Goal: Transaction & Acquisition: Purchase product/service

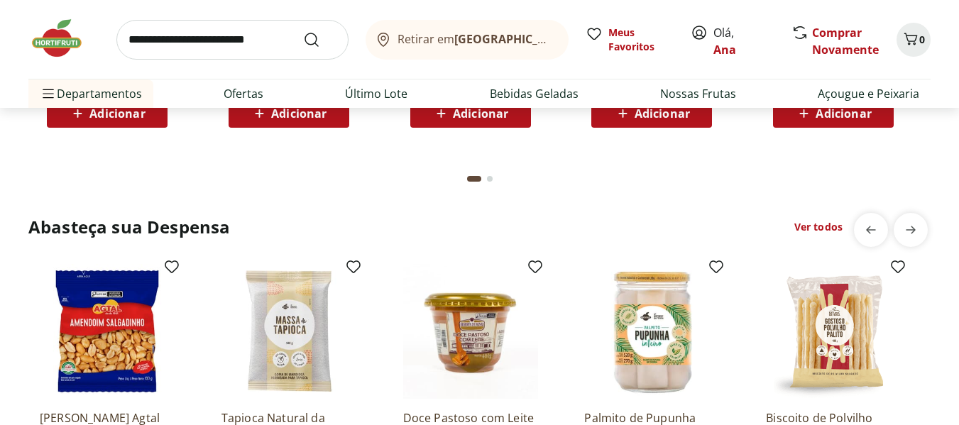
scroll to position [2059, 0]
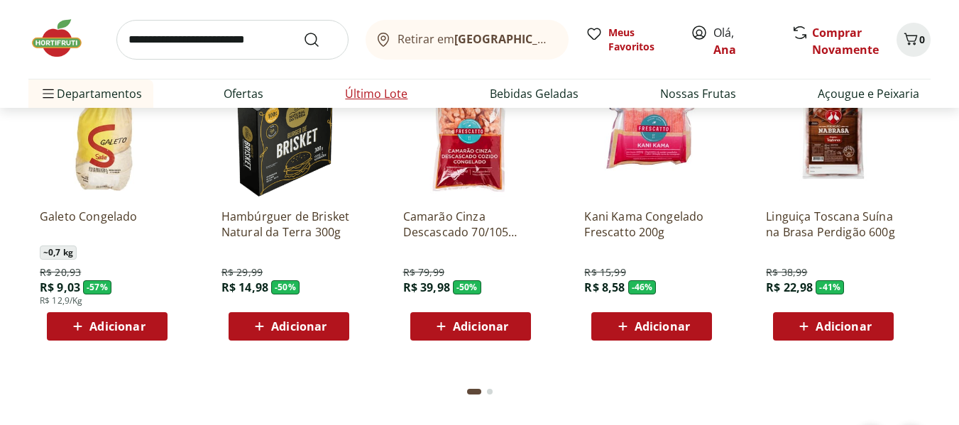
click at [377, 99] on link "Último Lote" at bounding box center [376, 93] width 62 height 17
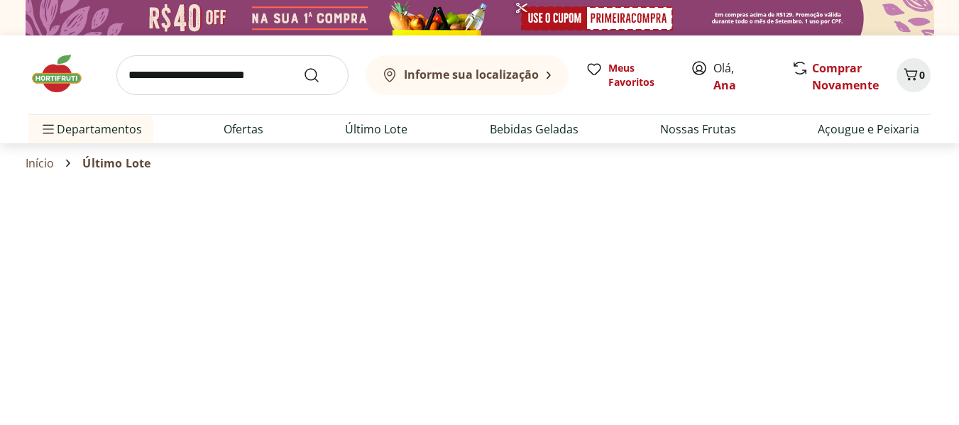
select select "**********"
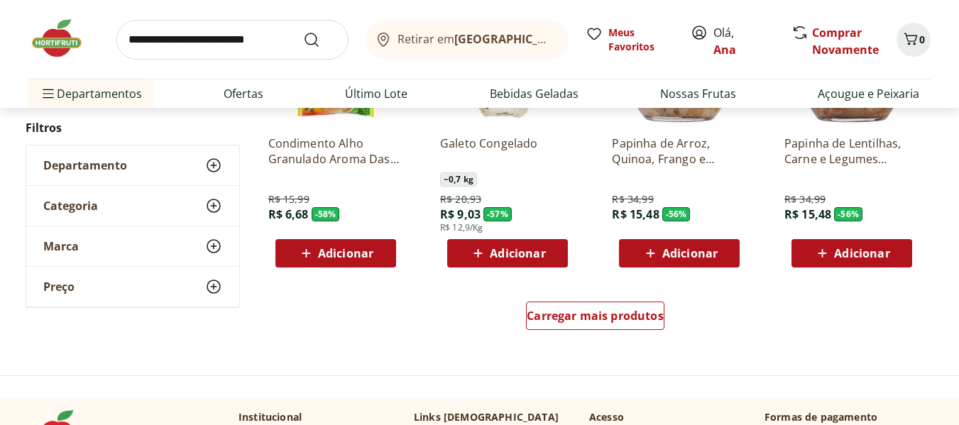
scroll to position [994, 0]
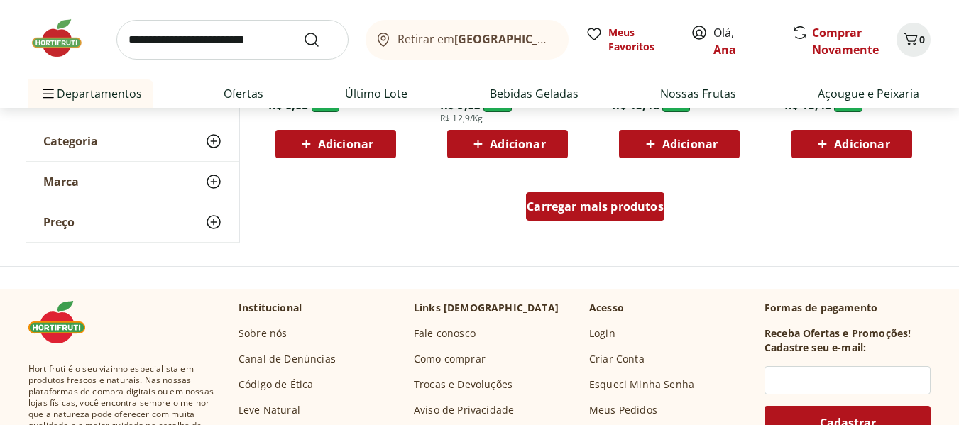
click at [548, 210] on span "Carregar mais produtos" at bounding box center [595, 206] width 137 height 11
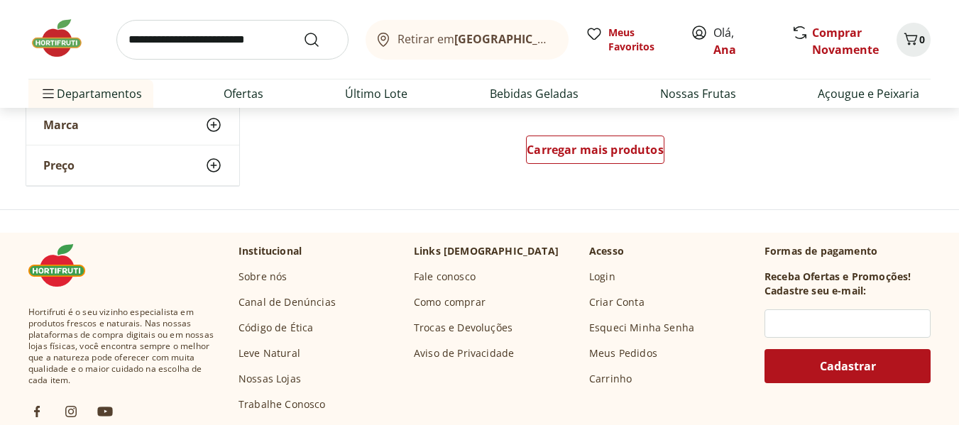
scroll to position [1846, 0]
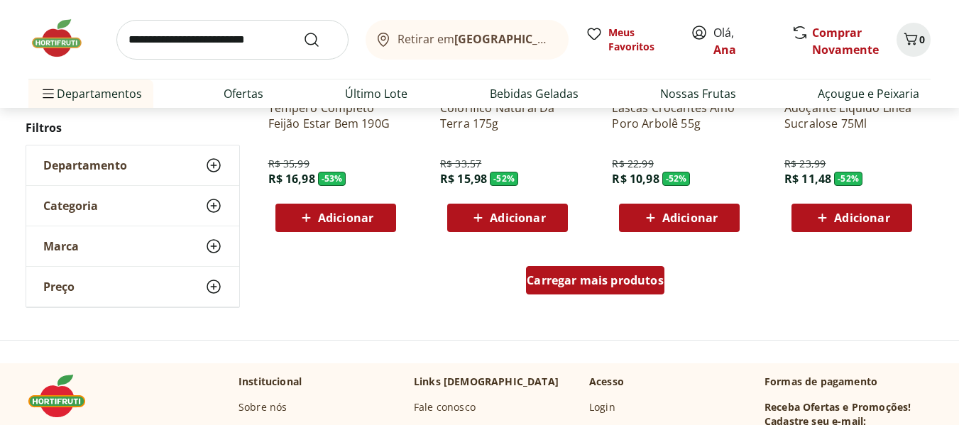
click at [569, 288] on div "Carregar mais produtos" at bounding box center [595, 280] width 138 height 28
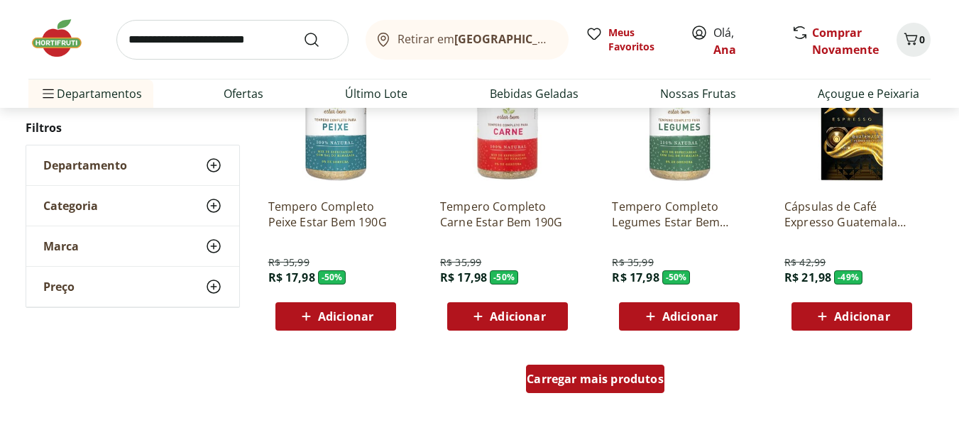
scroll to position [2699, 0]
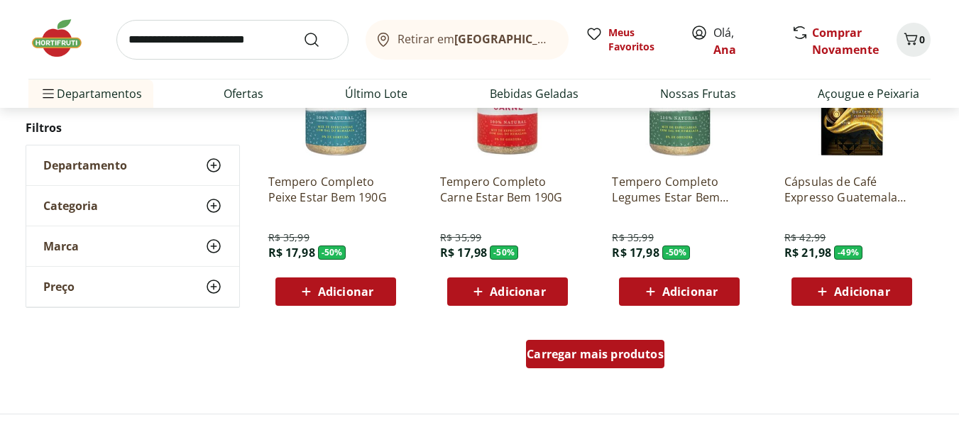
click at [584, 349] on span "Carregar mais produtos" at bounding box center [595, 354] width 137 height 11
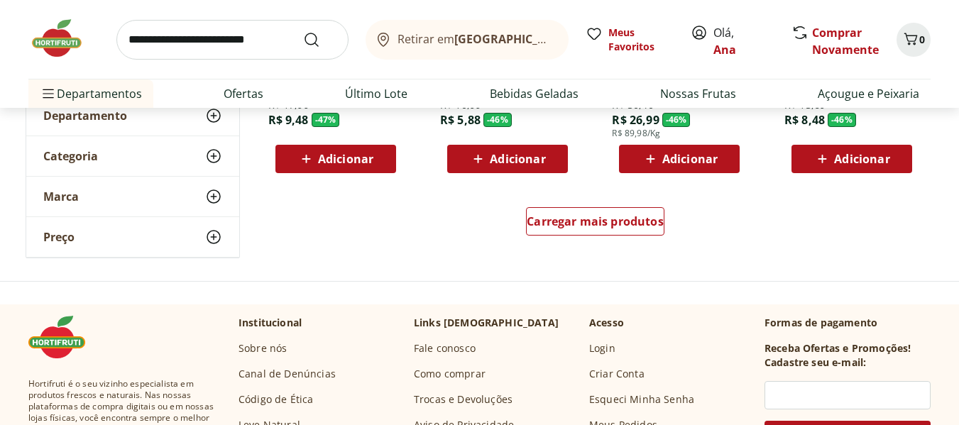
scroll to position [3835, 0]
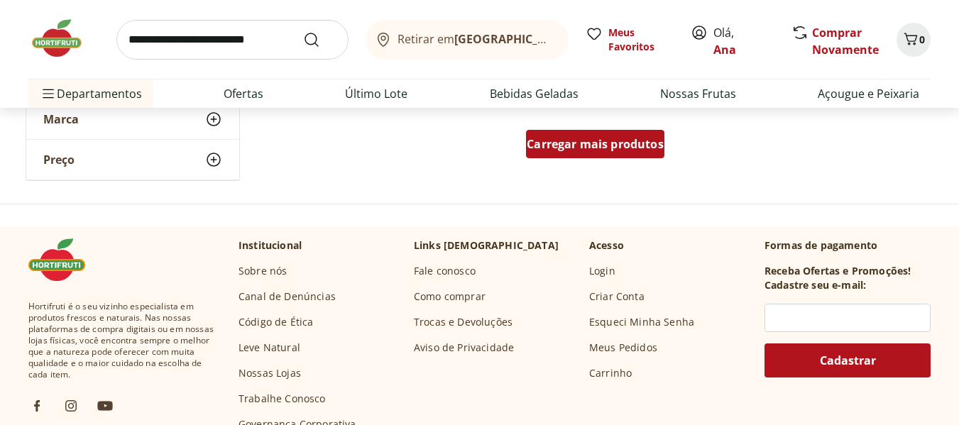
click at [551, 150] on span "Carregar mais produtos" at bounding box center [595, 143] width 137 height 11
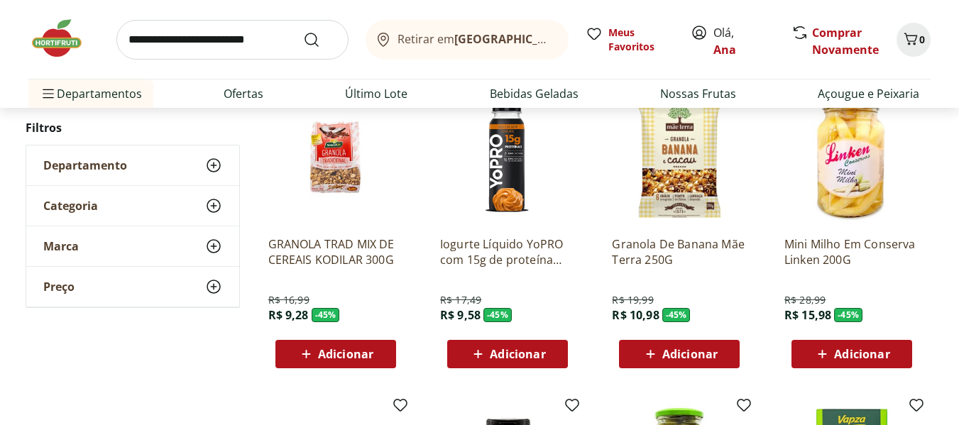
scroll to position [4261, 0]
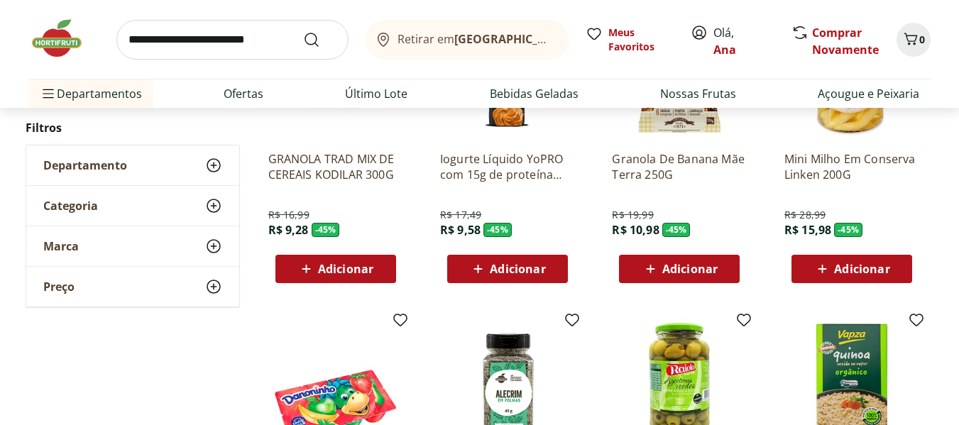
click at [53, 41] on img at bounding box center [63, 38] width 71 height 43
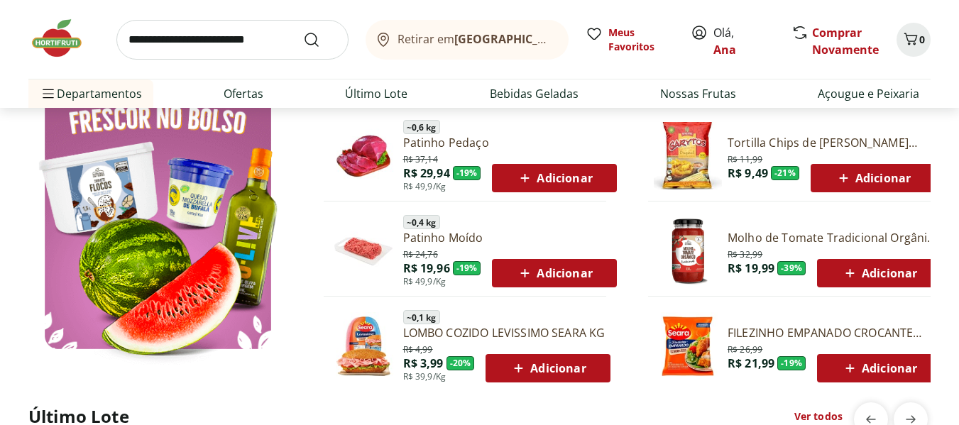
scroll to position [852, 0]
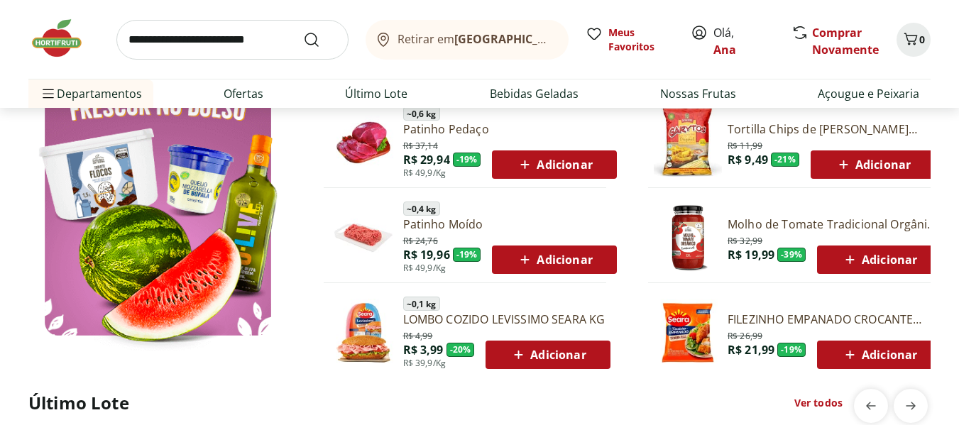
click at [530, 261] on icon at bounding box center [525, 259] width 18 height 17
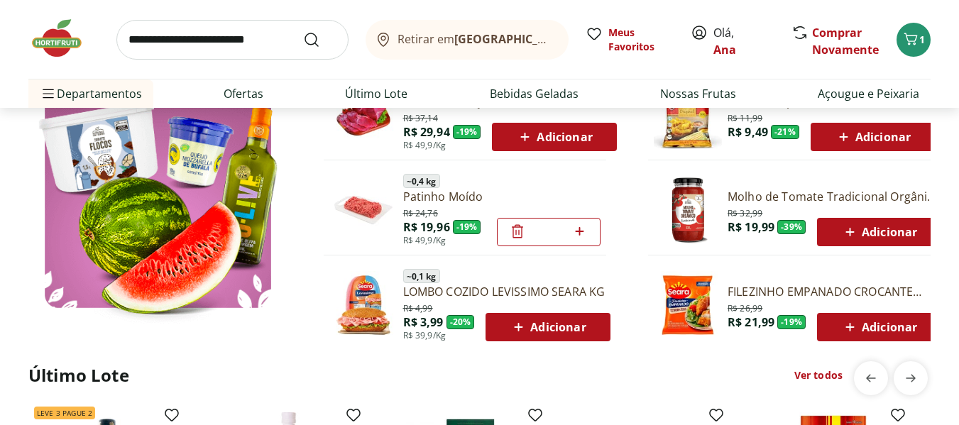
scroll to position [710, 0]
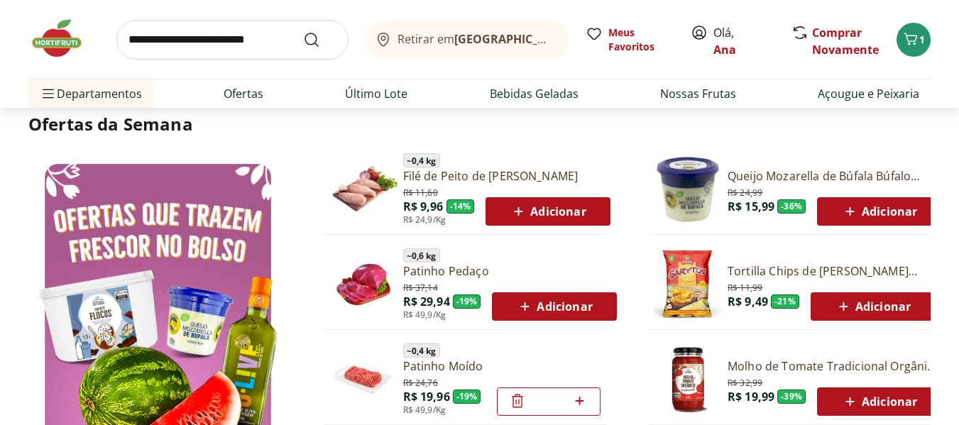
click at [548, 217] on span "Adicionar" at bounding box center [548, 211] width 76 height 17
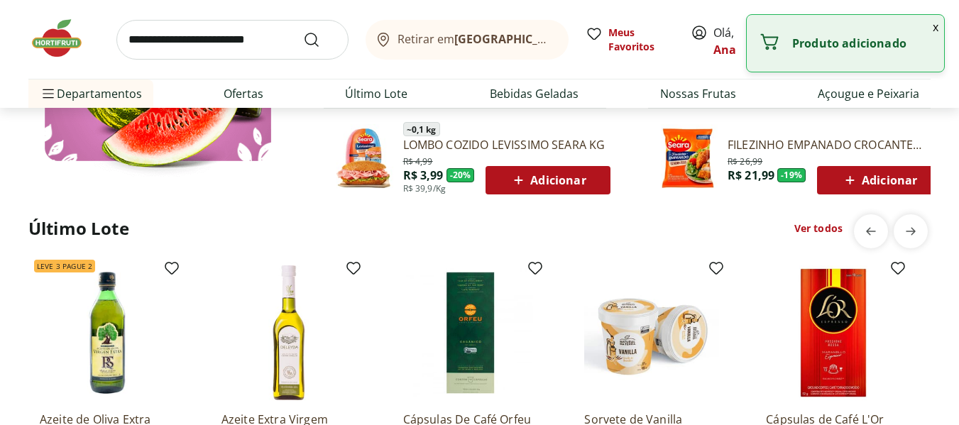
scroll to position [1207, 0]
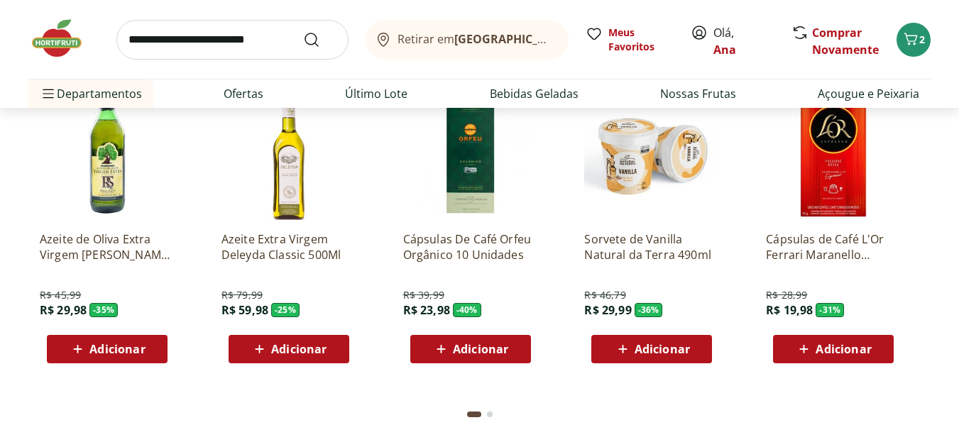
click at [842, 358] on span "Adicionar" at bounding box center [833, 349] width 76 height 17
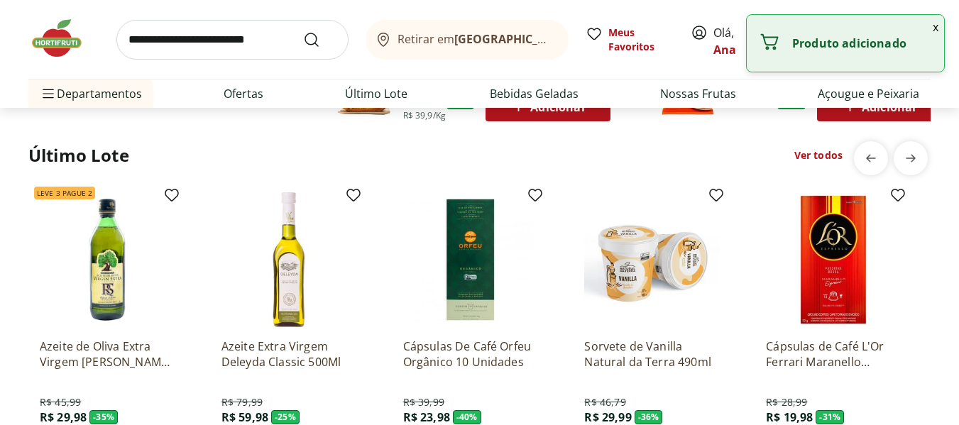
scroll to position [923, 0]
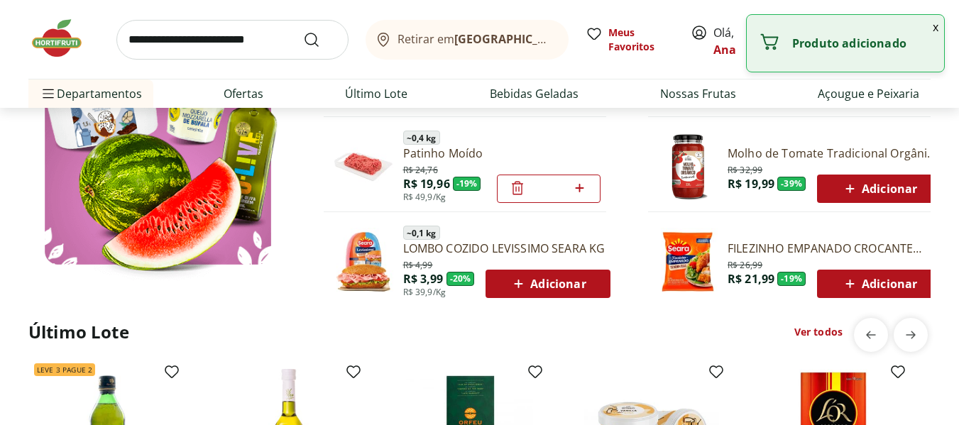
click at [170, 48] on input "search" at bounding box center [232, 40] width 232 height 40
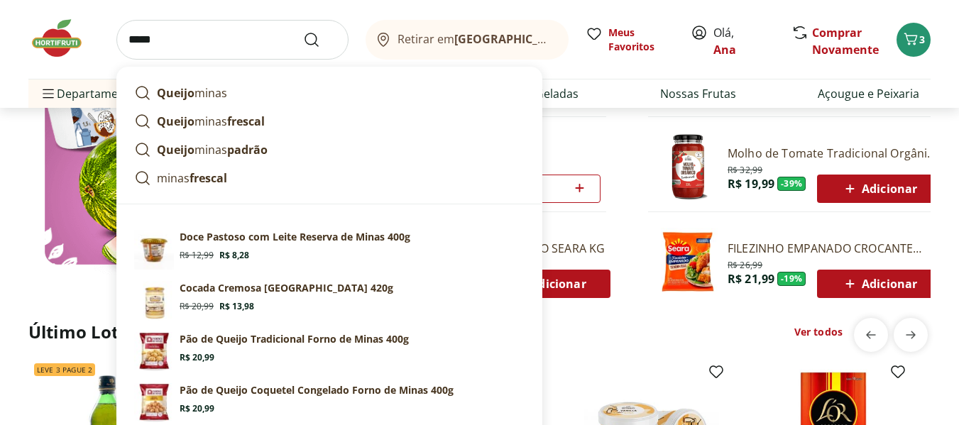
type input "*****"
click at [303, 31] on button "Submit Search" at bounding box center [320, 39] width 34 height 17
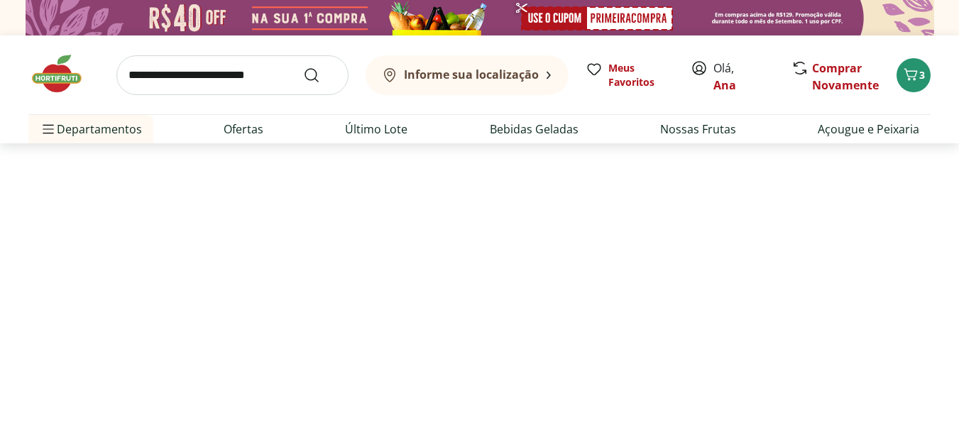
select select "**********"
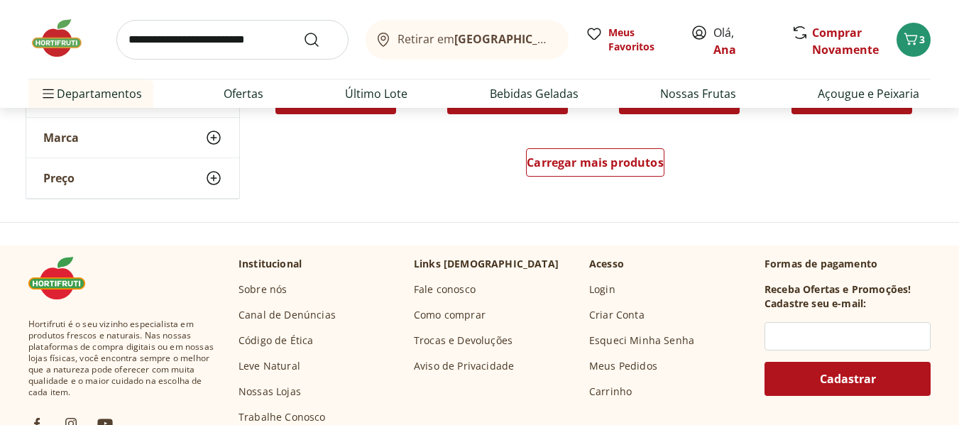
scroll to position [1065, 0]
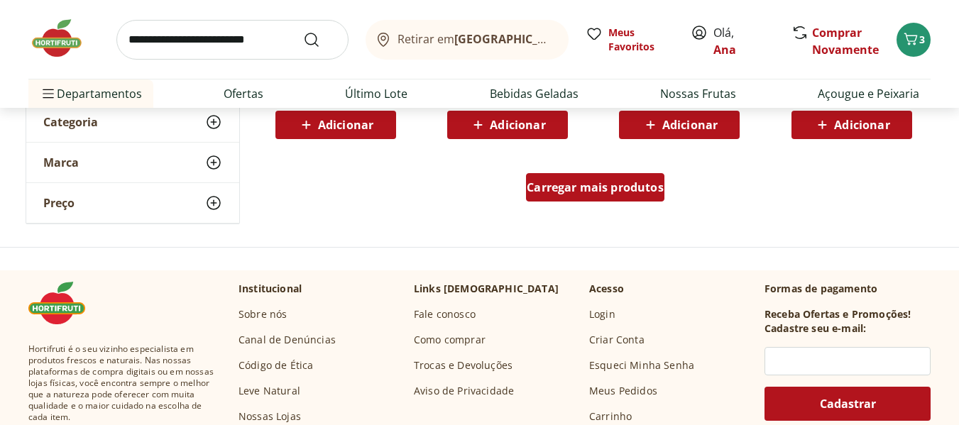
click at [550, 190] on span "Carregar mais produtos" at bounding box center [595, 187] width 137 height 11
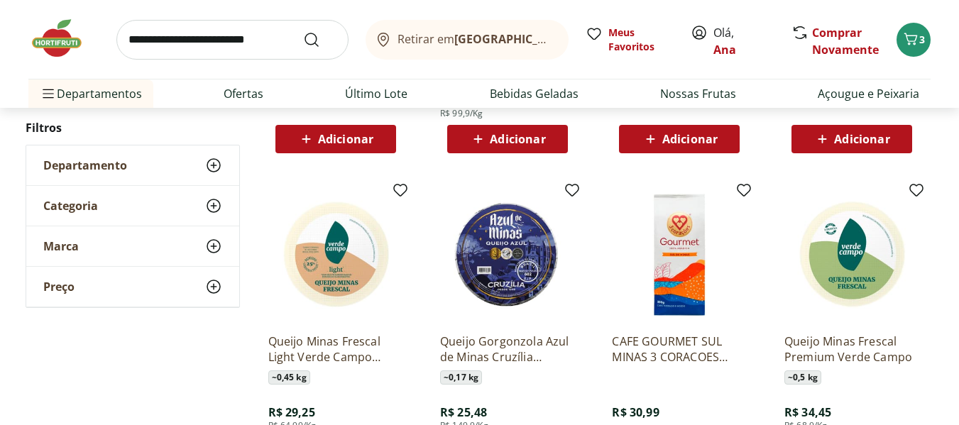
scroll to position [1420, 0]
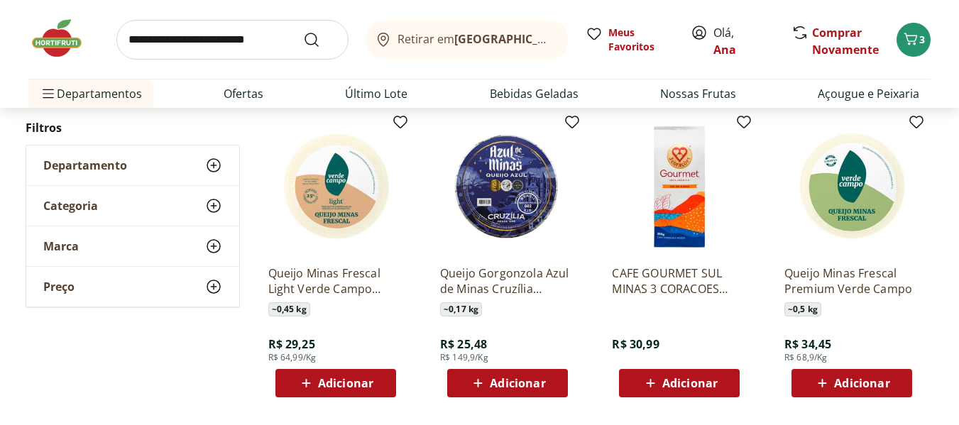
click at [347, 388] on span "Adicionar" at bounding box center [345, 383] width 55 height 11
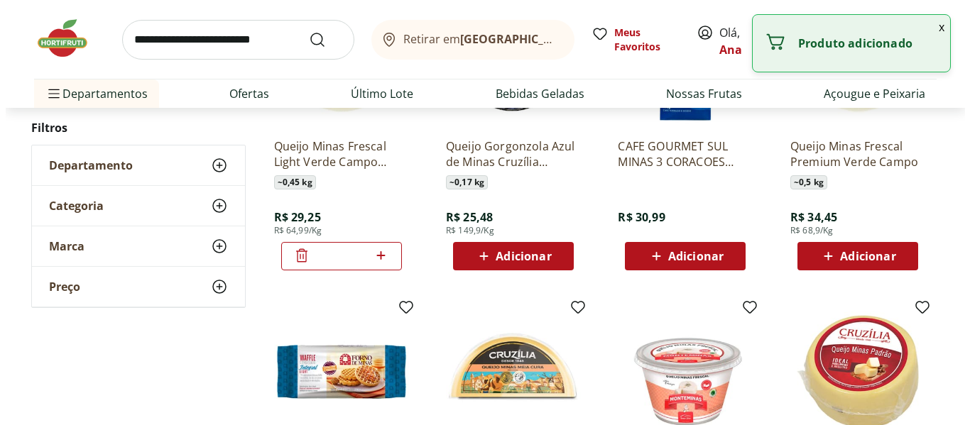
scroll to position [1775, 0]
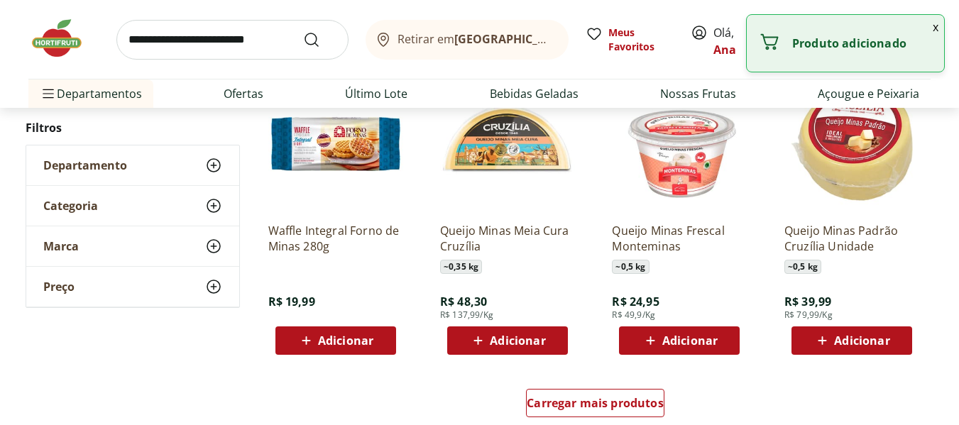
click at [675, 340] on span "Adicionar" at bounding box center [690, 340] width 55 height 11
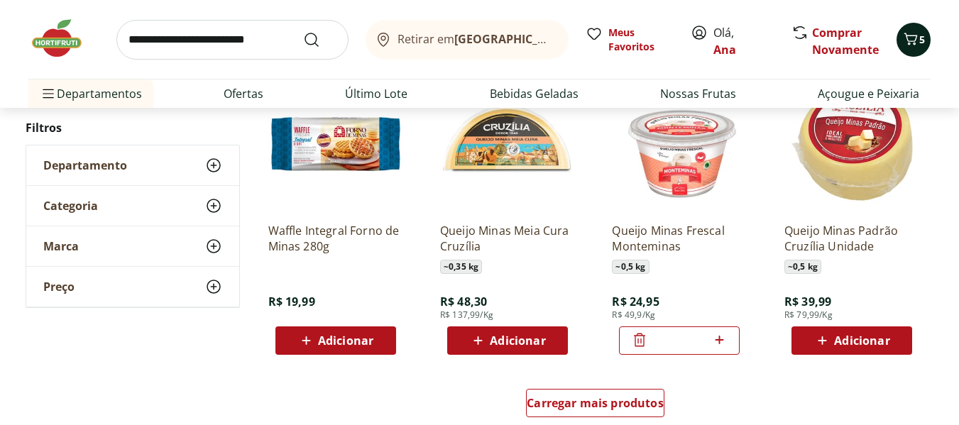
click at [929, 40] on button "5" at bounding box center [914, 40] width 34 height 34
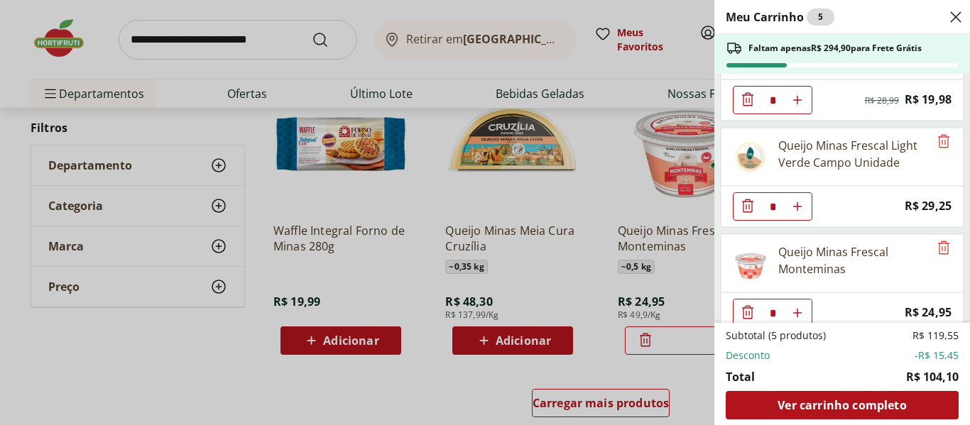
scroll to position [284, 0]
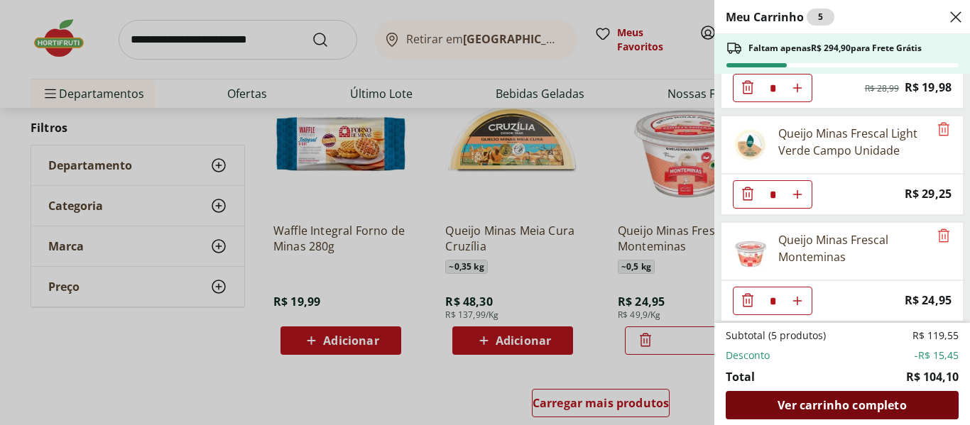
click at [833, 410] on span "Ver carrinho completo" at bounding box center [842, 405] width 129 height 11
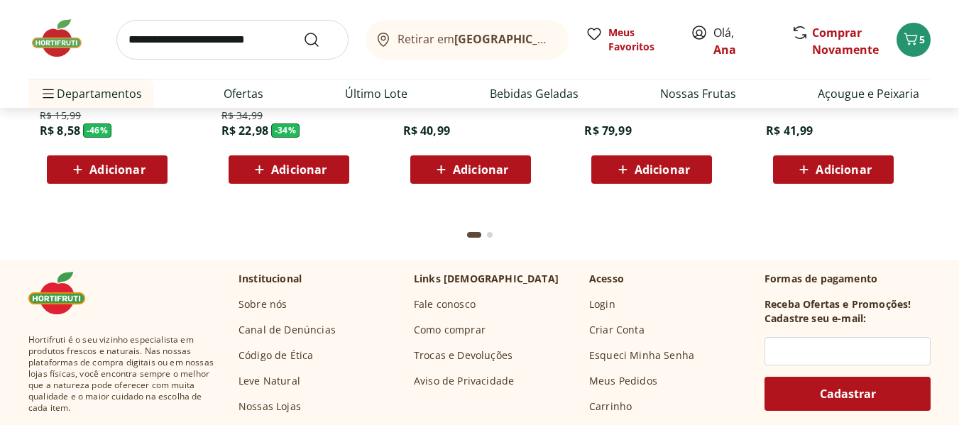
scroll to position [4403, 0]
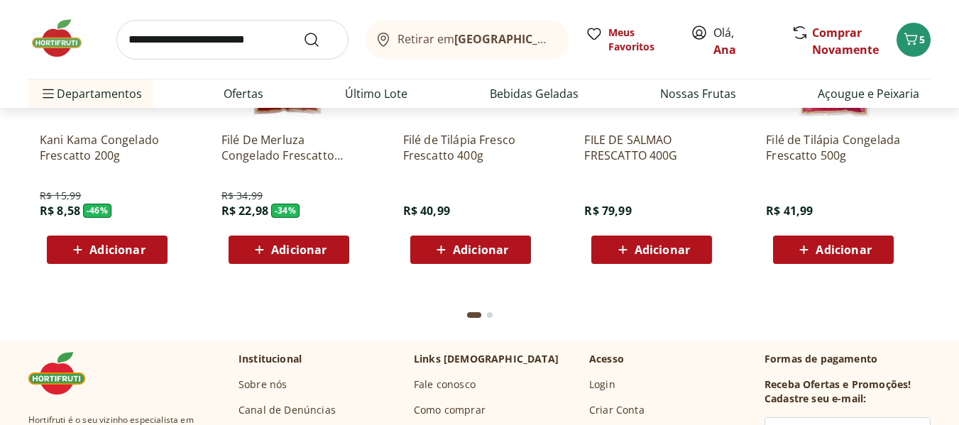
click at [491, 315] on div "Go to page 2 from fs-carousel" at bounding box center [490, 315] width 6 height 6
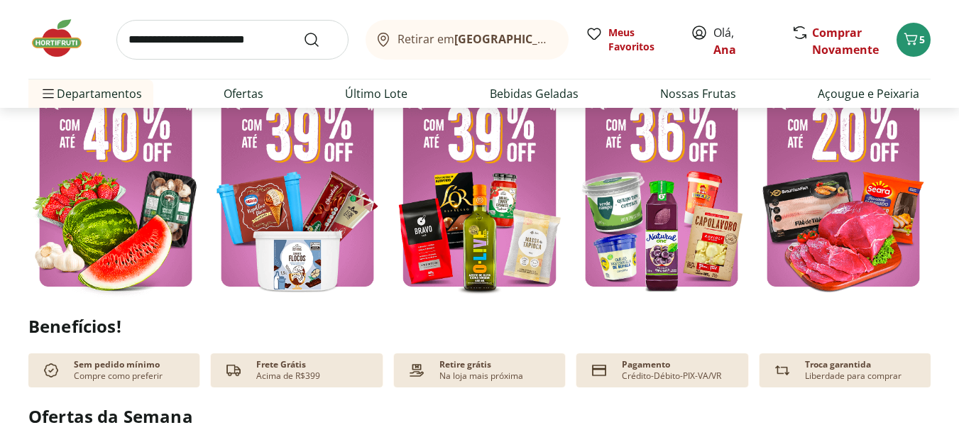
scroll to position [426, 0]
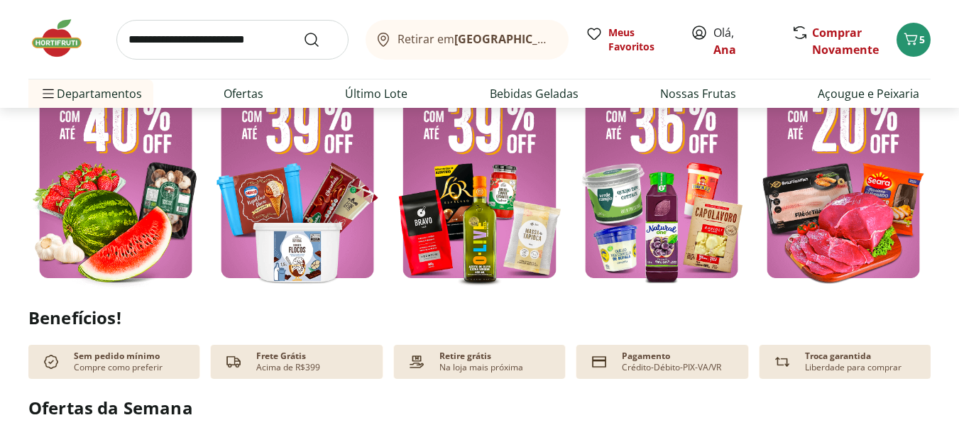
click at [509, 212] on img at bounding box center [479, 172] width 175 height 234
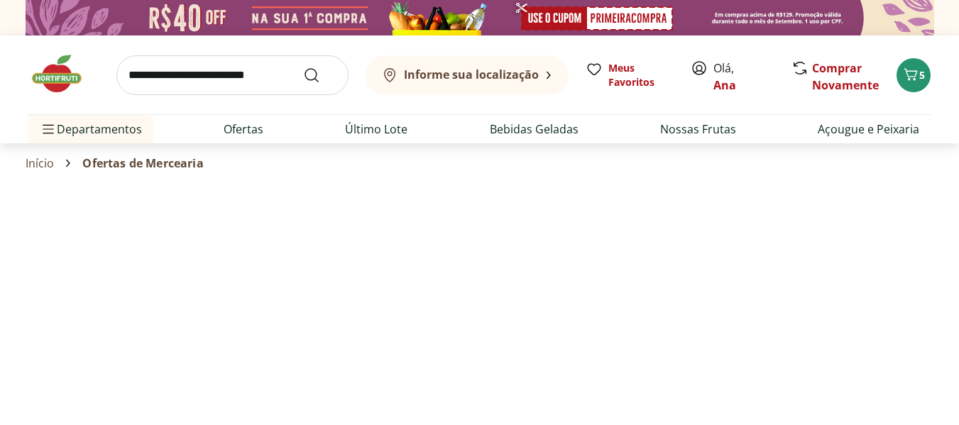
select select "**********"
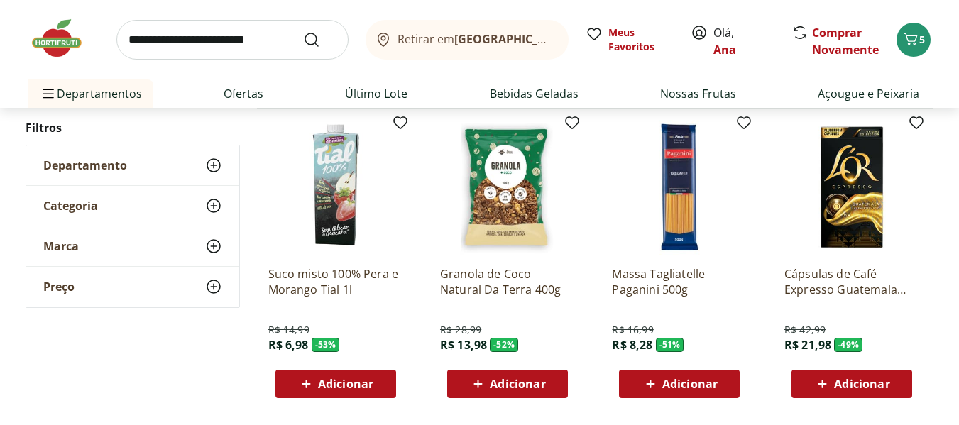
scroll to position [213, 0]
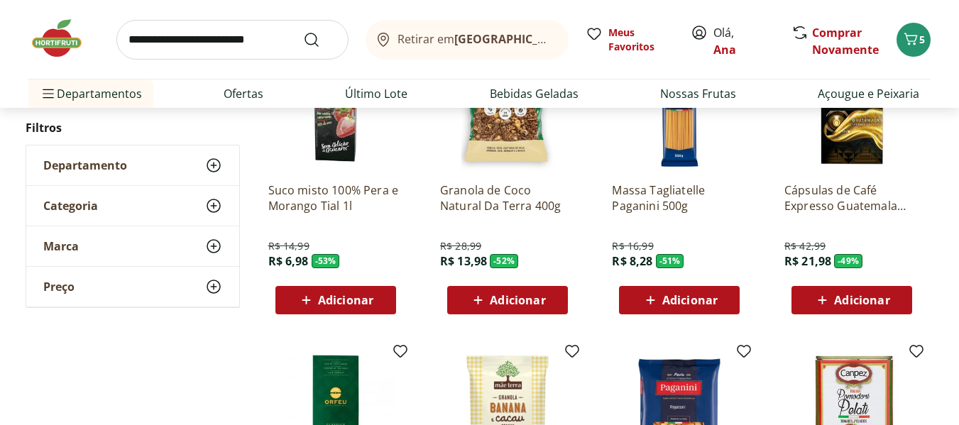
click at [195, 31] on input "search" at bounding box center [232, 40] width 232 height 40
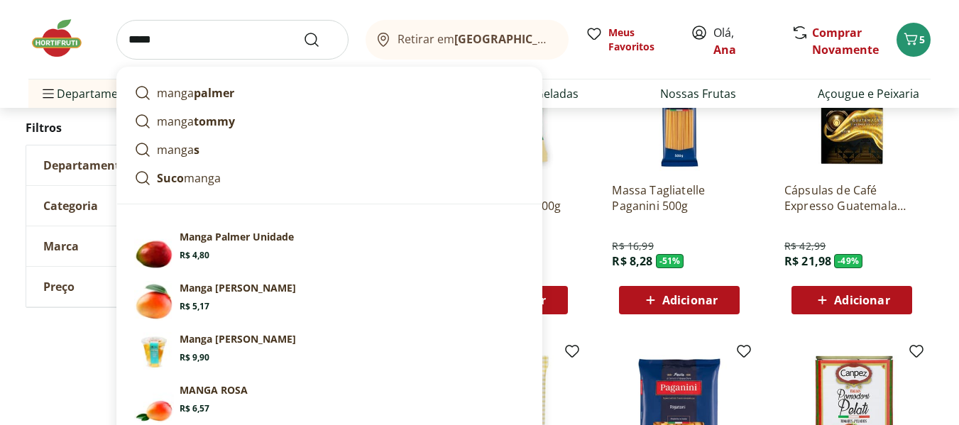
type input "*****"
click at [303, 31] on button "Submit Search" at bounding box center [320, 39] width 34 height 17
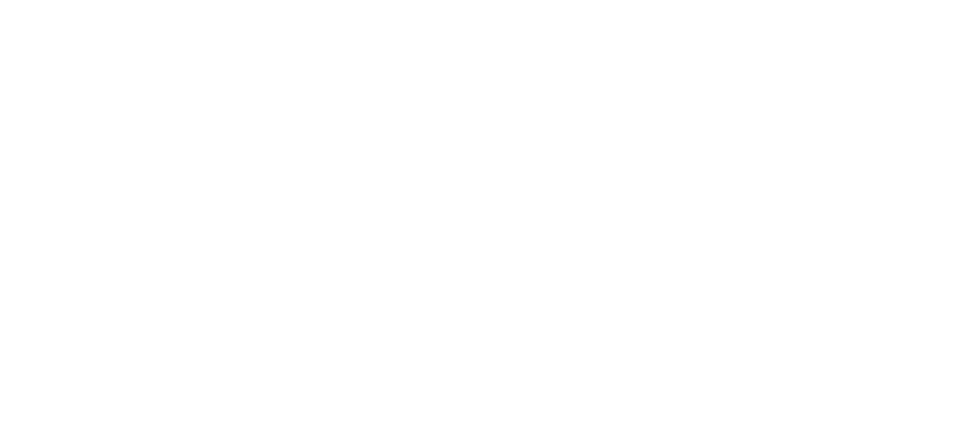
select select "**********"
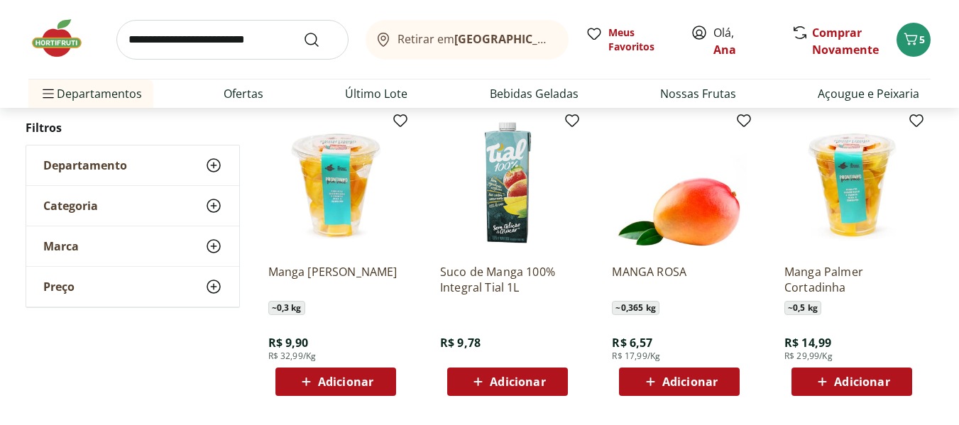
scroll to position [497, 0]
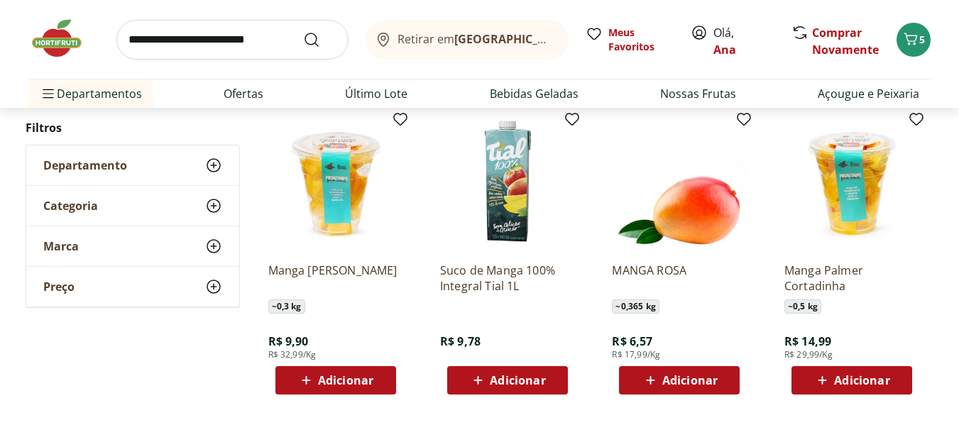
click at [511, 380] on span "Adicionar" at bounding box center [517, 380] width 55 height 11
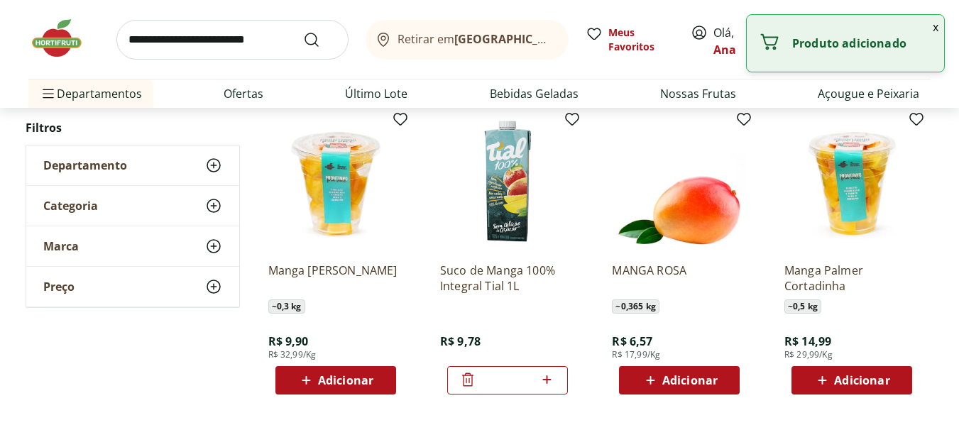
click at [551, 379] on icon at bounding box center [547, 380] width 9 height 9
click at [551, 380] on icon at bounding box center [547, 380] width 9 height 9
click at [470, 383] on icon at bounding box center [467, 379] width 17 height 17
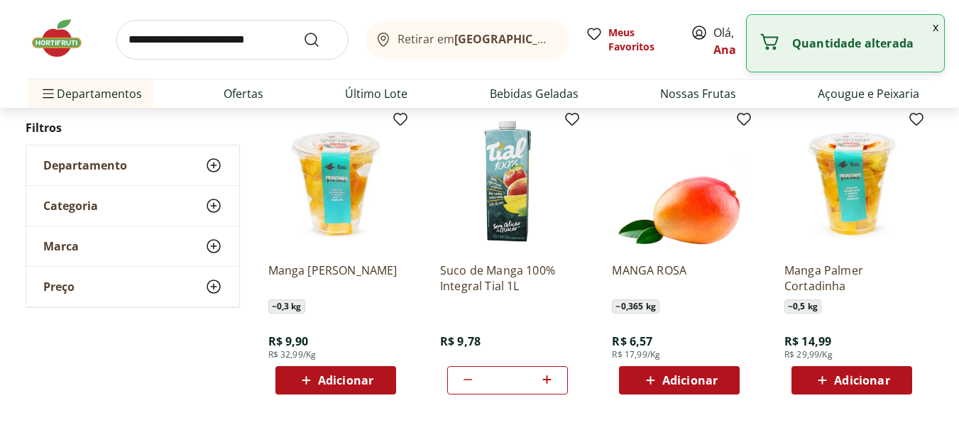
type input "*"
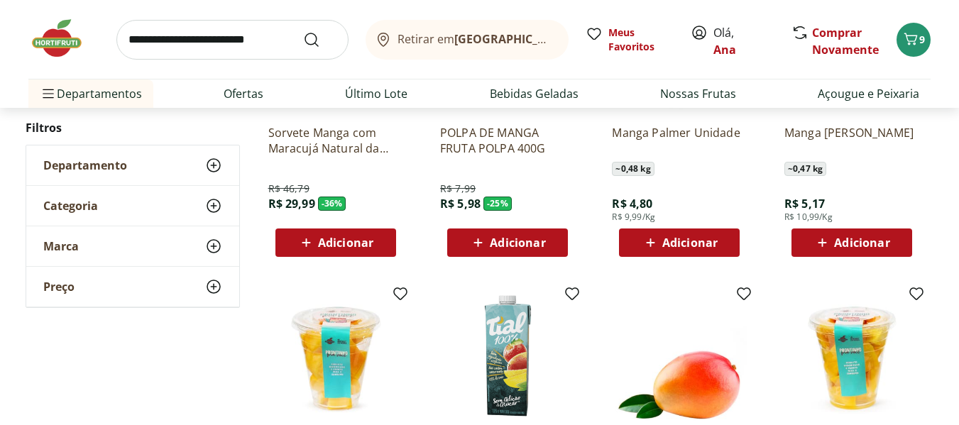
scroll to position [355, 0]
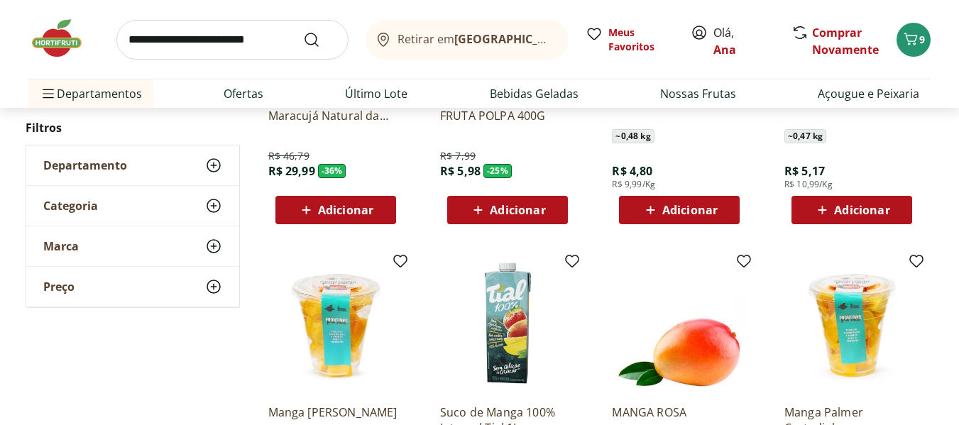
click at [60, 44] on img at bounding box center [63, 38] width 71 height 43
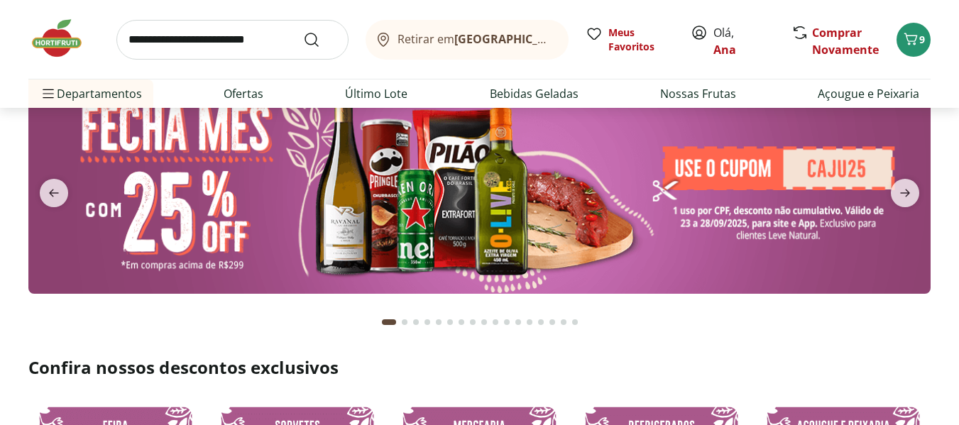
scroll to position [71, 0]
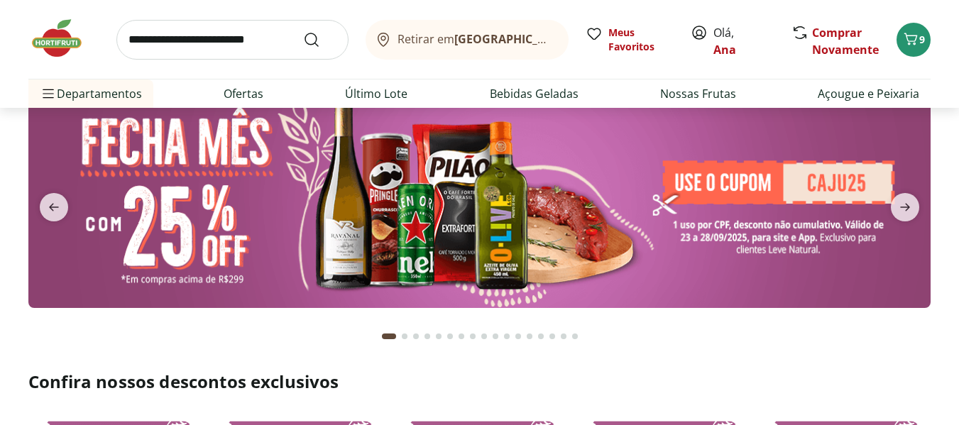
click at [463, 225] on img at bounding box center [479, 198] width 903 height 219
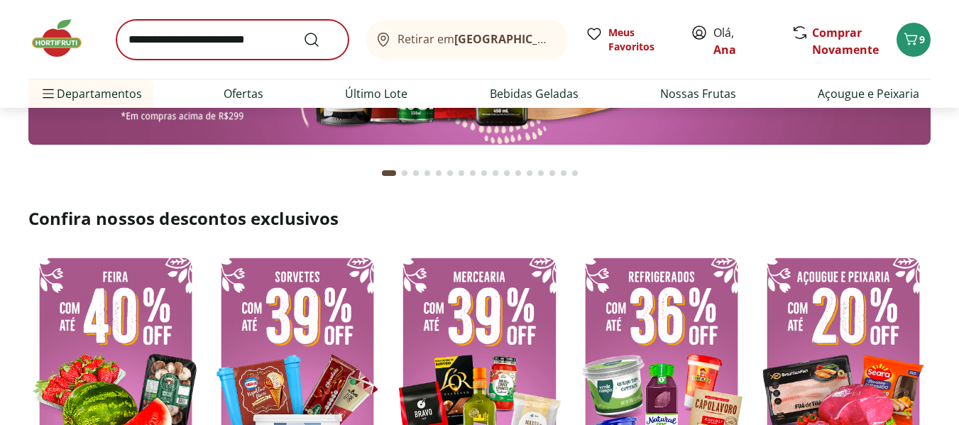
scroll to position [213, 0]
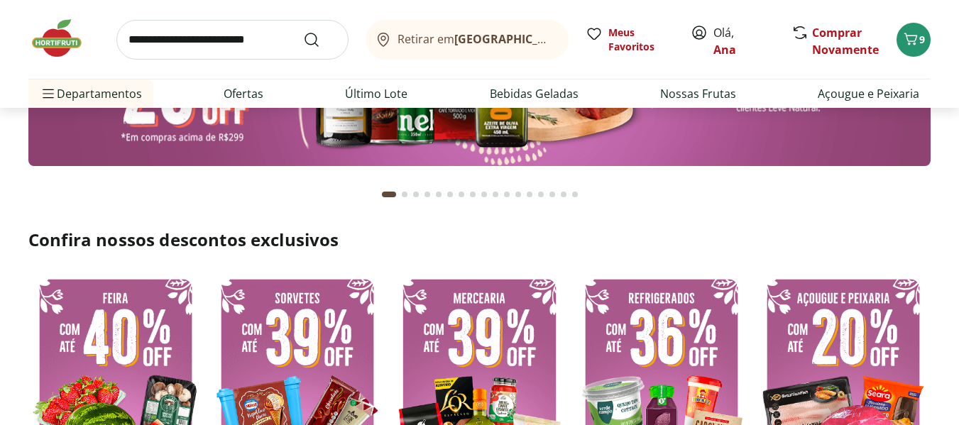
click at [229, 38] on input "search" at bounding box center [232, 40] width 232 height 40
type input "****"
click at [303, 31] on button "Submit Search" at bounding box center [320, 39] width 34 height 17
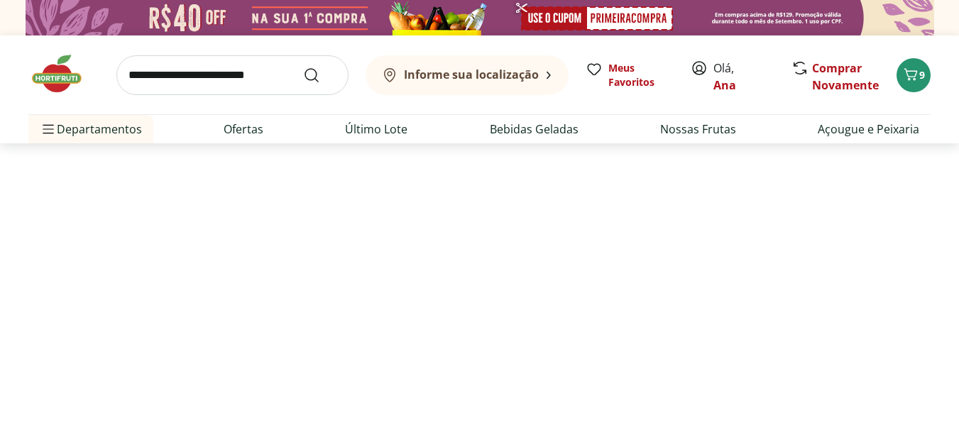
select select "**********"
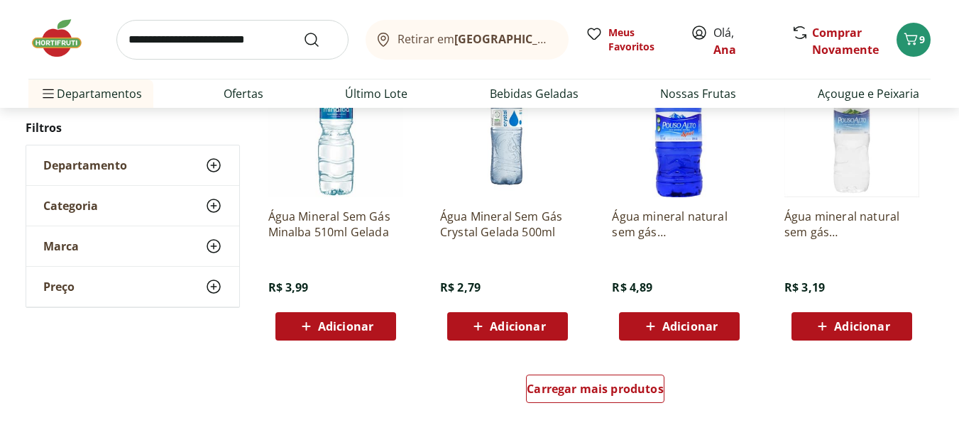
scroll to position [1065, 0]
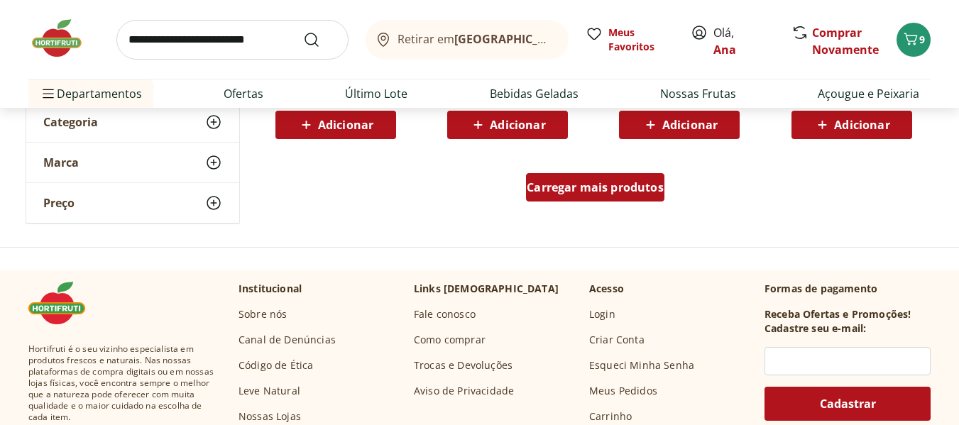
click at [628, 191] on span "Carregar mais produtos" at bounding box center [595, 187] width 137 height 11
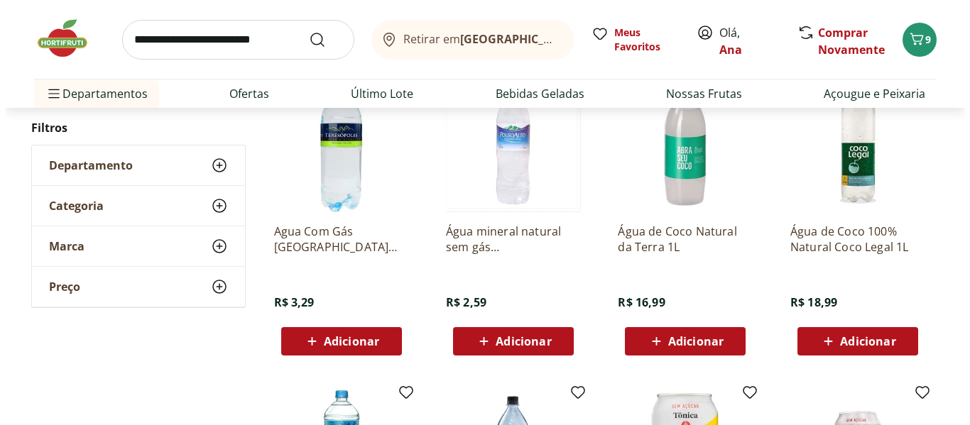
scroll to position [1278, 0]
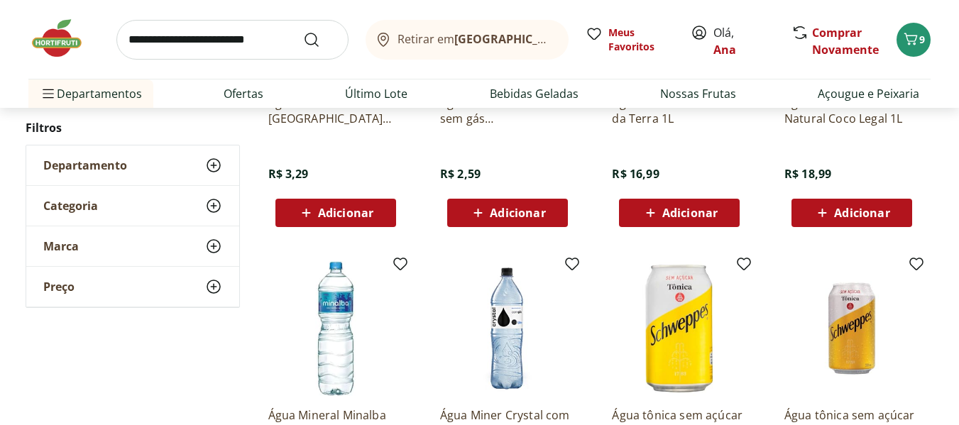
click at [491, 211] on span "Adicionar" at bounding box center [517, 212] width 55 height 11
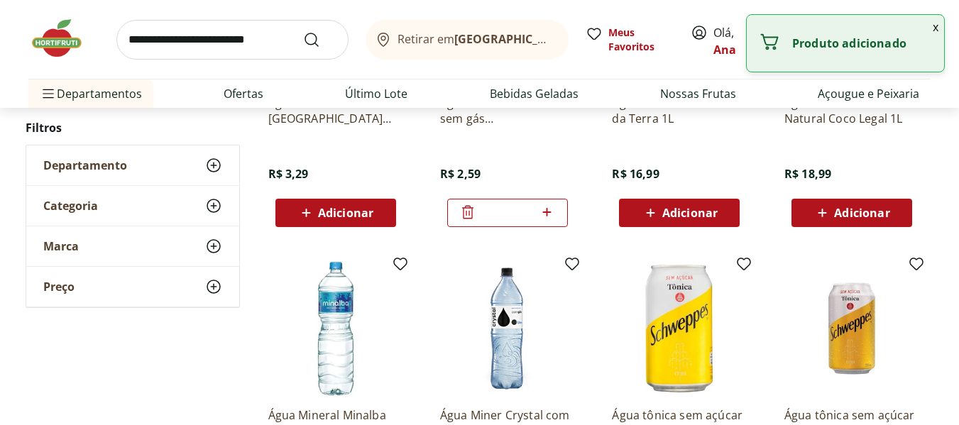
click at [548, 212] on icon at bounding box center [547, 212] width 9 height 9
click at [548, 213] on icon at bounding box center [547, 212] width 9 height 9
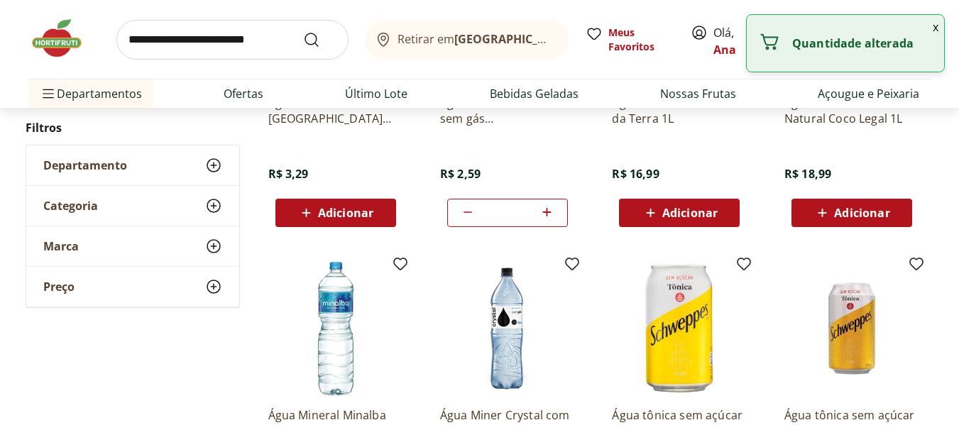
type input "*"
click at [938, 28] on button "x" at bounding box center [935, 27] width 17 height 24
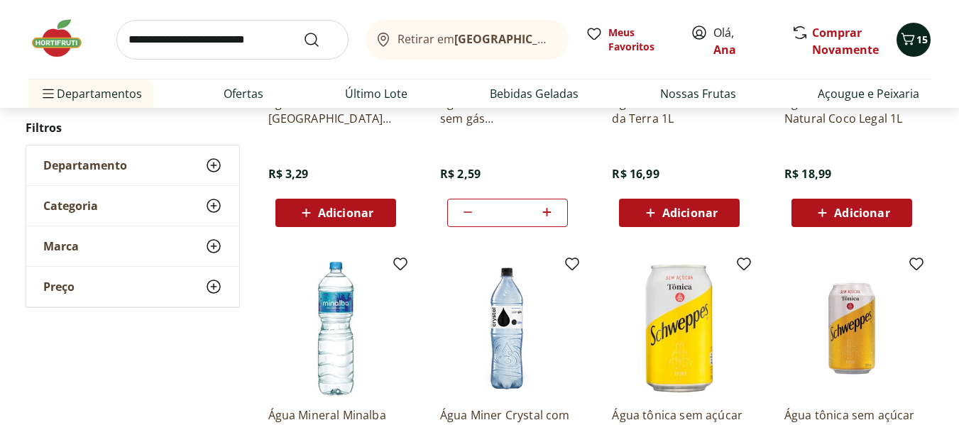
click at [910, 42] on icon "Carrinho" at bounding box center [908, 39] width 17 height 17
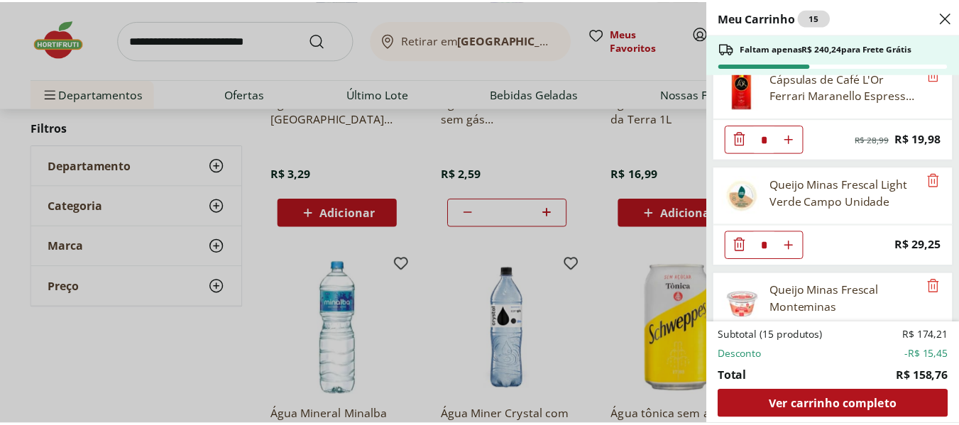
scroll to position [147, 0]
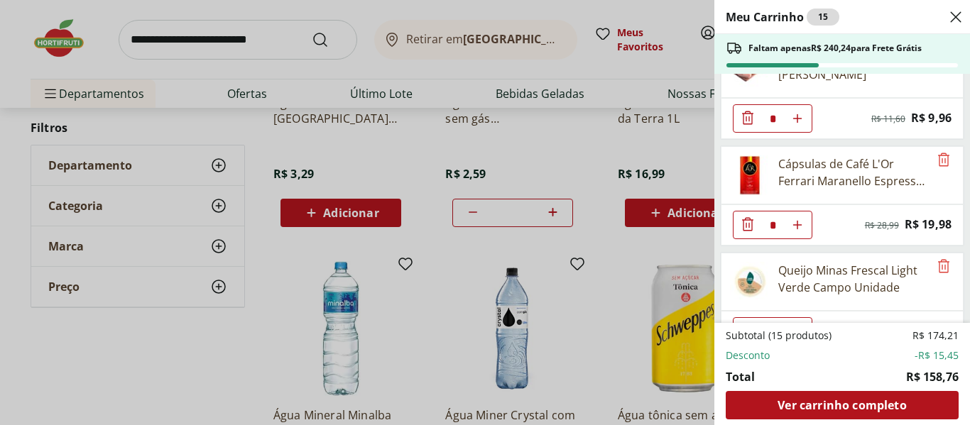
click at [248, 26] on div "Meu Carrinho 15 Faltam apenas R$ 240,24 para Frete Grátis Patinho Moído * Origi…" at bounding box center [485, 212] width 970 height 425
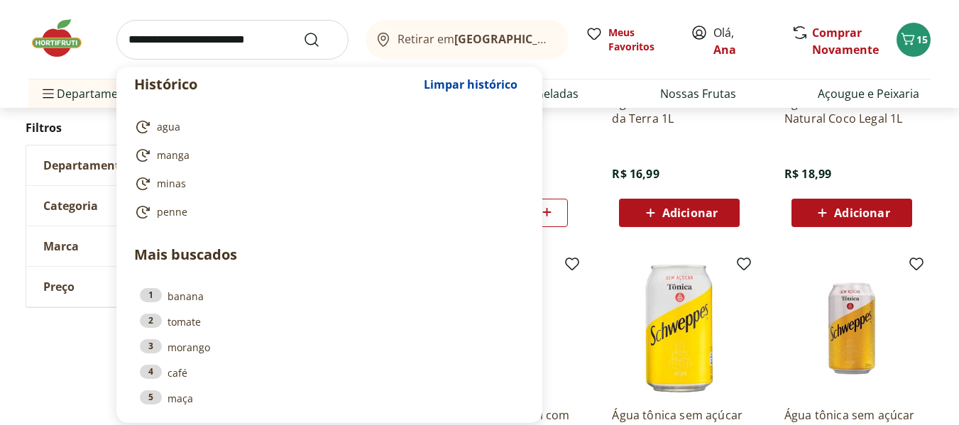
click at [244, 38] on input "search" at bounding box center [232, 40] width 232 height 40
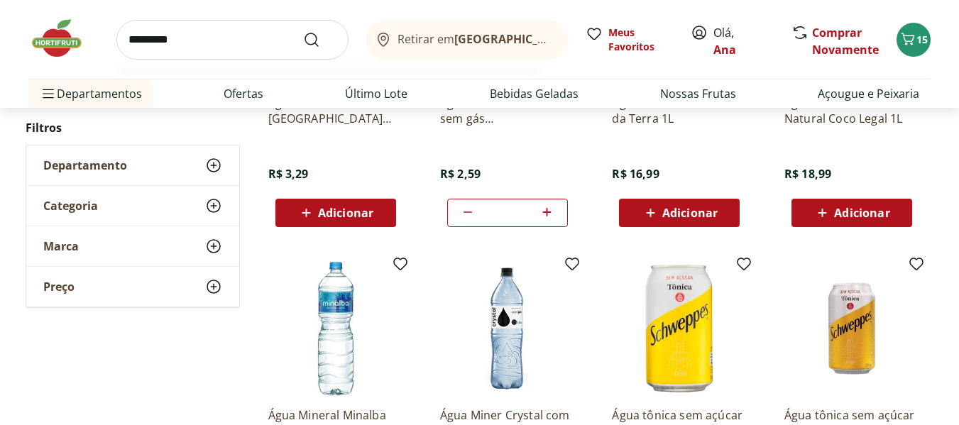
type input "*********"
click at [303, 31] on button "Submit Search" at bounding box center [320, 39] width 34 height 17
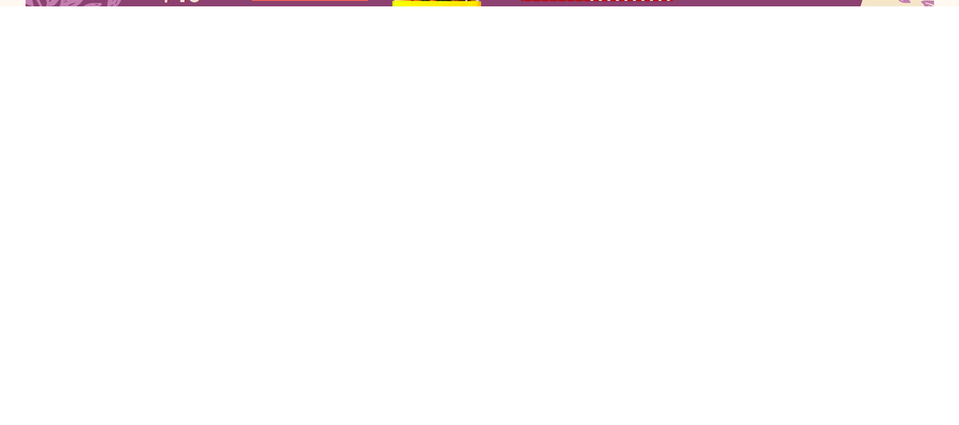
scroll to position [57, 0]
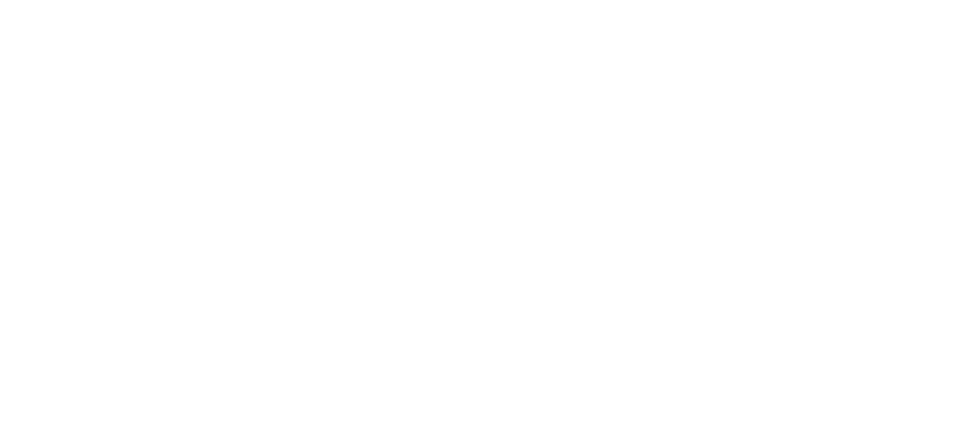
select select "**********"
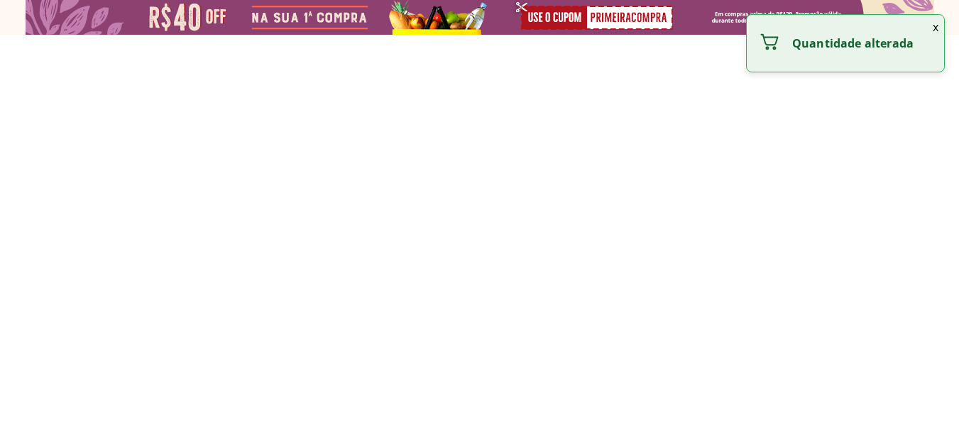
scroll to position [0, 0]
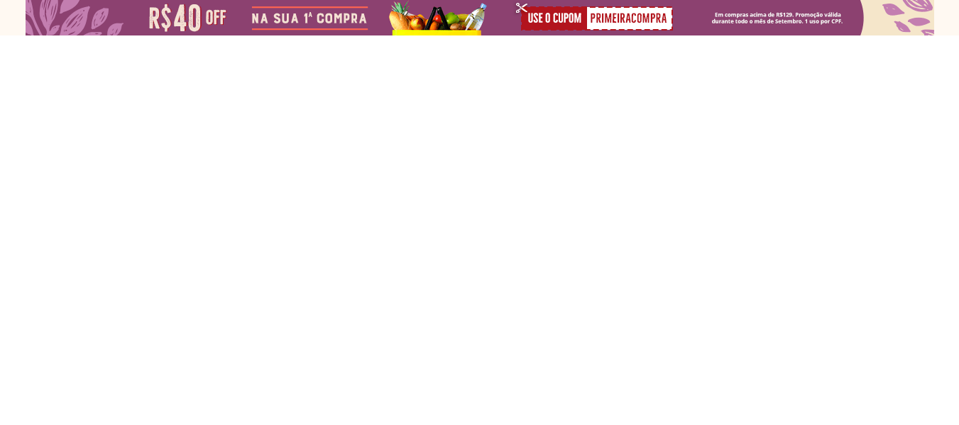
click at [330, 209] on div at bounding box center [479, 328] width 959 height 584
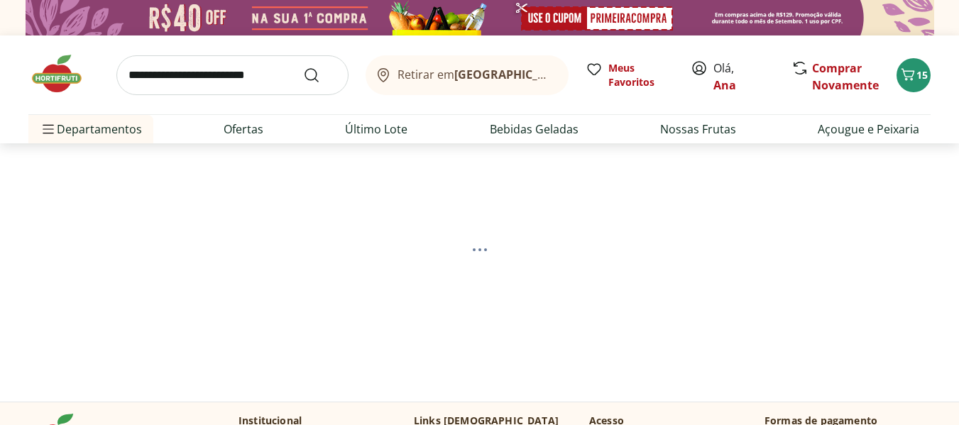
select select "**********"
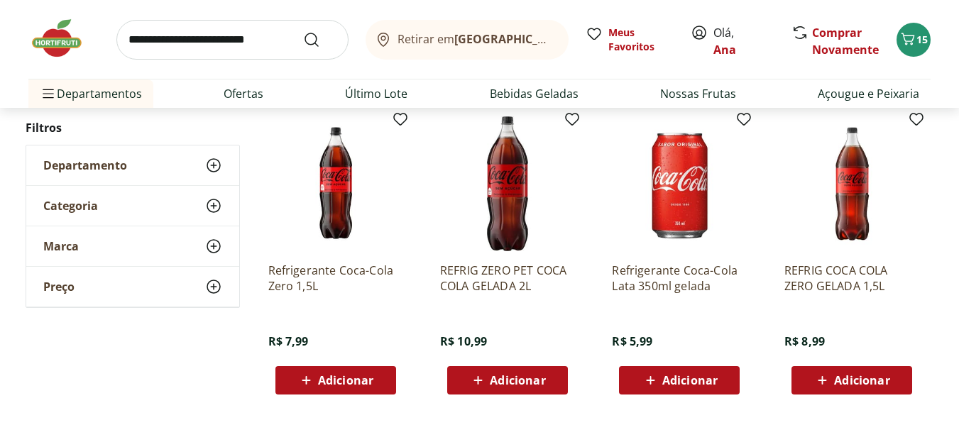
scroll to position [852, 0]
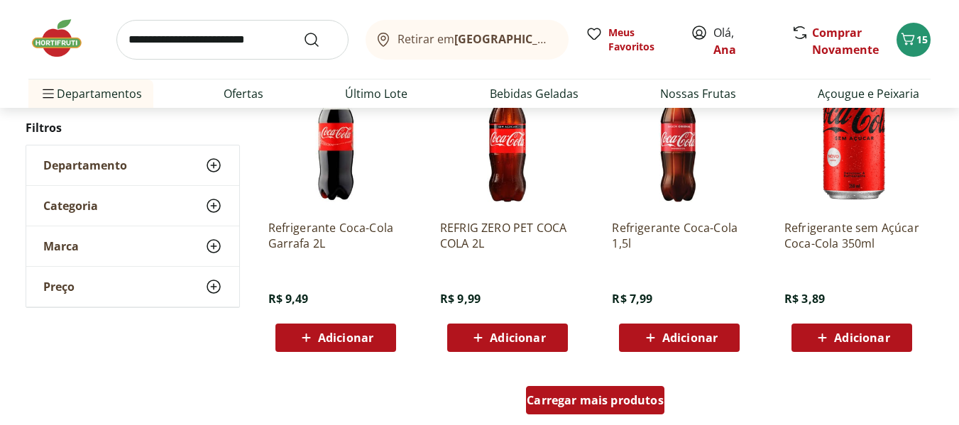
click at [609, 389] on div "Carregar mais produtos" at bounding box center [595, 400] width 138 height 28
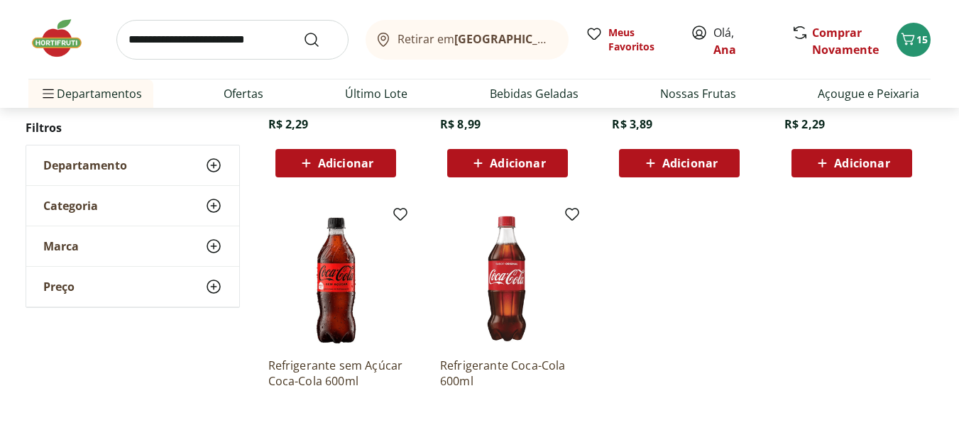
scroll to position [1207, 0]
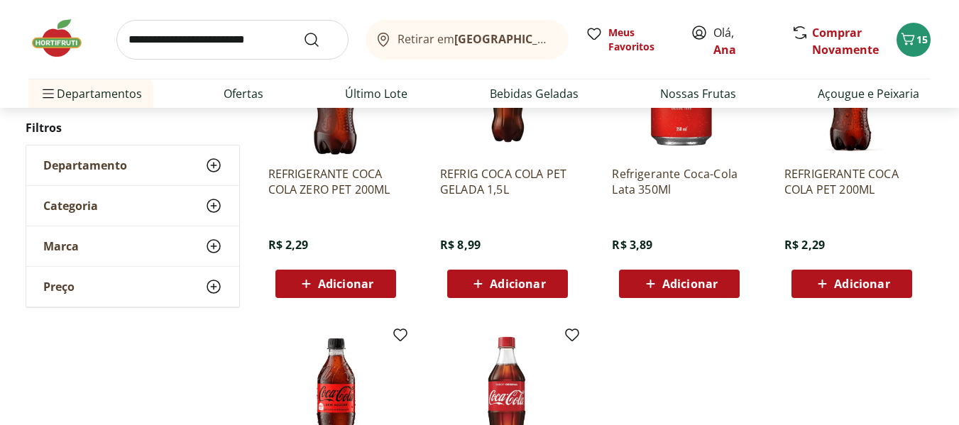
click at [870, 290] on span "Adicionar" at bounding box center [861, 283] width 55 height 11
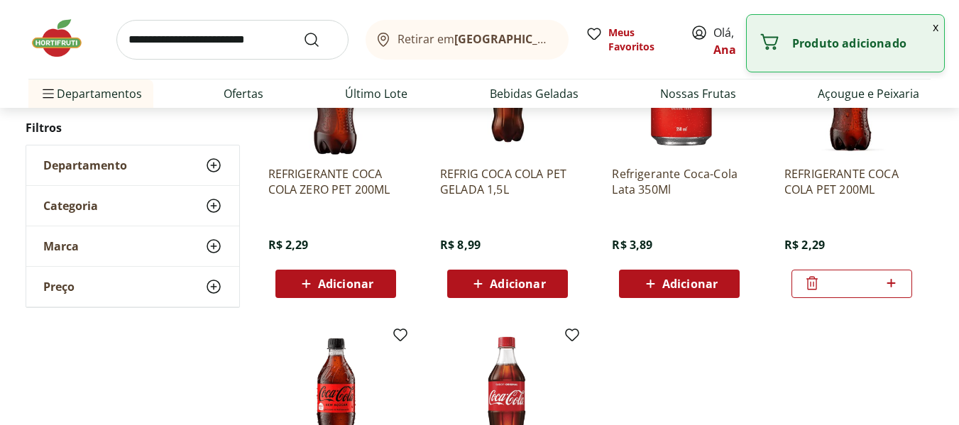
click at [896, 285] on icon at bounding box center [892, 283] width 18 height 17
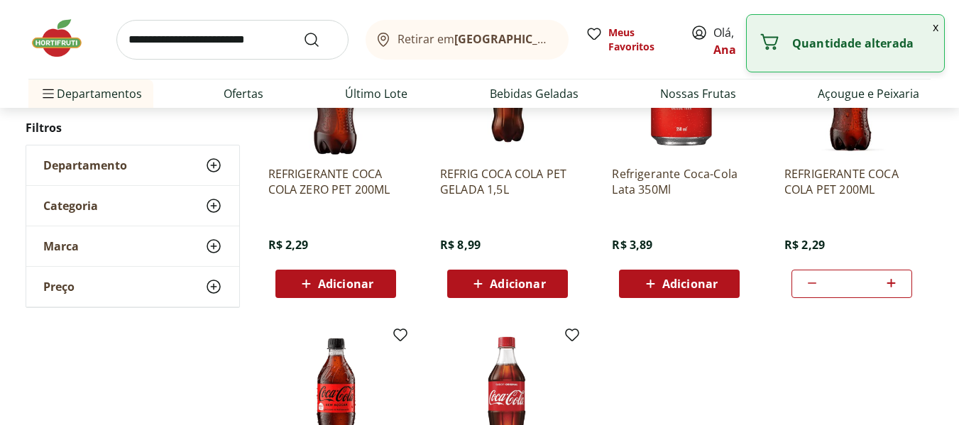
click at [896, 285] on icon at bounding box center [892, 283] width 18 height 17
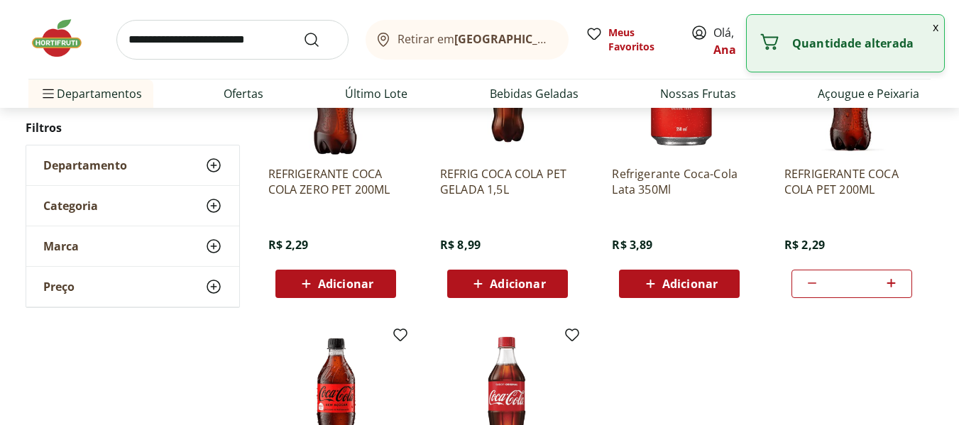
click at [896, 285] on icon at bounding box center [892, 283] width 18 height 17
type input "**"
click at [731, 366] on ul "REFRIGERANTE COCA COLA ZERO PET 200ML R$ 2,29 Adicionar REFRIG COCA COLA PET GE…" at bounding box center [595, 316] width 677 height 614
click at [249, 38] on input "search" at bounding box center [232, 40] width 232 height 40
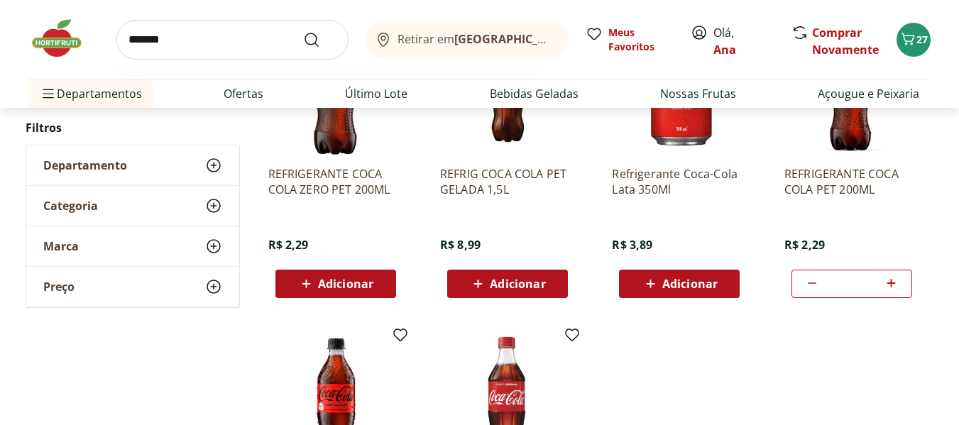
type input "*******"
click at [303, 31] on button "Submit Search" at bounding box center [320, 39] width 34 height 17
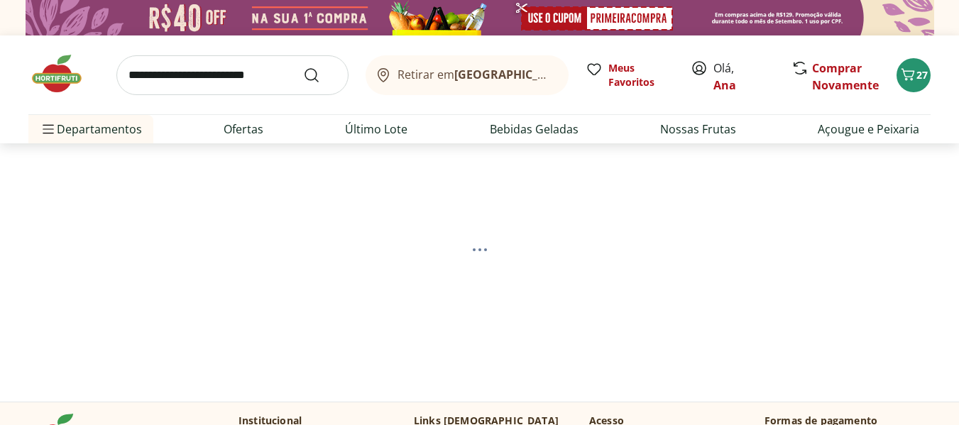
select select "**********"
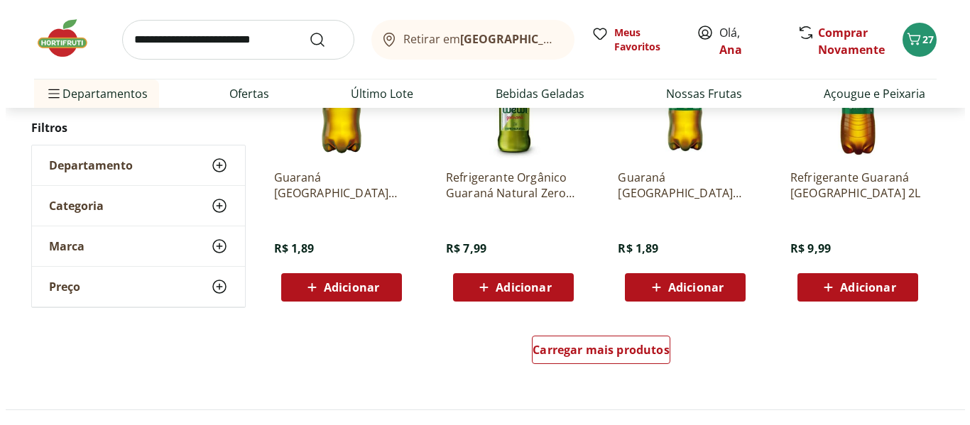
scroll to position [923, 0]
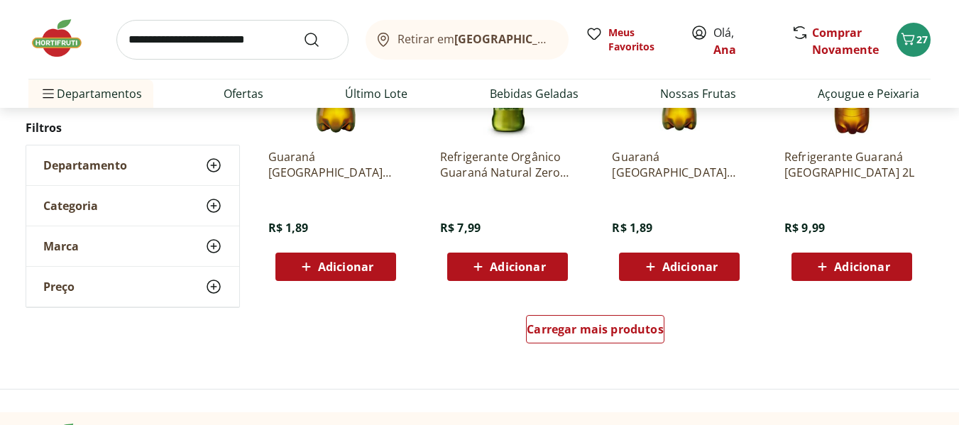
click at [654, 264] on icon at bounding box center [651, 266] width 18 height 17
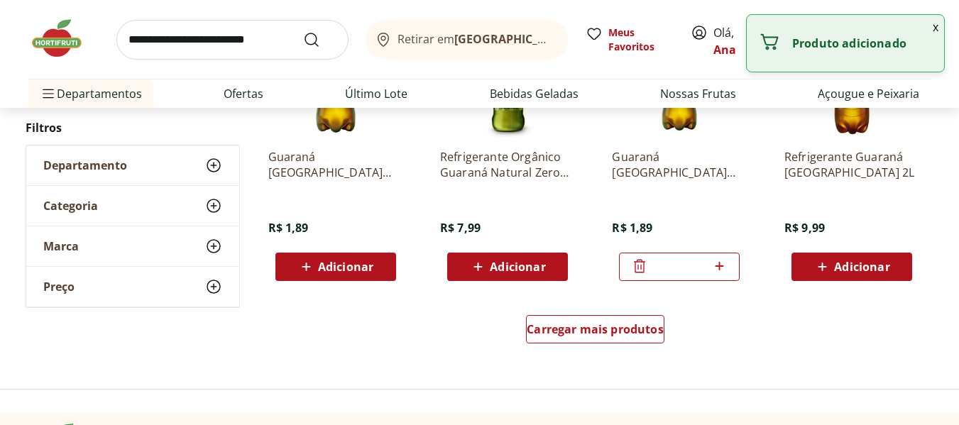
click at [721, 265] on icon at bounding box center [720, 266] width 18 height 17
click at [719, 265] on icon at bounding box center [719, 266] width 9 height 9
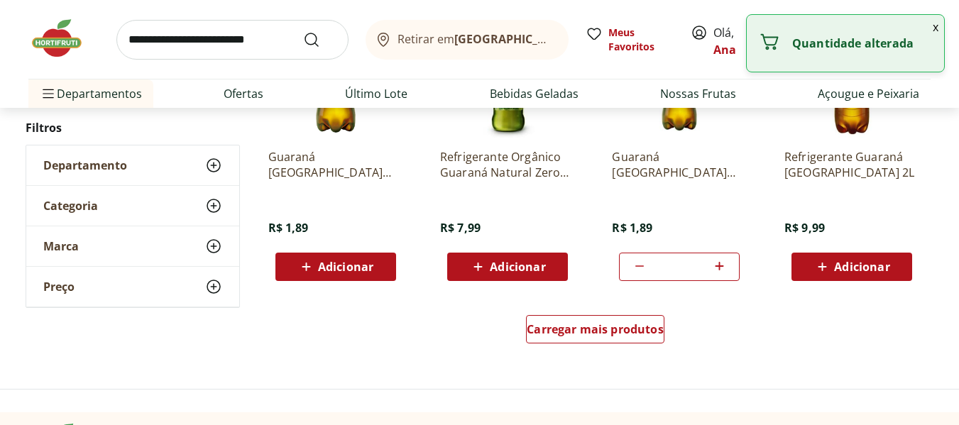
click at [720, 265] on icon at bounding box center [719, 266] width 9 height 9
click at [721, 265] on icon at bounding box center [720, 266] width 18 height 17
type input "**"
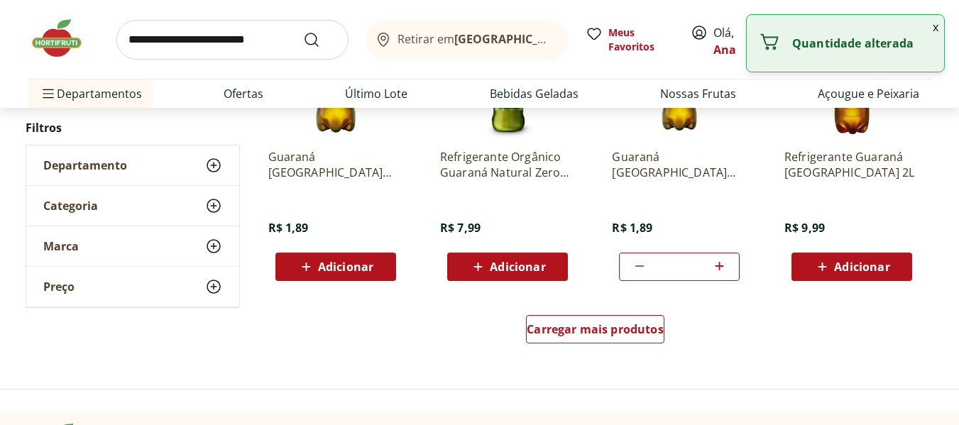
click at [954, 70] on div "Retirar em Rio de Janeiro/RJ Meus Favoritos Olá, Ana Comprar Novamente 37 Depar…" at bounding box center [479, 54] width 959 height 108
click at [934, 23] on button "x" at bounding box center [935, 27] width 17 height 24
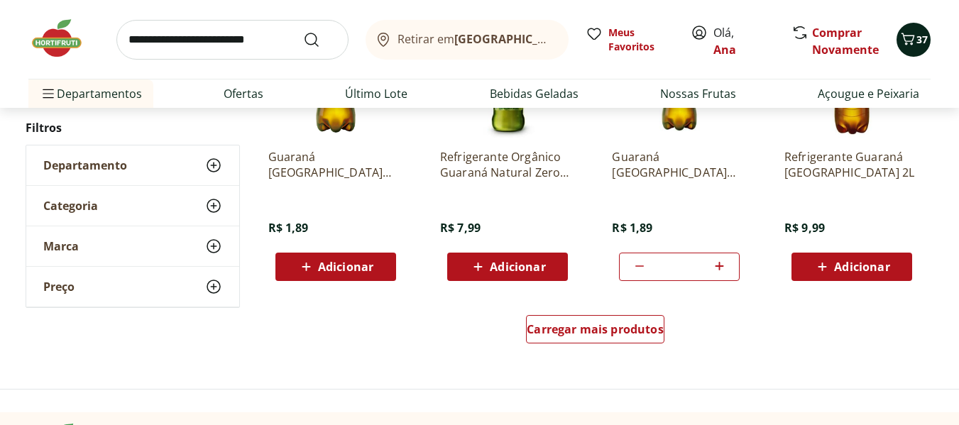
click at [906, 50] on button "37" at bounding box center [914, 40] width 34 height 34
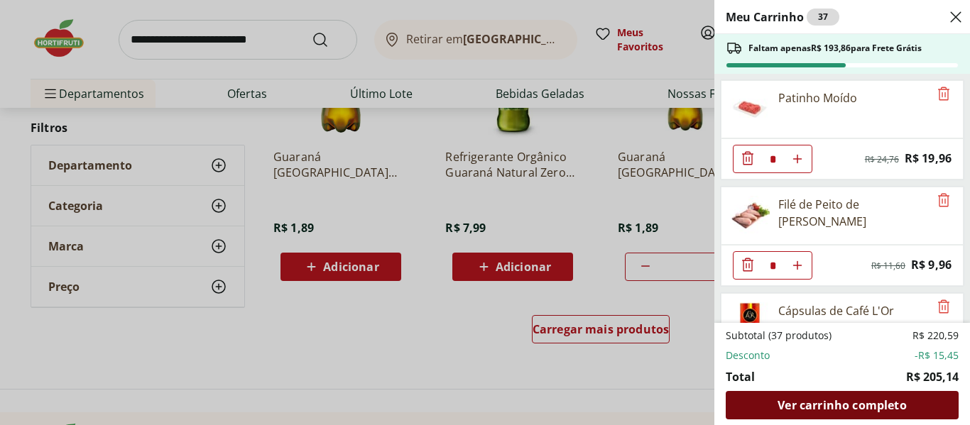
click at [867, 408] on span "Ver carrinho completo" at bounding box center [842, 405] width 129 height 11
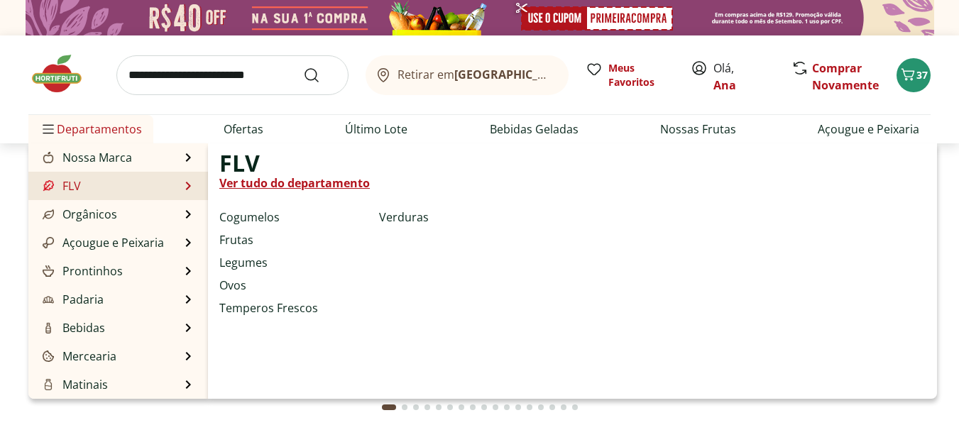
click at [79, 190] on link "FLV" at bounding box center [60, 186] width 41 height 17
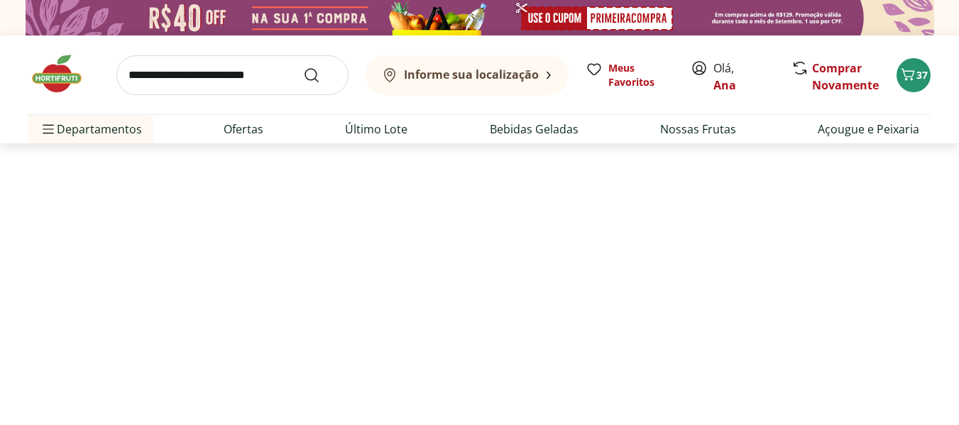
select select "**********"
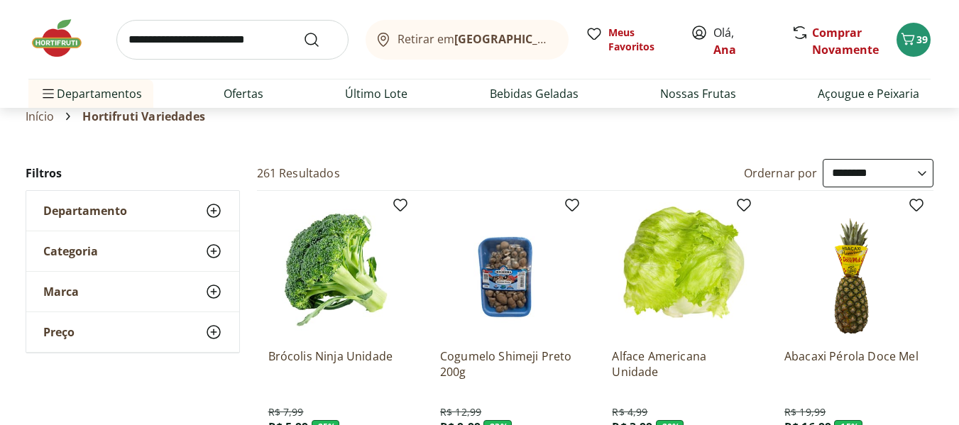
scroll to position [142, 0]
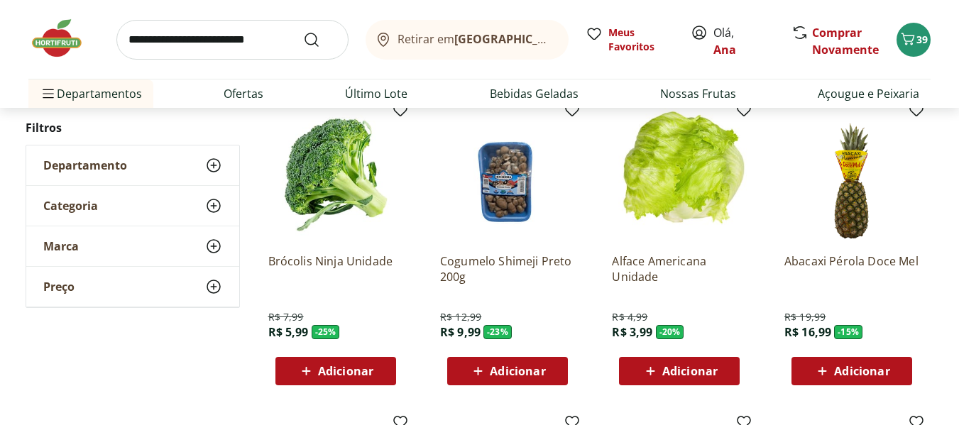
click at [317, 370] on span "Adicionar" at bounding box center [336, 371] width 76 height 17
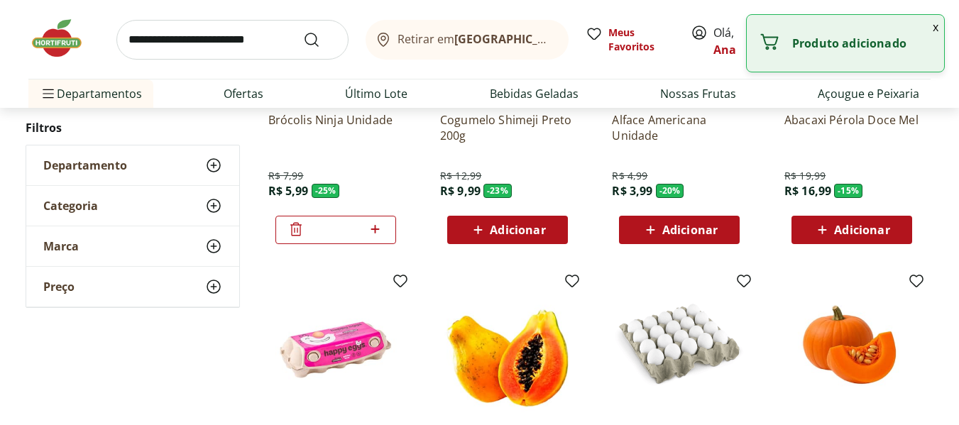
scroll to position [284, 0]
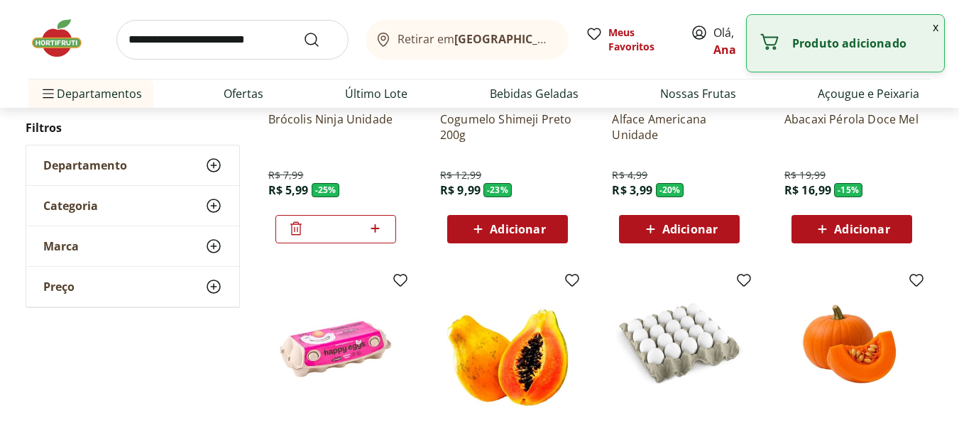
click at [653, 231] on icon at bounding box center [651, 229] width 18 height 17
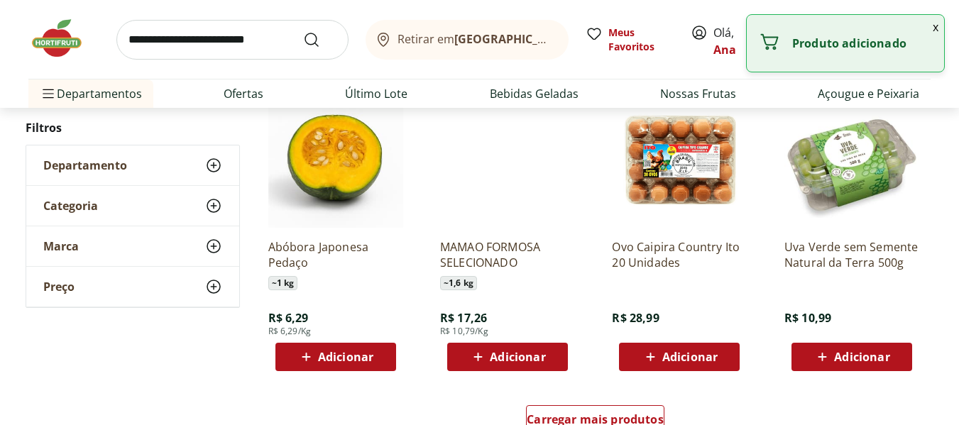
scroll to position [852, 0]
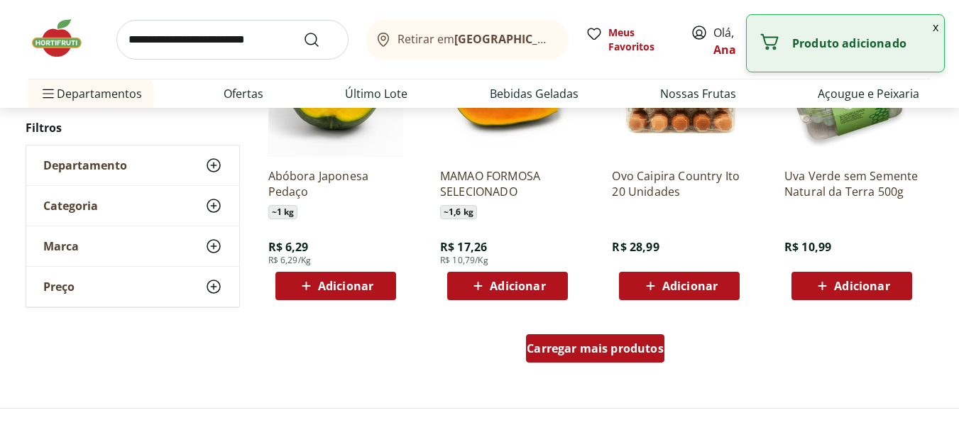
click at [625, 354] on span "Carregar mais produtos" at bounding box center [595, 348] width 137 height 11
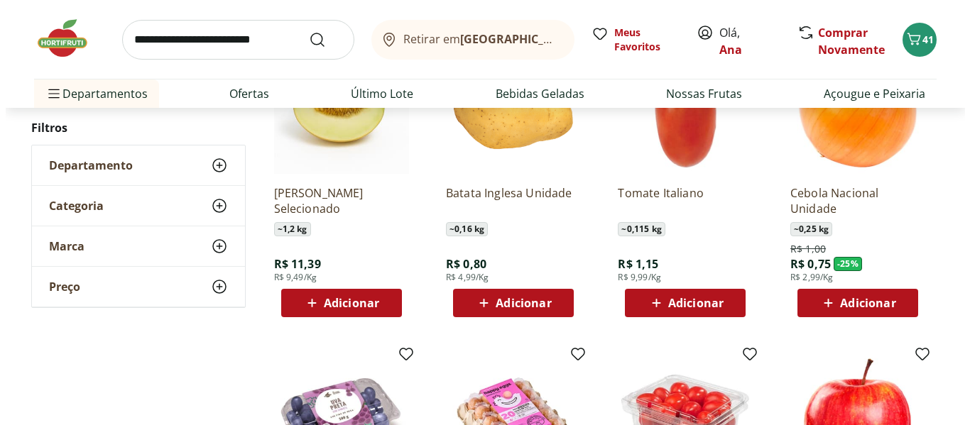
scroll to position [1349, 0]
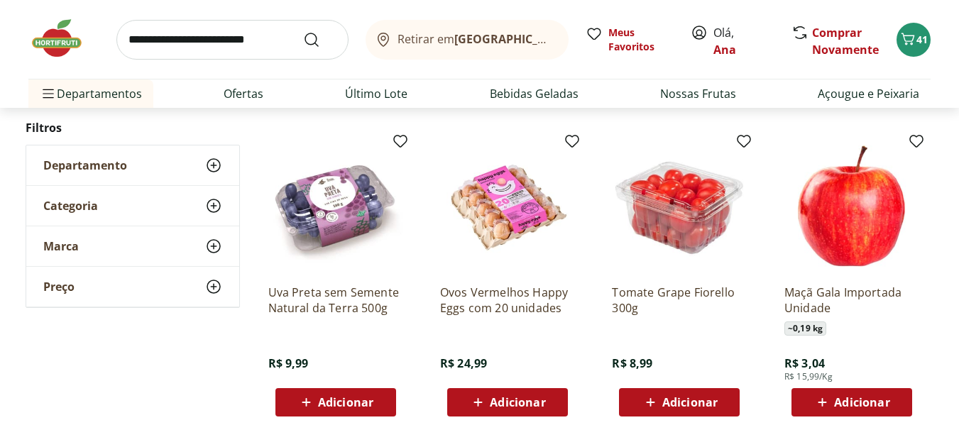
click at [329, 403] on span "Adicionar" at bounding box center [345, 402] width 55 height 11
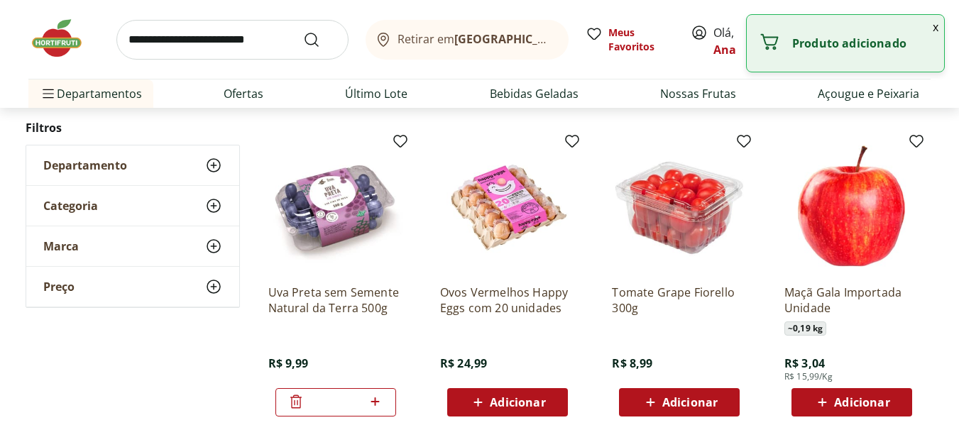
click at [380, 399] on icon at bounding box center [375, 401] width 18 height 17
type input "*"
click at [951, 62] on div "Retirar em Rio de Janeiro/RJ Meus Favoritos Olá, Ana Comprar Novamente 43 Depar…" at bounding box center [479, 54] width 959 height 108
drag, startPoint x: 937, startPoint y: 28, endPoint x: 929, endPoint y: 36, distance: 11.0
click at [937, 27] on button "x" at bounding box center [935, 27] width 17 height 24
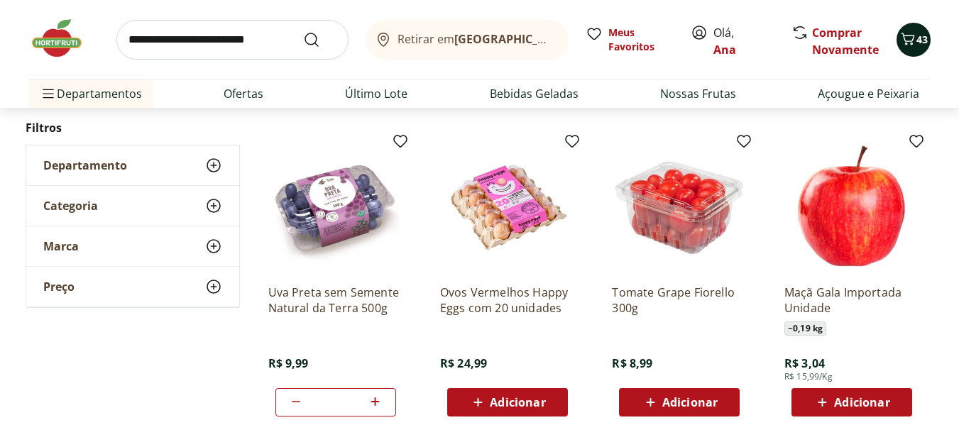
click at [917, 49] on div "43" at bounding box center [913, 39] width 11 height 23
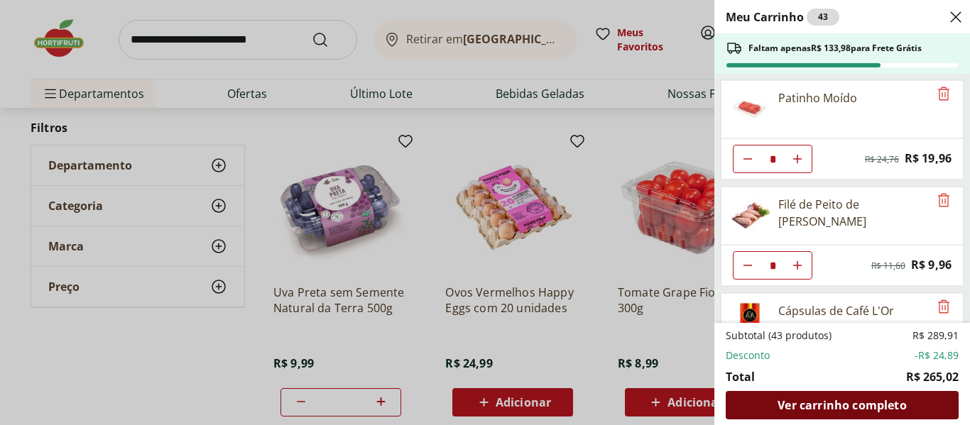
click at [857, 403] on span "Ver carrinho completo" at bounding box center [842, 405] width 129 height 11
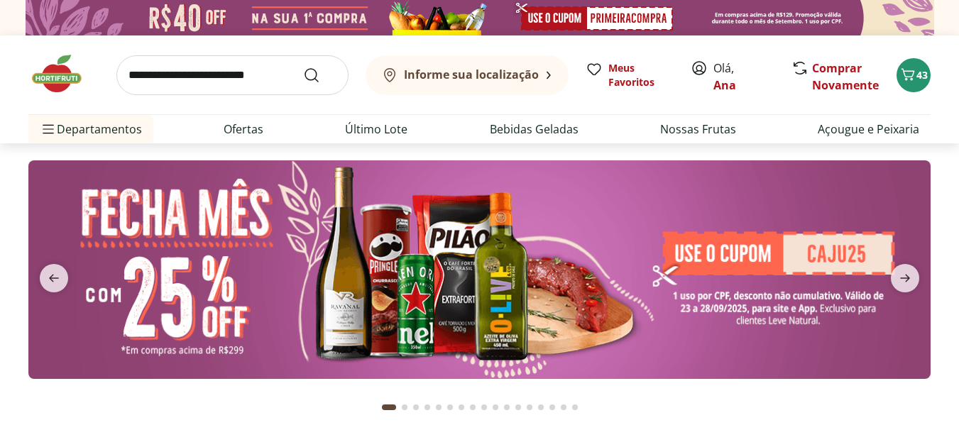
click at [168, 78] on input "search" at bounding box center [232, 75] width 232 height 40
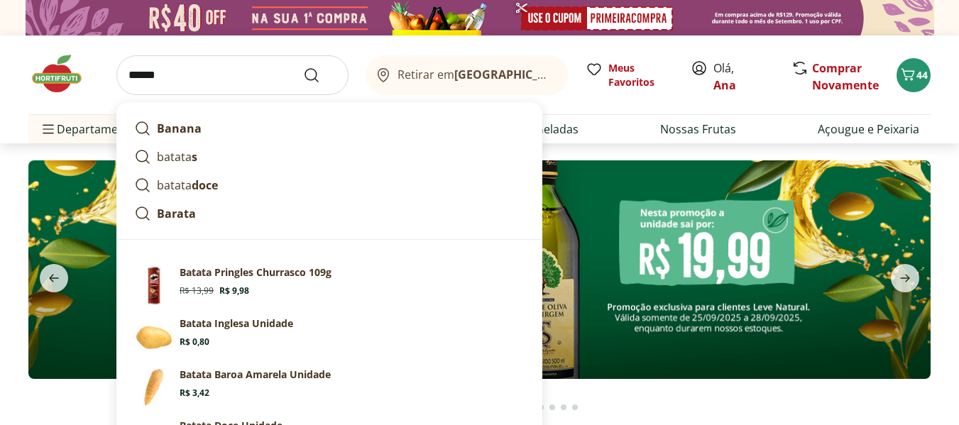
type input "******"
click at [303, 67] on button "Submit Search" at bounding box center [320, 75] width 34 height 17
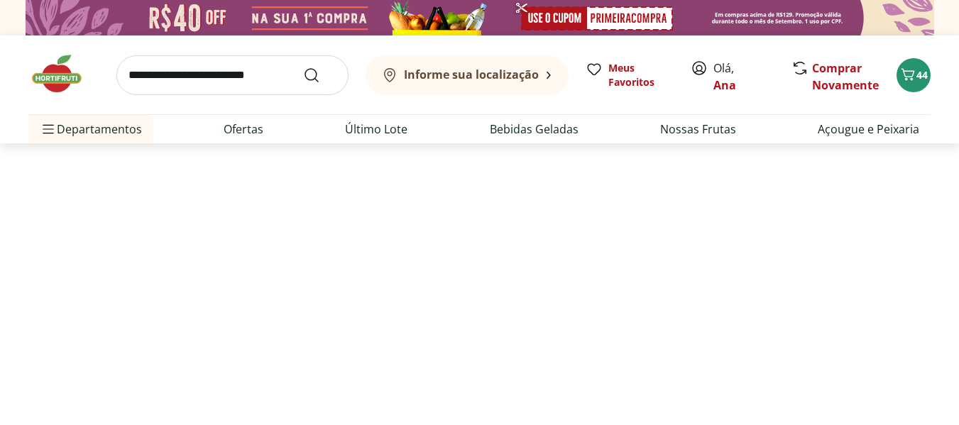
select select "**********"
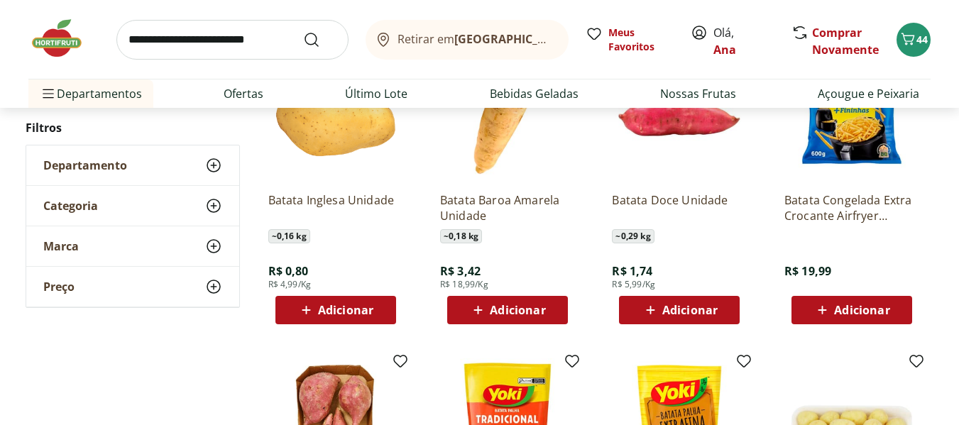
scroll to position [568, 0]
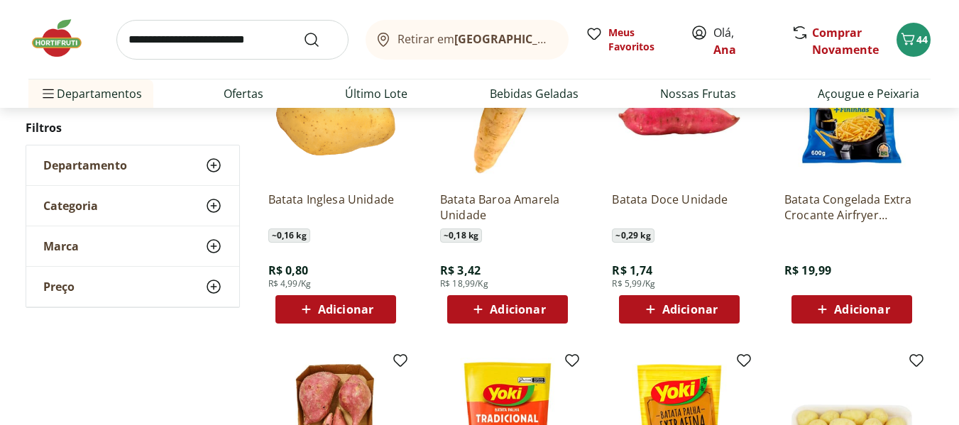
click at [349, 310] on span "Adicionar" at bounding box center [345, 309] width 55 height 11
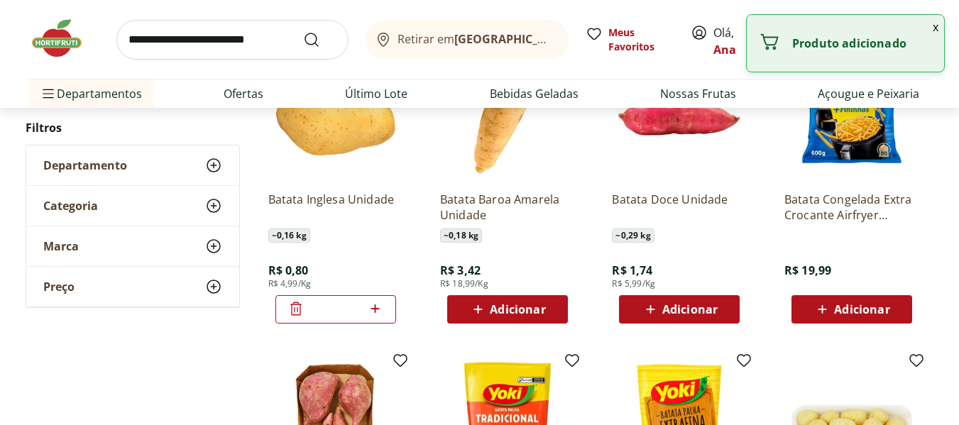
click at [374, 312] on icon at bounding box center [375, 308] width 18 height 17
type input "*"
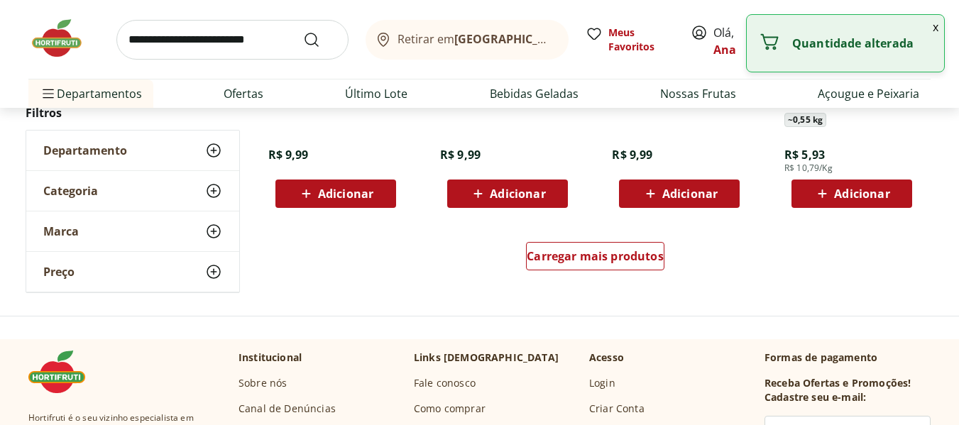
scroll to position [1065, 0]
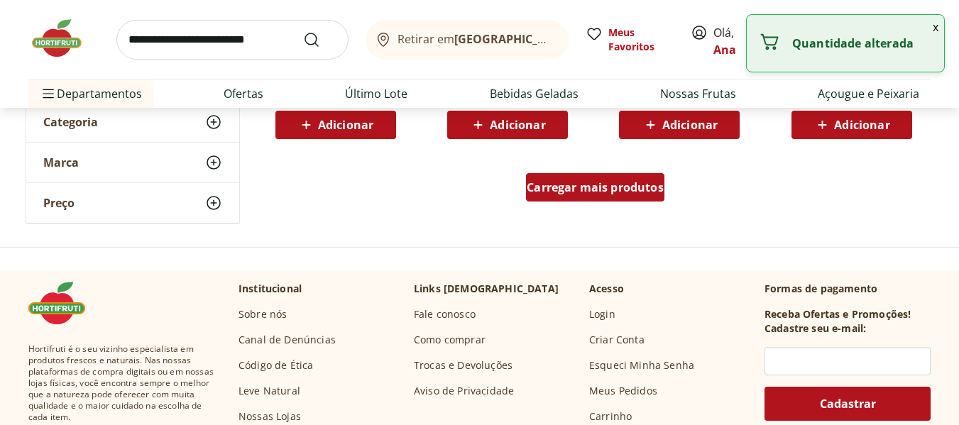
click at [569, 182] on span "Carregar mais produtos" at bounding box center [595, 187] width 137 height 11
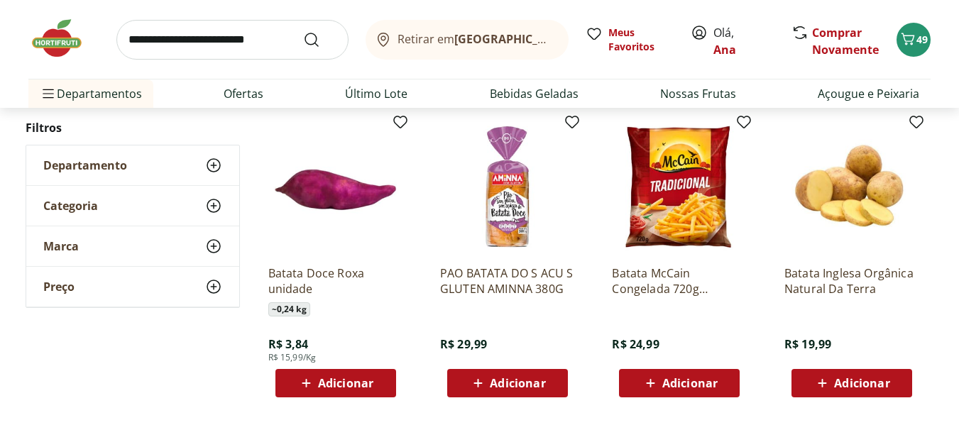
scroll to position [1775, 0]
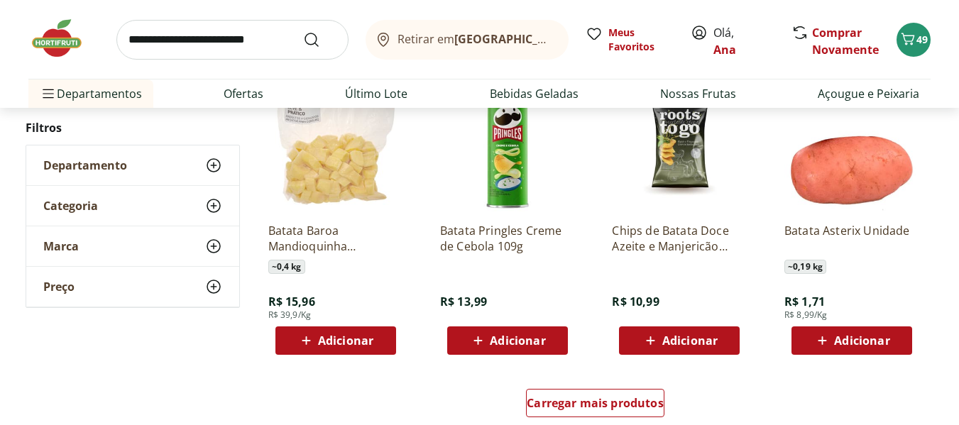
click at [50, 45] on img at bounding box center [63, 38] width 71 height 43
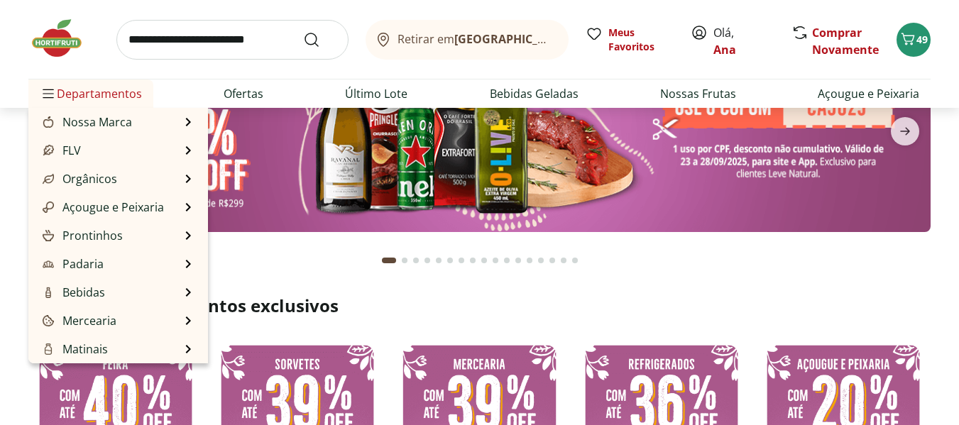
scroll to position [71, 0]
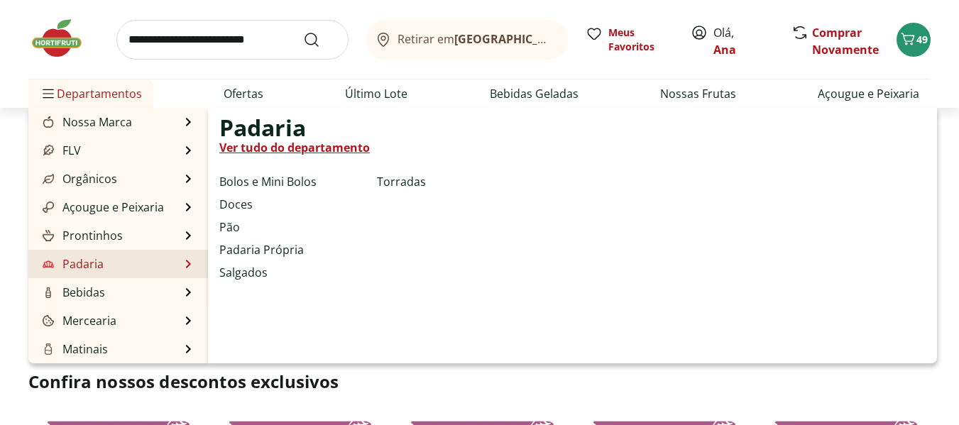
click at [102, 266] on link "Padaria" at bounding box center [72, 264] width 64 height 17
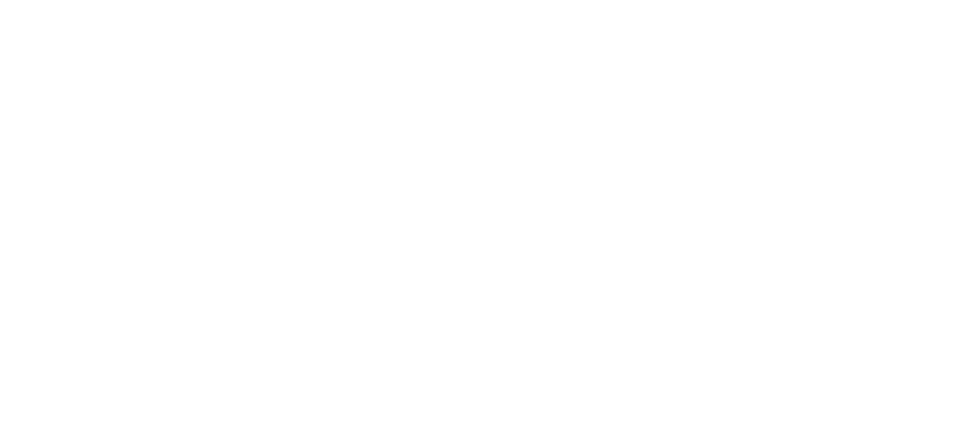
select select "**********"
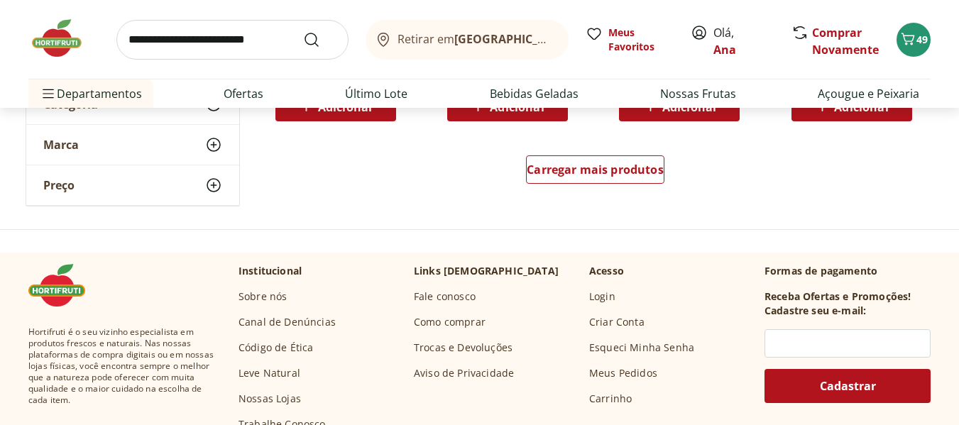
scroll to position [923, 0]
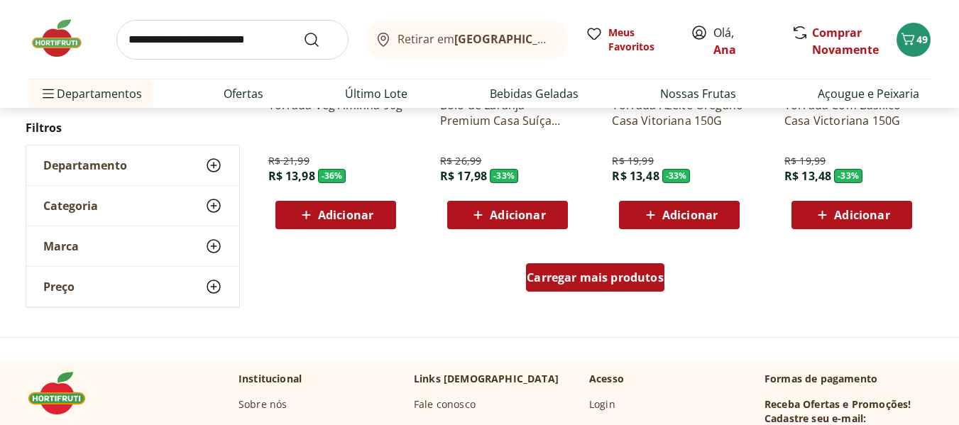
click at [538, 273] on span "Carregar mais produtos" at bounding box center [595, 277] width 137 height 11
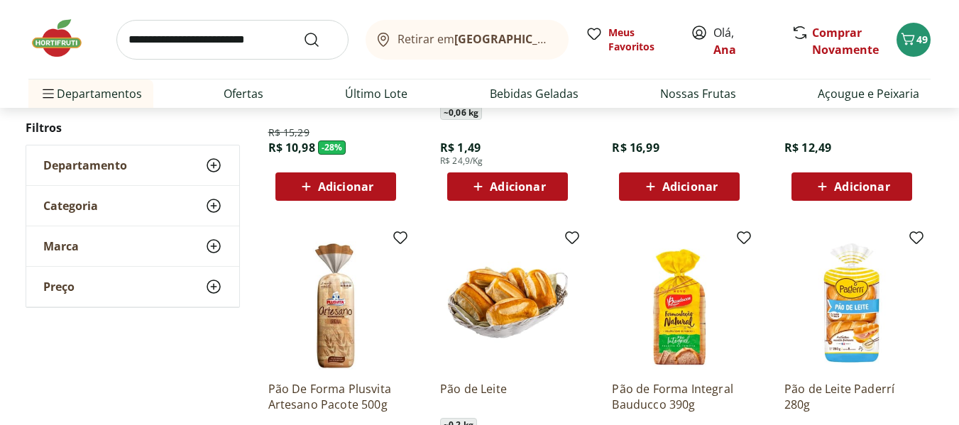
scroll to position [1775, 0]
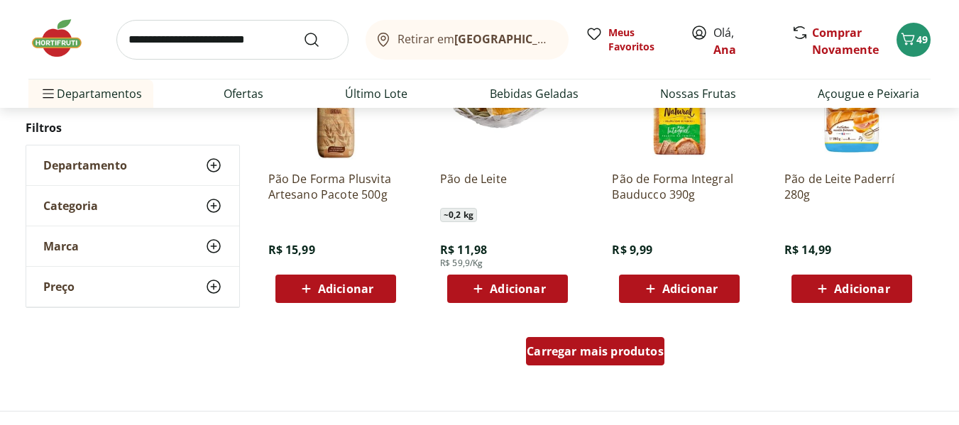
click at [579, 350] on span "Carregar mais produtos" at bounding box center [595, 351] width 137 height 11
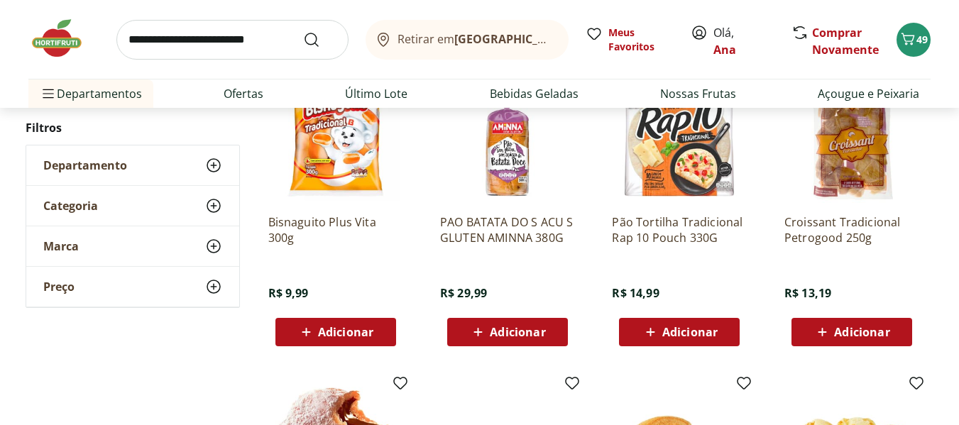
scroll to position [2059, 0]
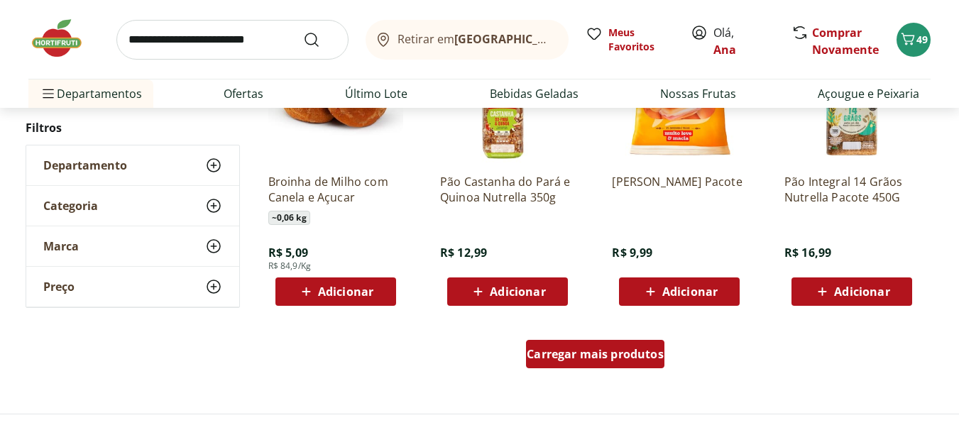
click at [554, 354] on span "Carregar mais produtos" at bounding box center [595, 354] width 137 height 11
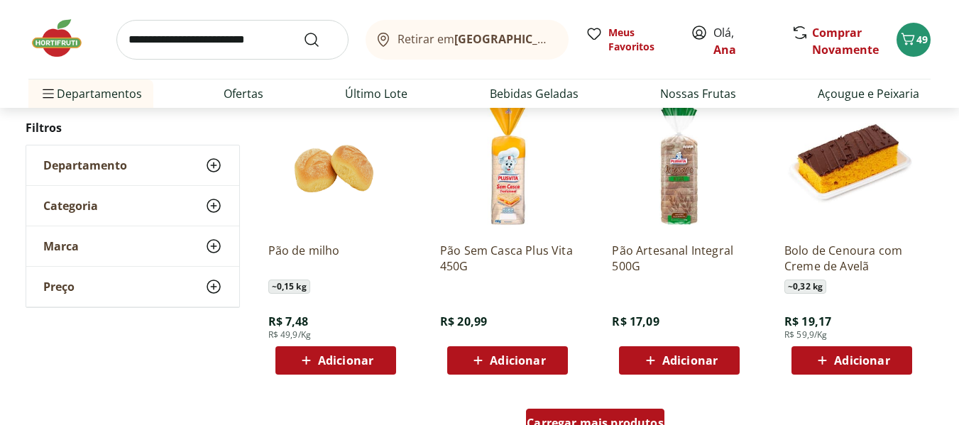
scroll to position [3693, 0]
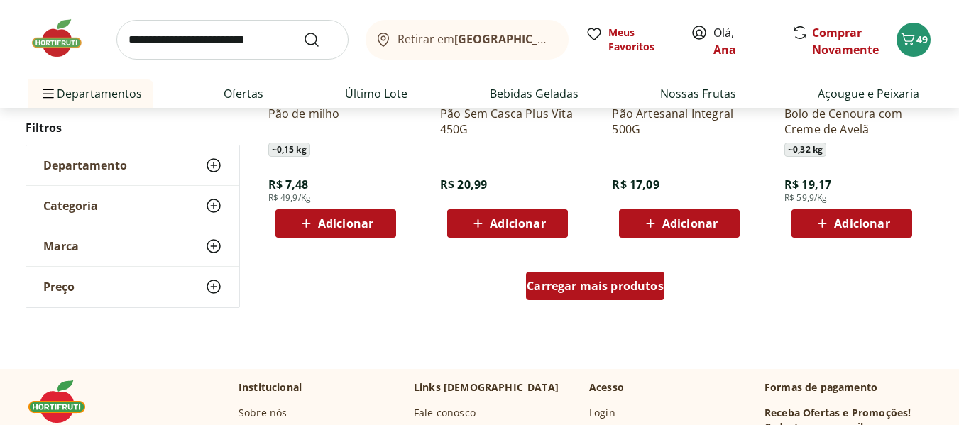
click at [569, 295] on div "Carregar mais produtos" at bounding box center [595, 286] width 138 height 28
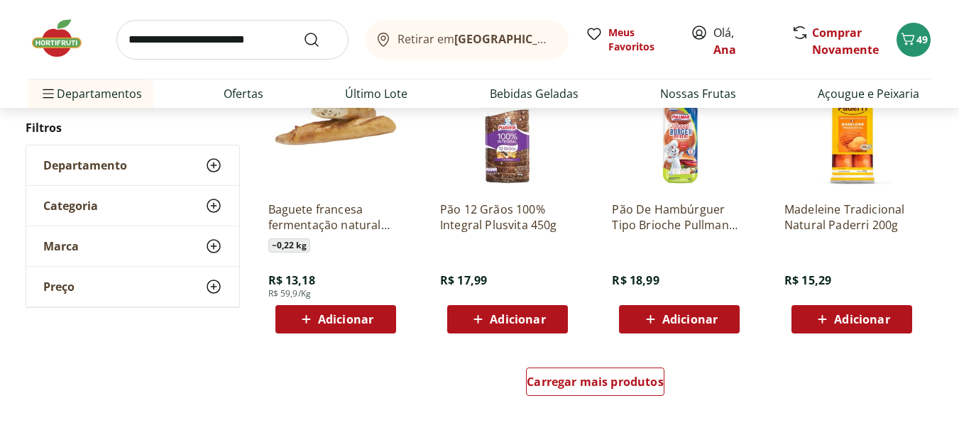
scroll to position [4545, 0]
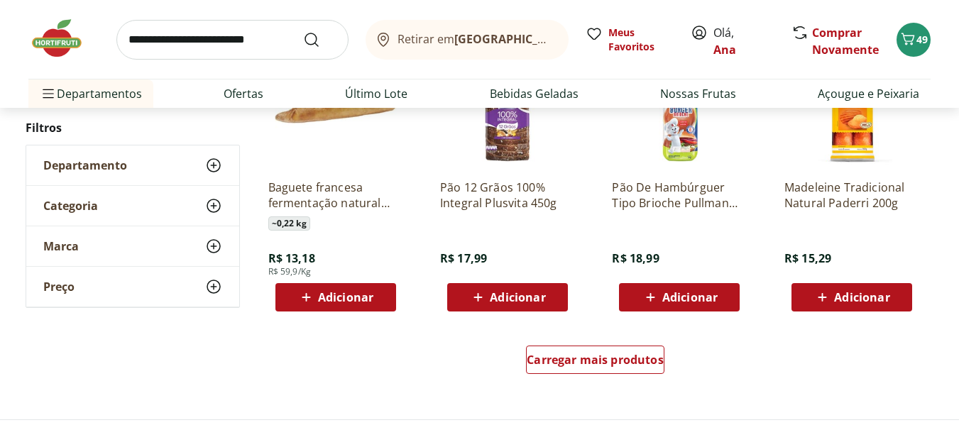
click at [555, 345] on div "Carregar mais produtos" at bounding box center [595, 363] width 689 height 68
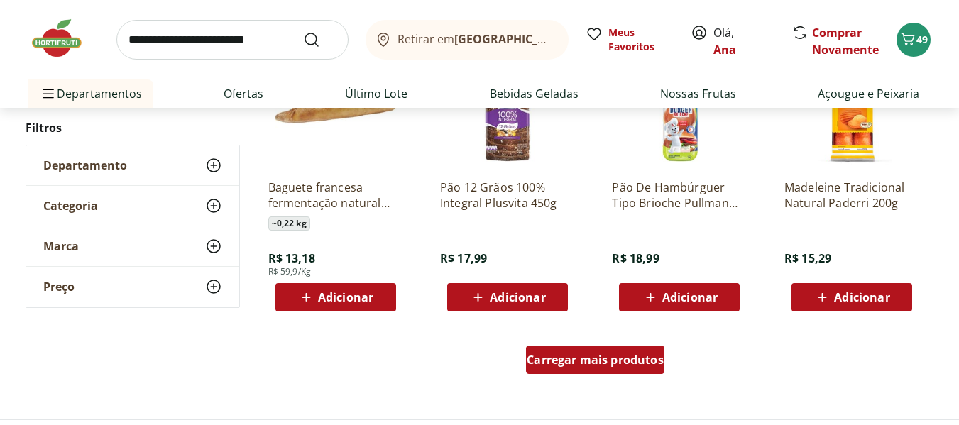
click at [552, 357] on span "Carregar mais produtos" at bounding box center [595, 359] width 137 height 11
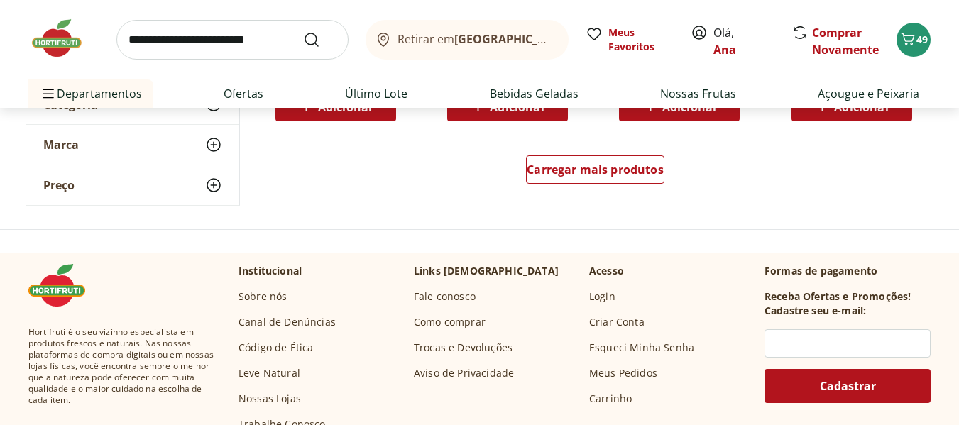
scroll to position [5539, 0]
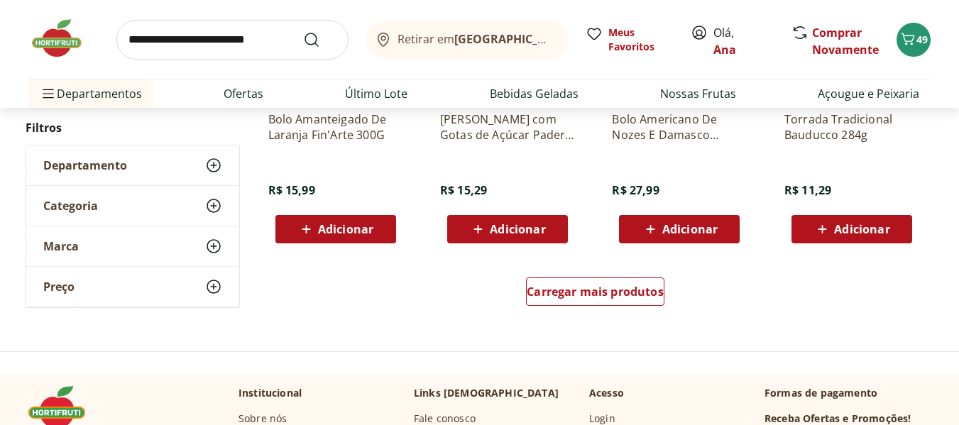
click at [543, 276] on div "Carregar mais produtos" at bounding box center [595, 295] width 689 height 68
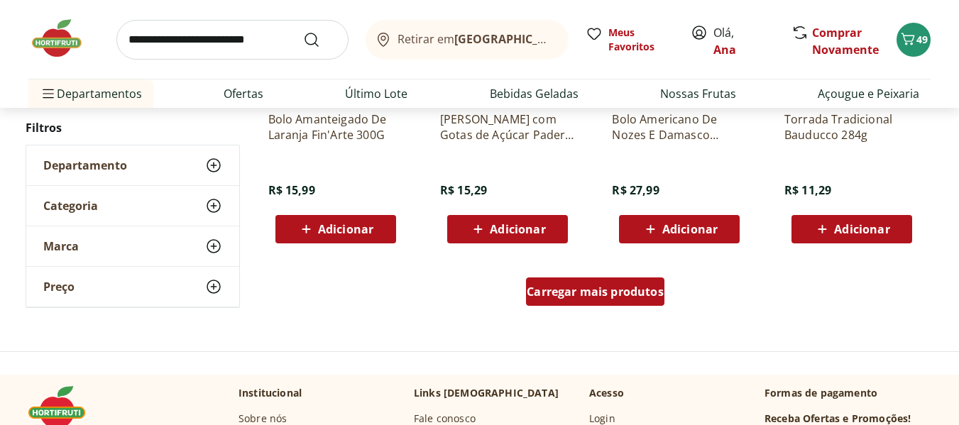
click at [545, 288] on span "Carregar mais produtos" at bounding box center [595, 291] width 137 height 11
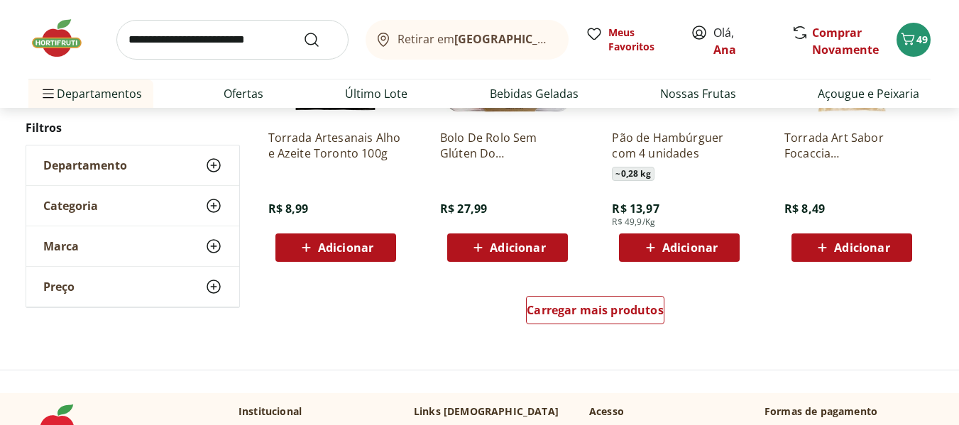
scroll to position [6604, 0]
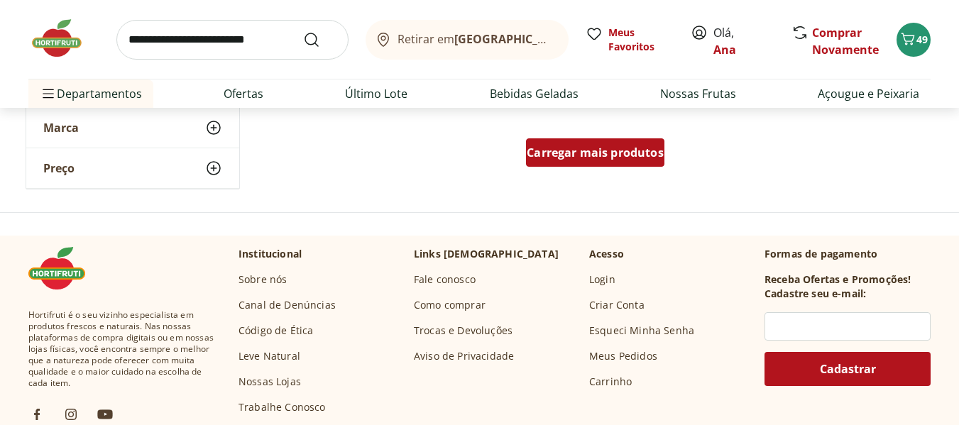
click at [565, 155] on span "Carregar mais produtos" at bounding box center [595, 152] width 137 height 11
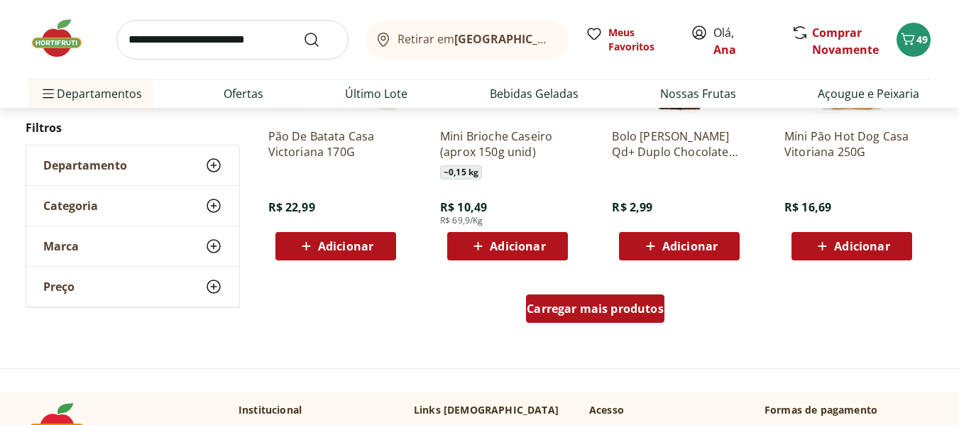
scroll to position [7385, 0]
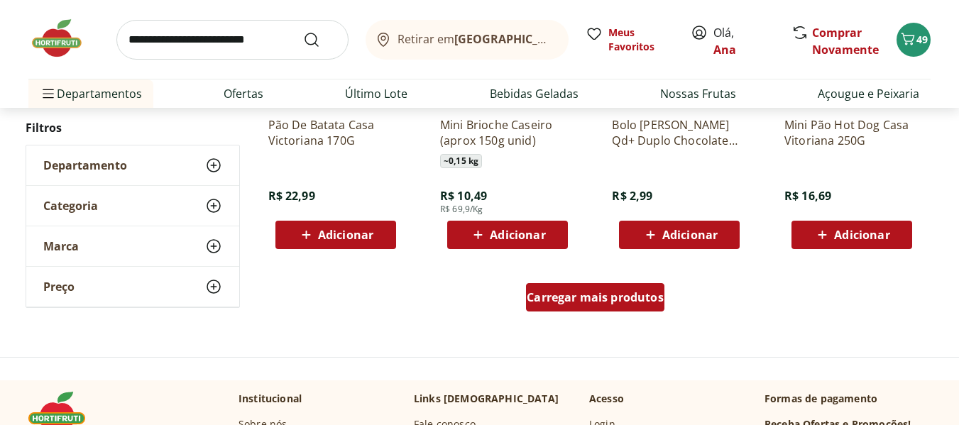
click at [598, 283] on div "Carregar mais produtos" at bounding box center [595, 297] width 138 height 28
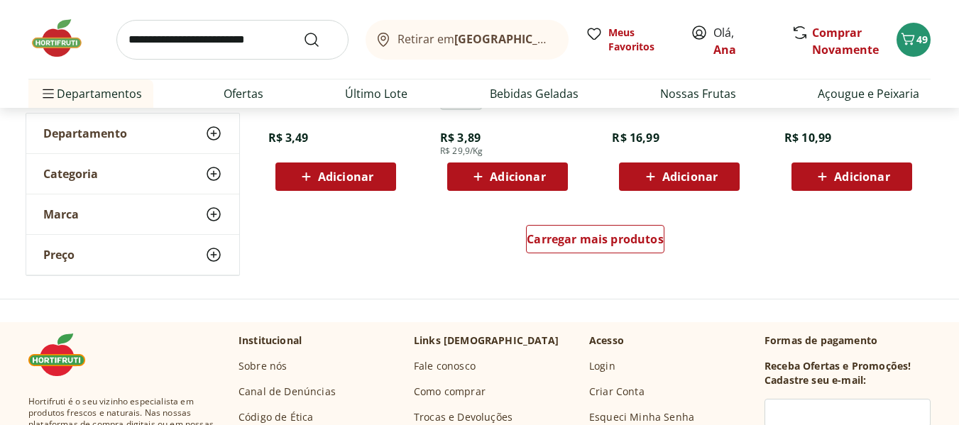
scroll to position [8380, 0]
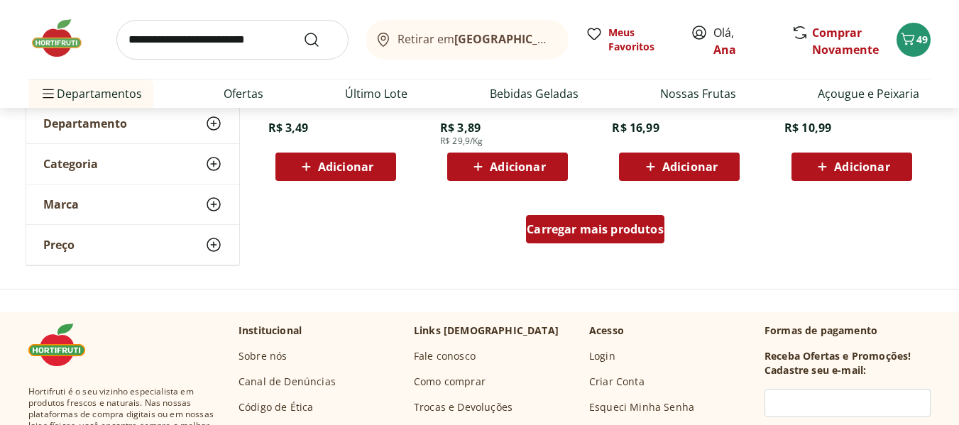
click at [592, 229] on span "Carregar mais produtos" at bounding box center [595, 229] width 137 height 11
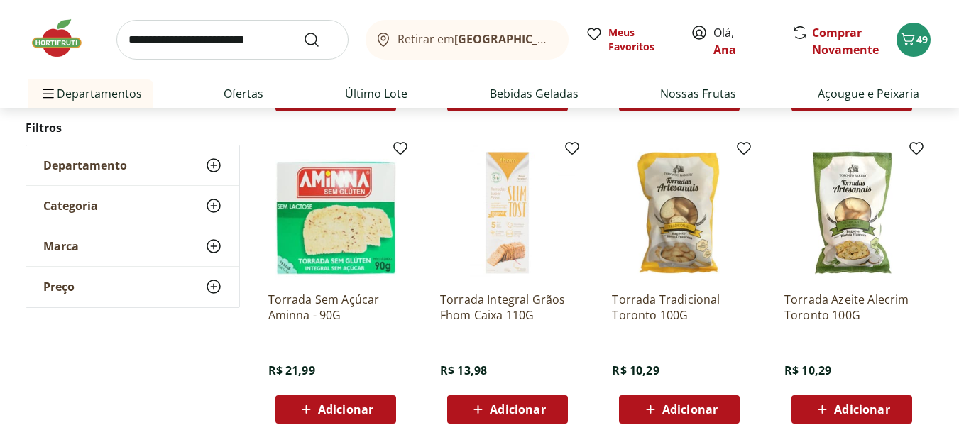
scroll to position [8877, 0]
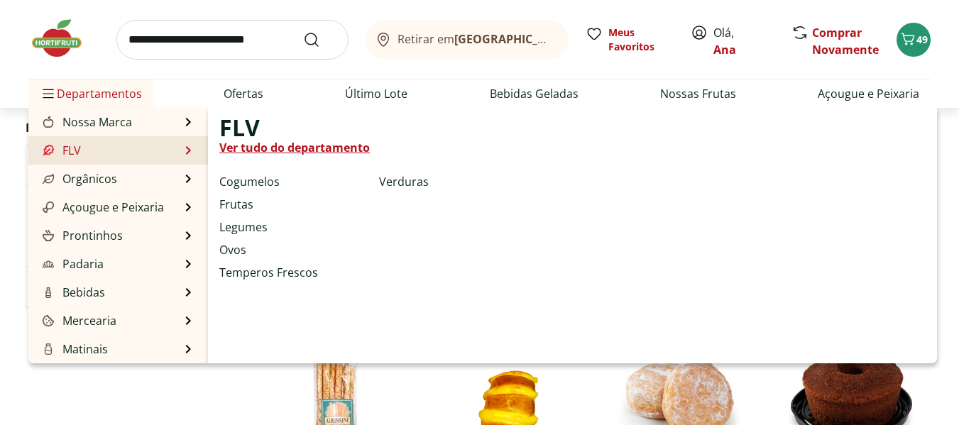
click at [94, 148] on li "FLV FLV Ver tudo do departamento Cogumelos Frutas Legumes Ovos Temperos Frescos…" at bounding box center [118, 150] width 180 height 28
click at [277, 148] on link "Ver tudo do departamento" at bounding box center [294, 147] width 151 height 17
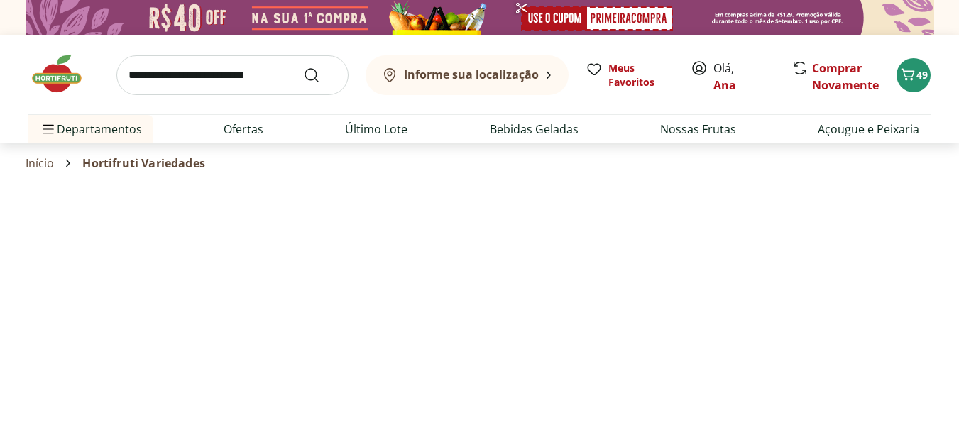
select select "**********"
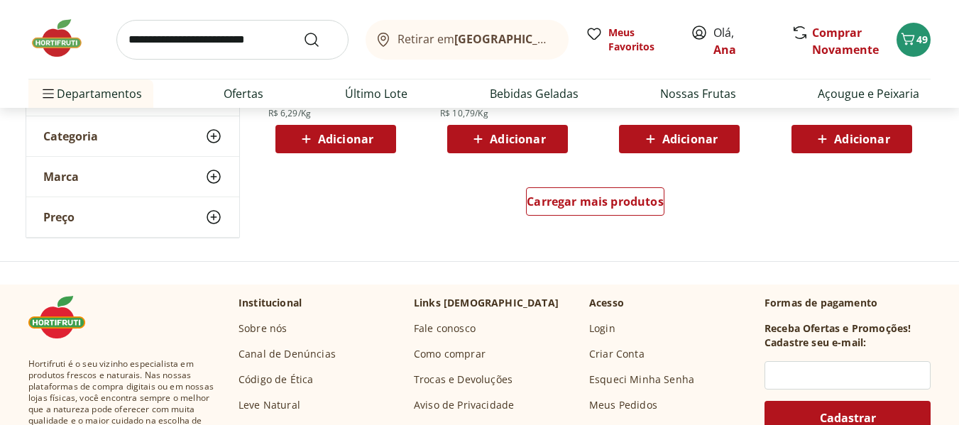
scroll to position [1065, 0]
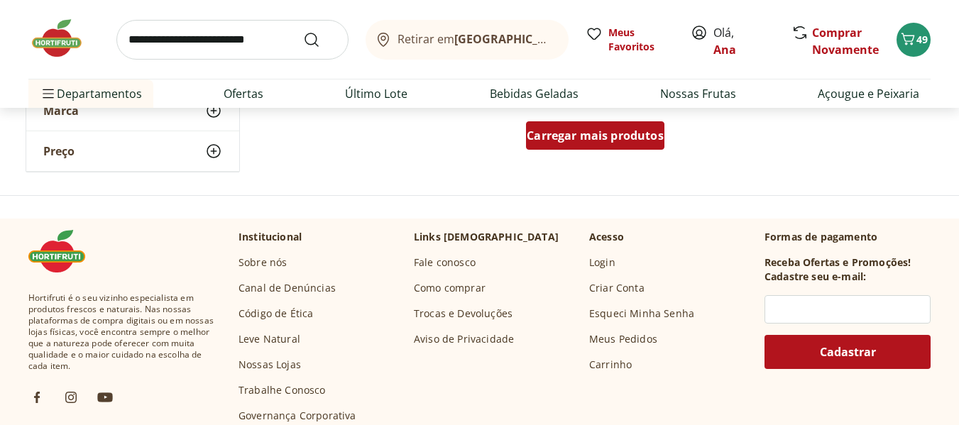
click at [575, 130] on span "Carregar mais produtos" at bounding box center [595, 135] width 137 height 11
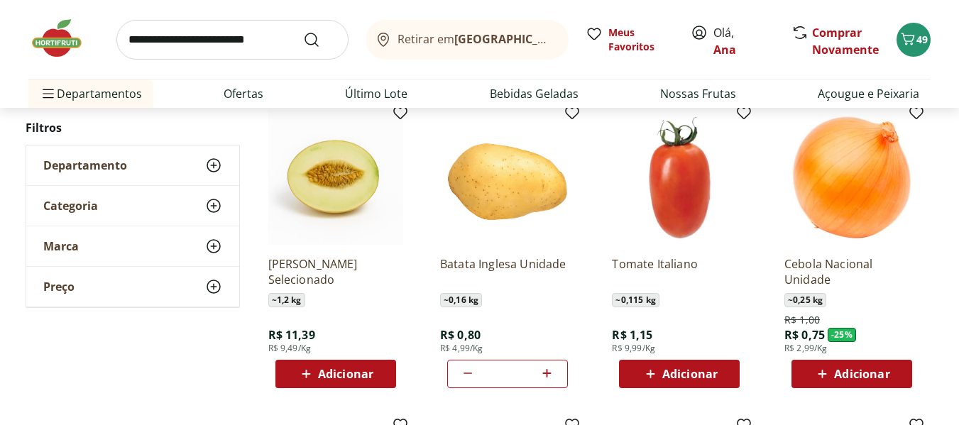
type input "*"
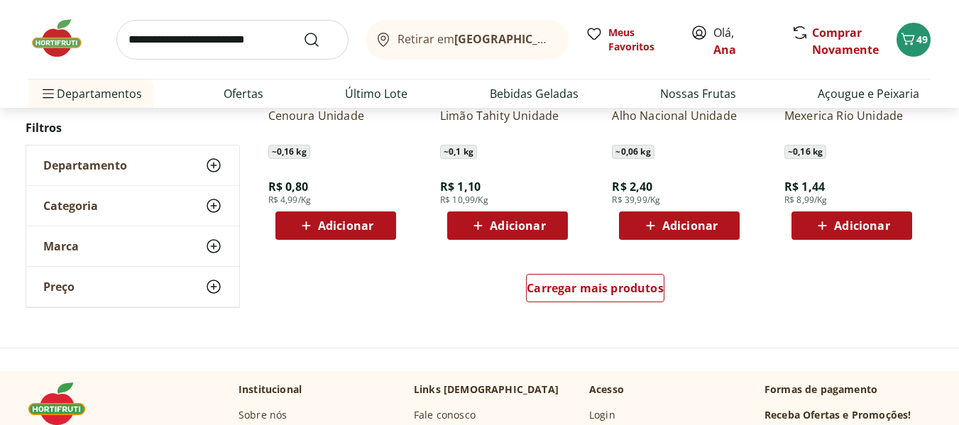
scroll to position [1846, 0]
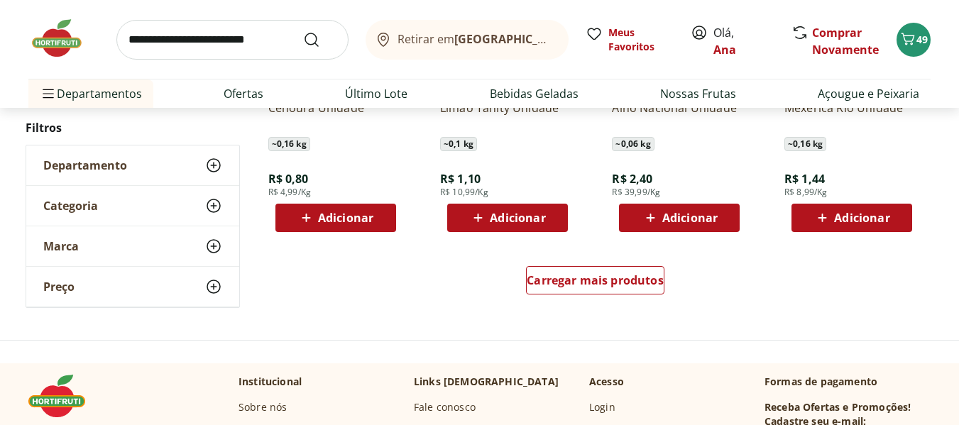
click at [488, 209] on span "Adicionar" at bounding box center [507, 217] width 76 height 17
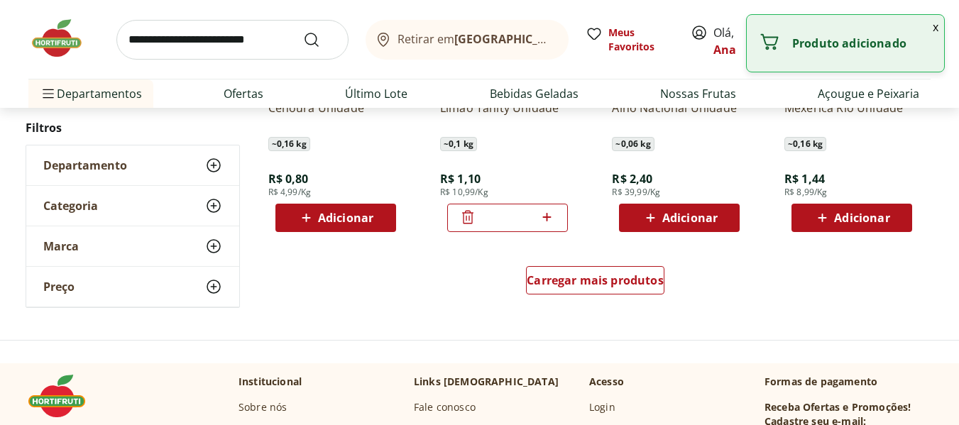
click at [543, 216] on icon at bounding box center [547, 217] width 18 height 17
type input "*"
click at [297, 233] on div "Cenoura Unidade ~ 0,16 kg R$ 0,80 R$ 4,99/Kg Adicionar" at bounding box center [336, 92] width 158 height 301
click at [321, 217] on span "Adicionar" at bounding box center [345, 217] width 55 height 11
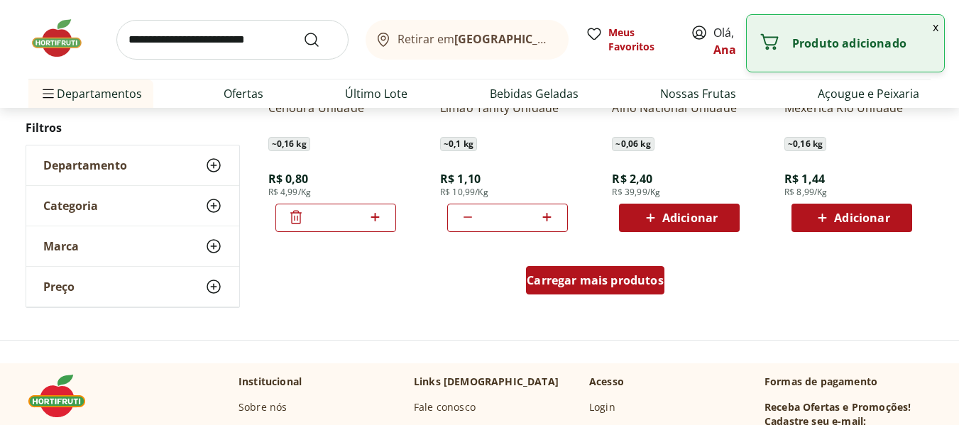
click at [591, 281] on span "Carregar mais produtos" at bounding box center [595, 280] width 137 height 11
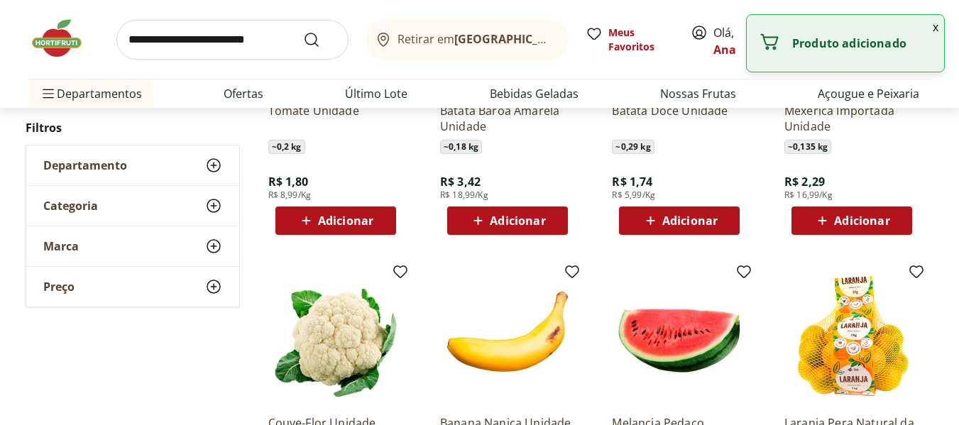
scroll to position [2272, 0]
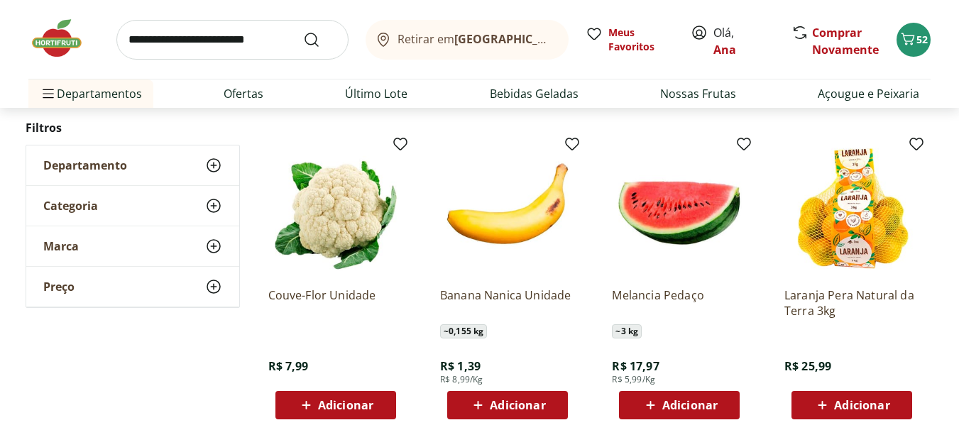
click at [658, 410] on icon at bounding box center [651, 405] width 18 height 17
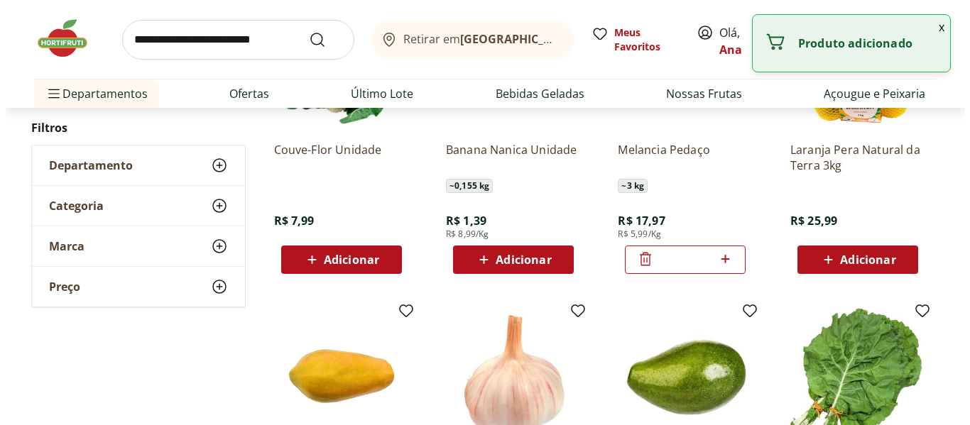
scroll to position [2343, 0]
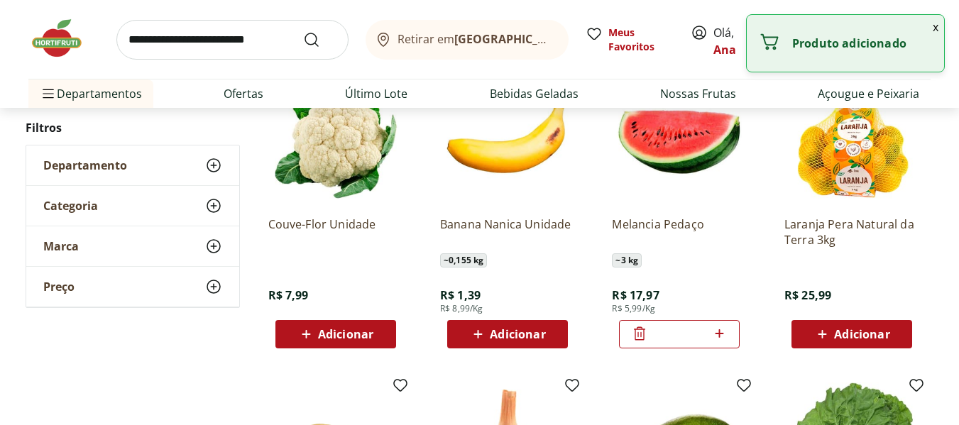
click at [344, 326] on span "Adicionar" at bounding box center [336, 334] width 76 height 17
click at [937, 28] on button "x" at bounding box center [935, 27] width 17 height 24
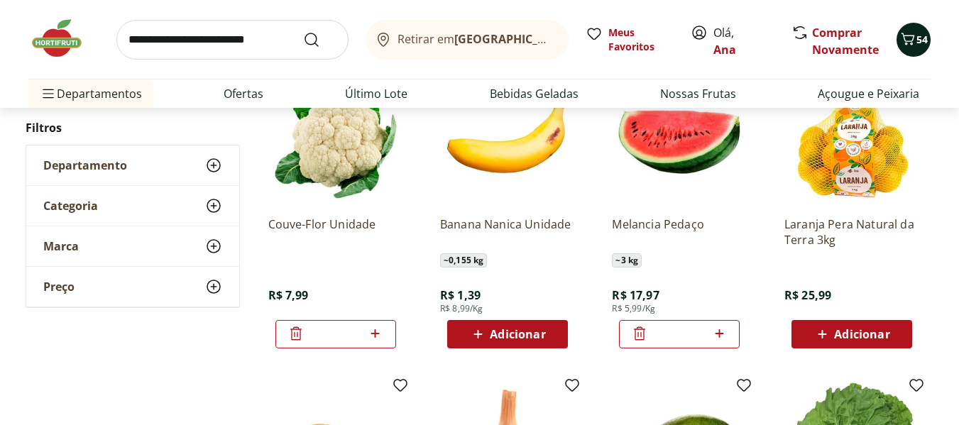
click at [918, 46] on span "54" at bounding box center [922, 40] width 11 height 14
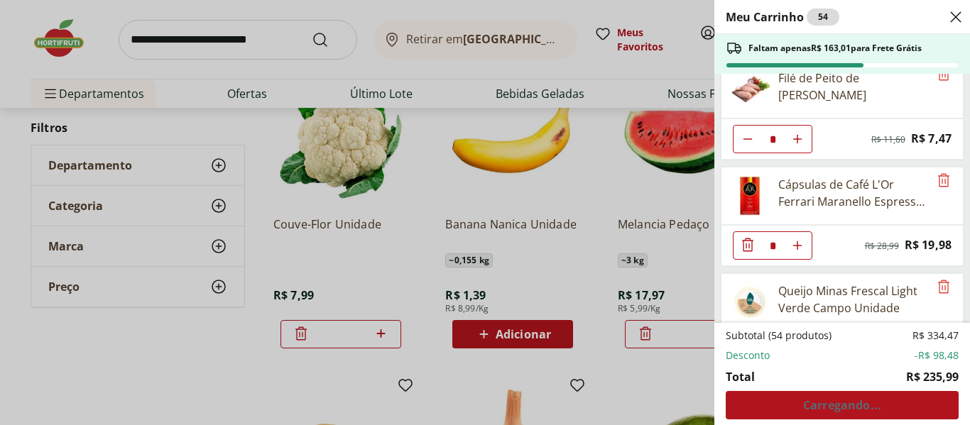
scroll to position [142, 0]
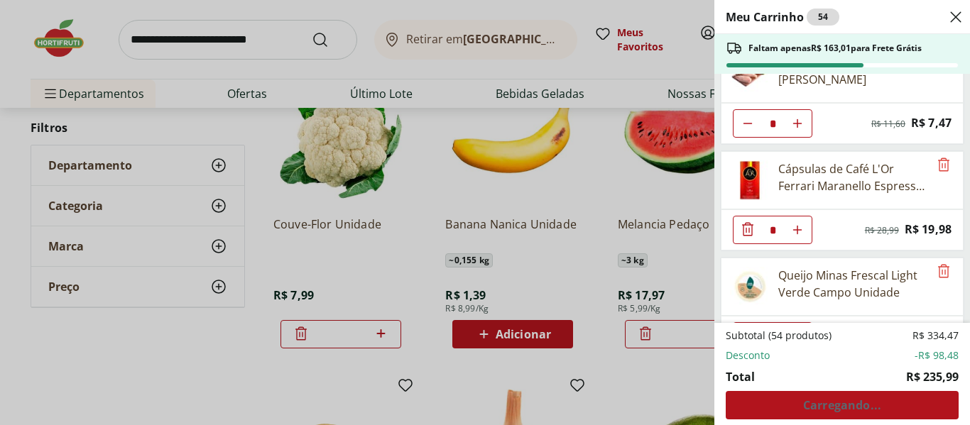
click at [842, 406] on div "Subtotal (54 produtos) R$ 334,47 Desconto -R$ 98,48 Total R$ 235,99 Carregando.…" at bounding box center [842, 374] width 233 height 91
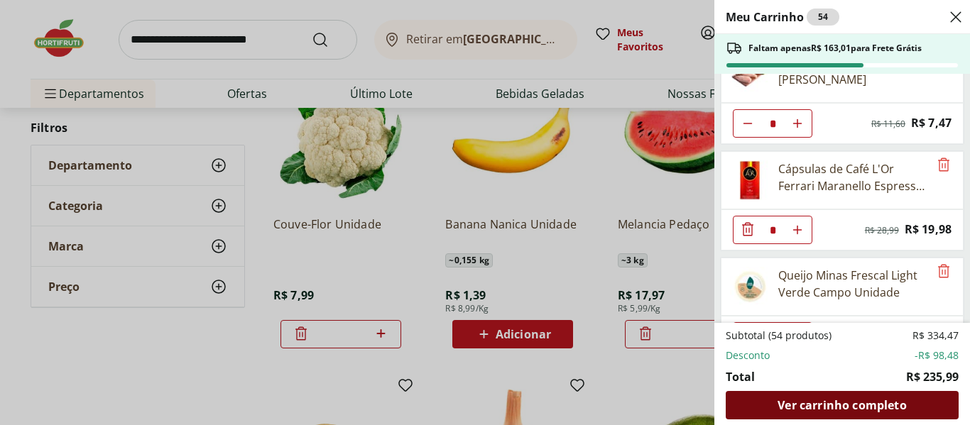
click at [817, 414] on div "Ver carrinho completo" at bounding box center [842, 405] width 233 height 28
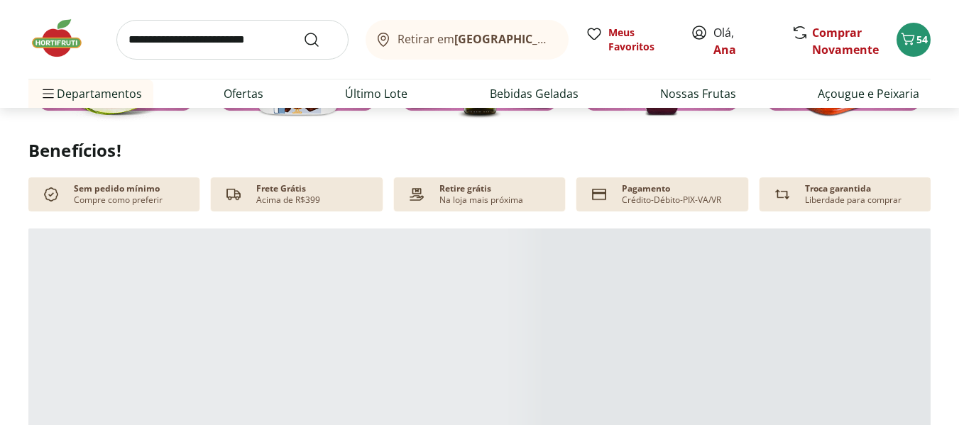
scroll to position [426, 0]
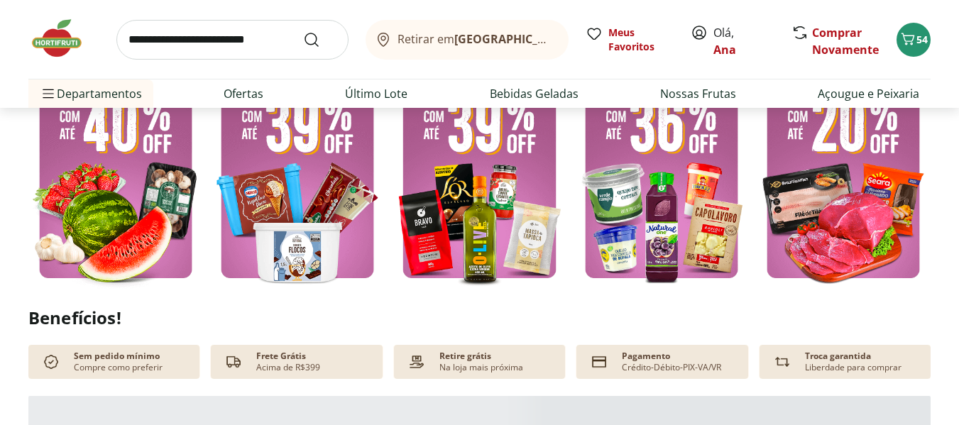
click at [465, 212] on img at bounding box center [479, 172] width 175 height 234
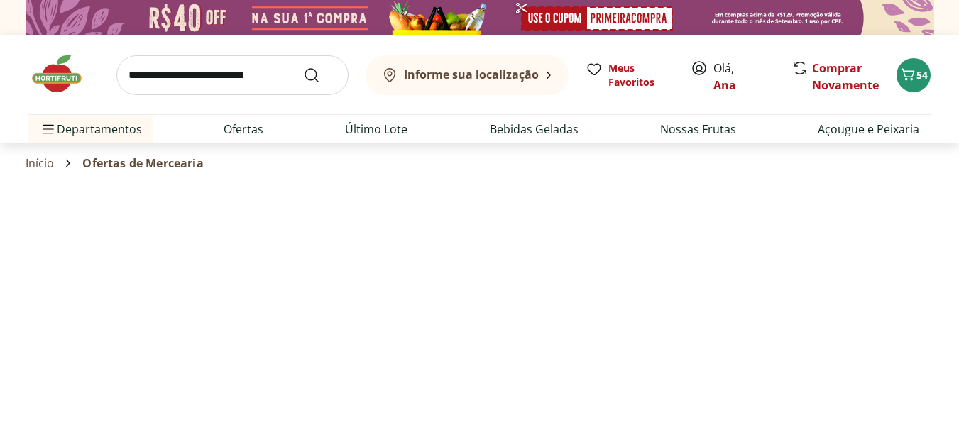
select select "**********"
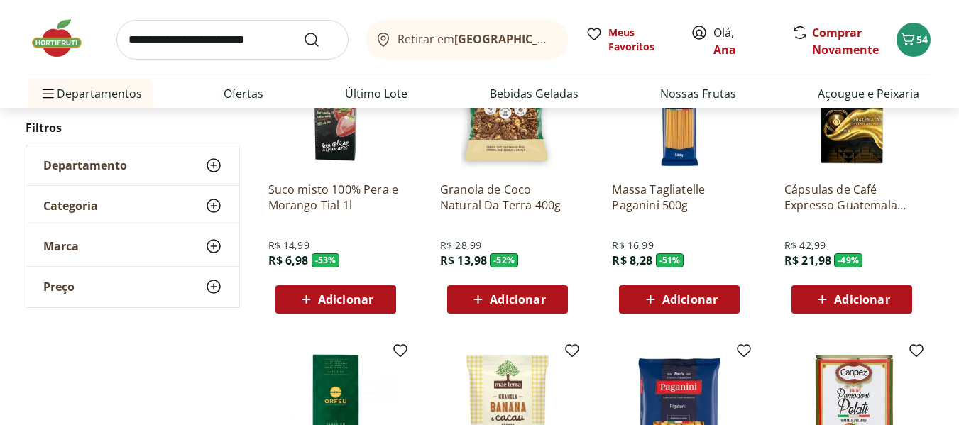
scroll to position [213, 0]
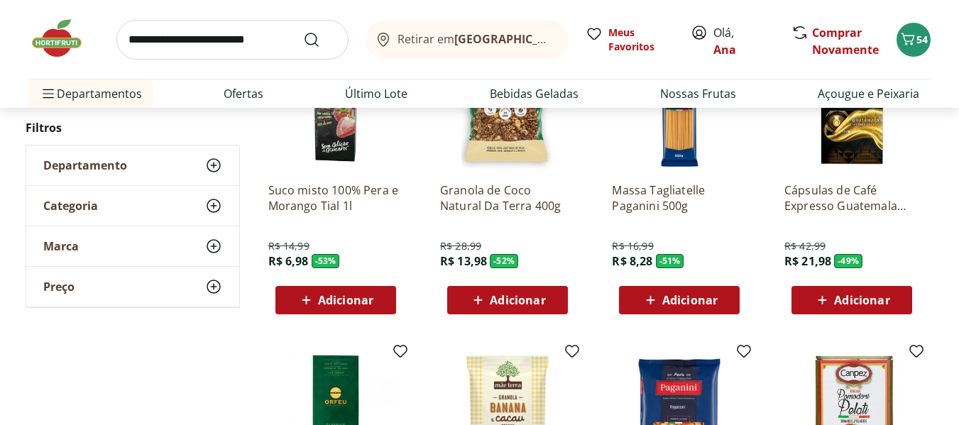
click at [869, 145] on img at bounding box center [852, 103] width 135 height 135
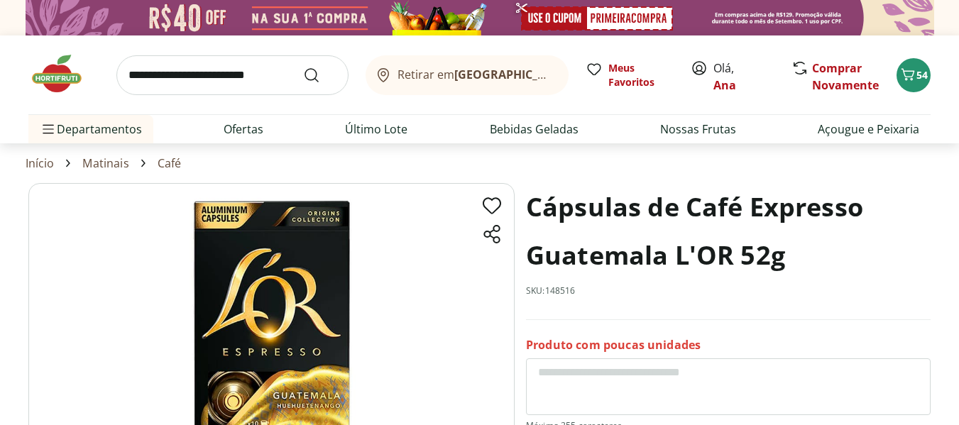
click at [166, 165] on link "Café" at bounding box center [170, 163] width 24 height 13
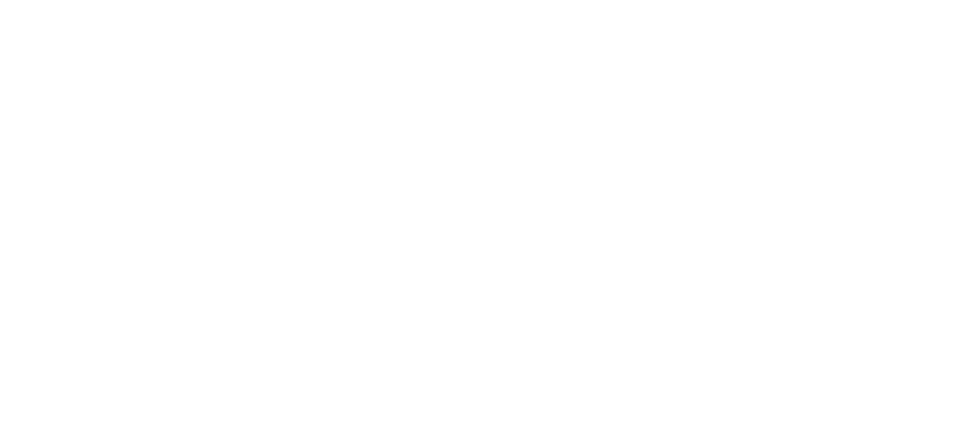
select select "**********"
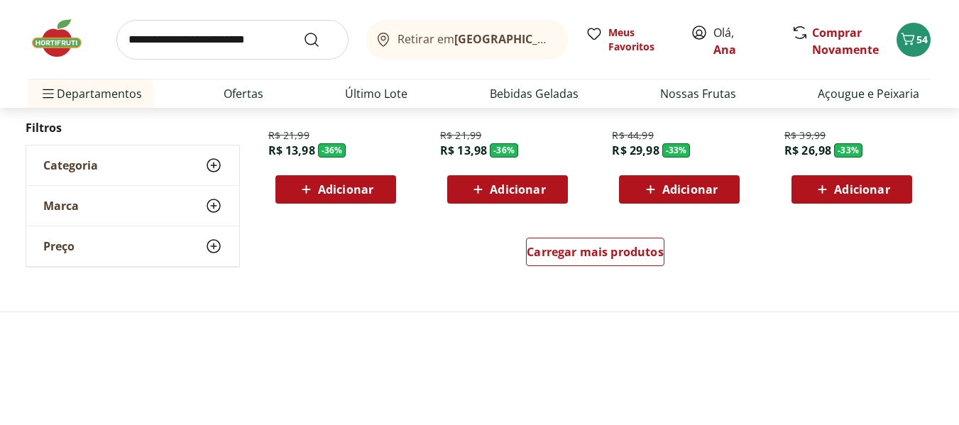
scroll to position [994, 0]
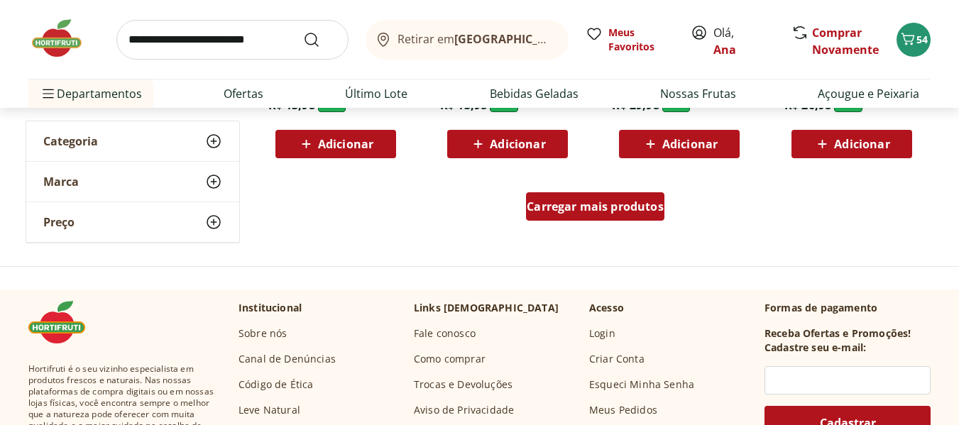
click at [535, 201] on span "Carregar mais produtos" at bounding box center [595, 206] width 137 height 11
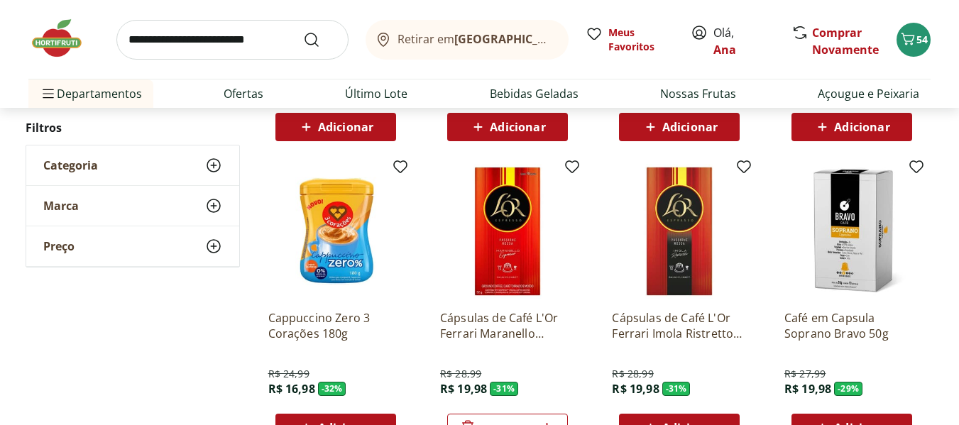
scroll to position [1065, 0]
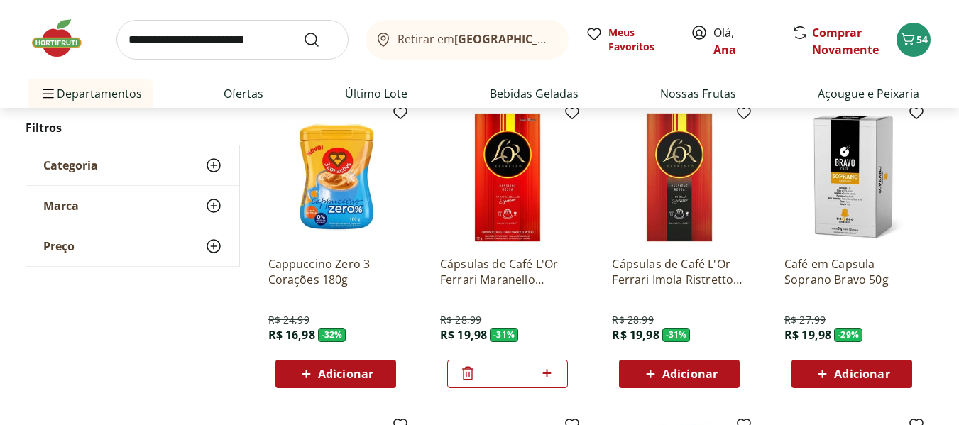
click at [650, 372] on icon at bounding box center [651, 374] width 18 height 17
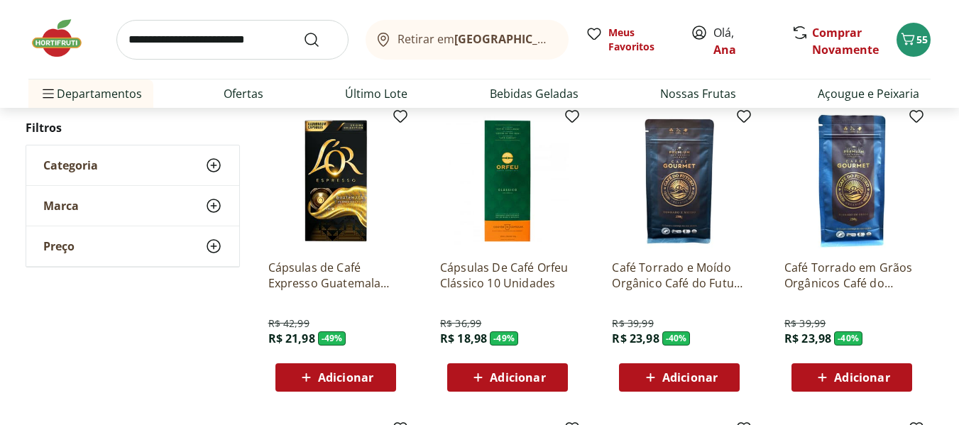
scroll to position [142, 0]
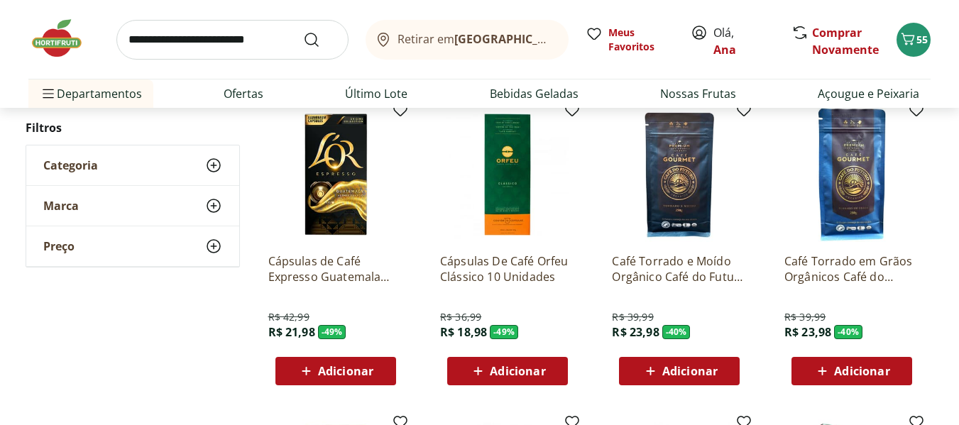
click at [332, 366] on span "Adicionar" at bounding box center [345, 371] width 55 height 11
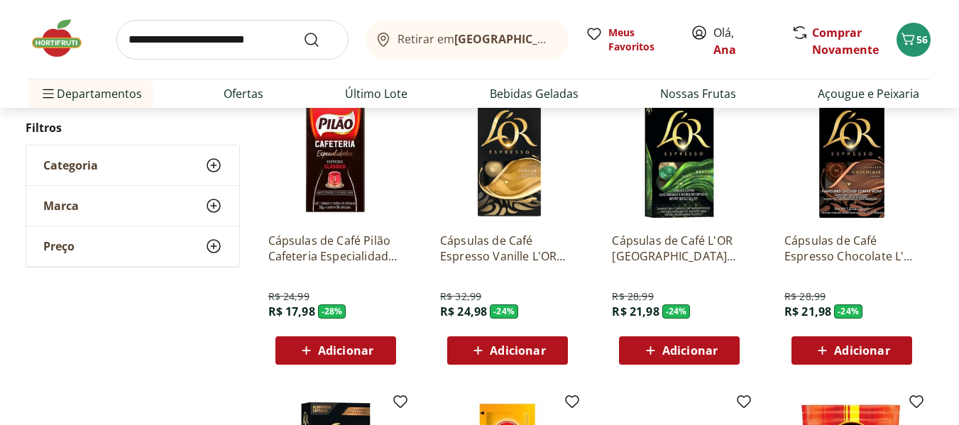
scroll to position [1390, 0]
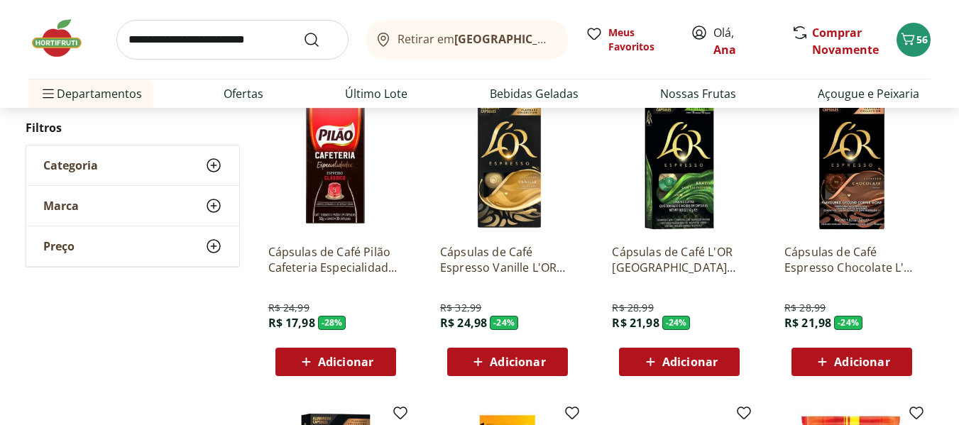
click at [827, 355] on icon at bounding box center [823, 362] width 18 height 17
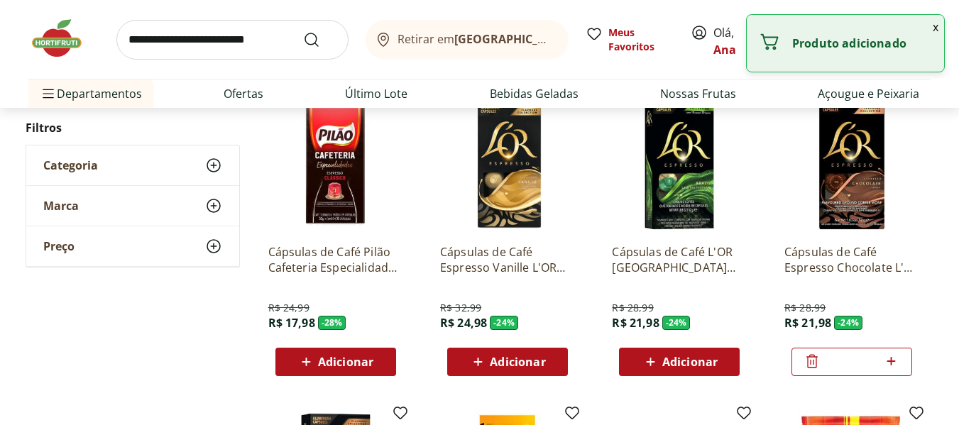
click at [695, 360] on span "Adicionar" at bounding box center [690, 361] width 55 height 11
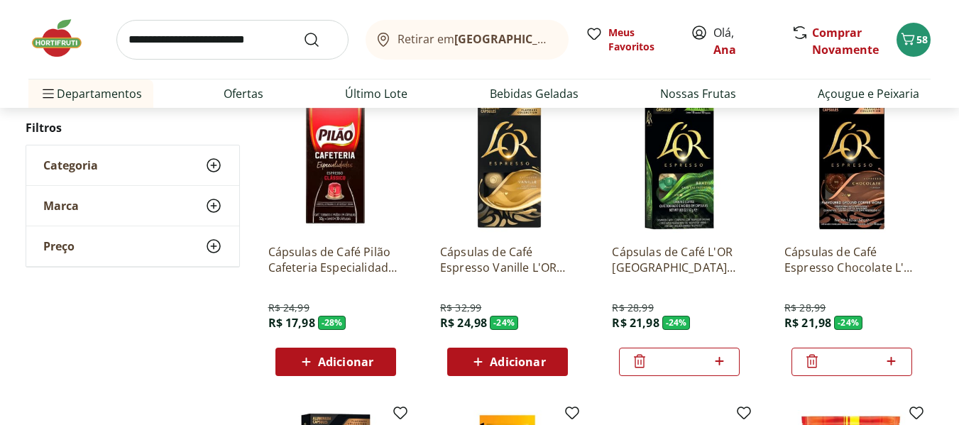
scroll to position [1211, 0]
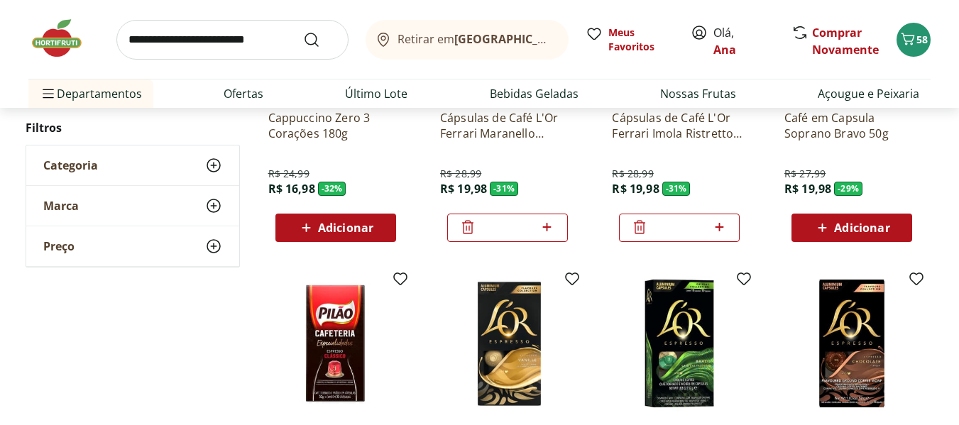
click at [332, 337] on img at bounding box center [335, 343] width 135 height 135
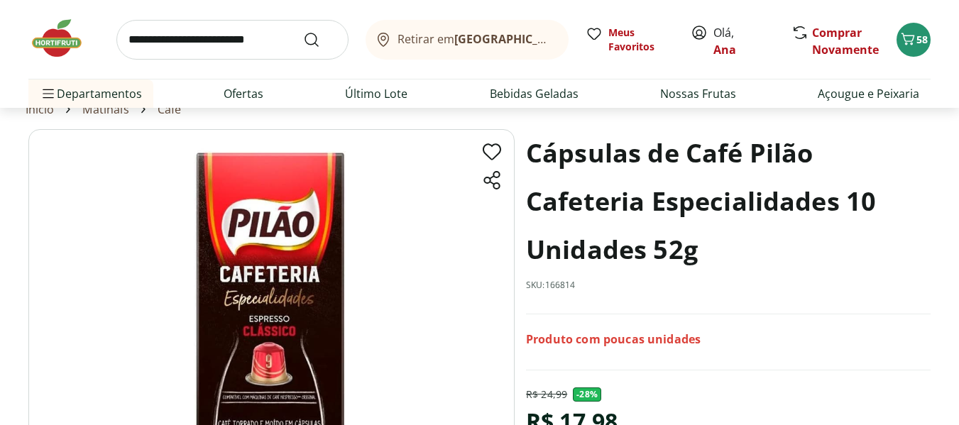
scroll to position [213, 0]
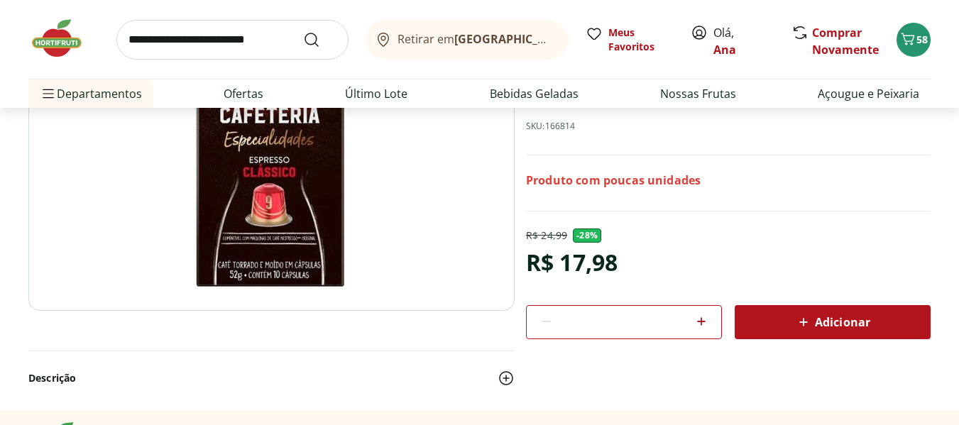
click at [289, 265] on img at bounding box center [271, 140] width 486 height 341
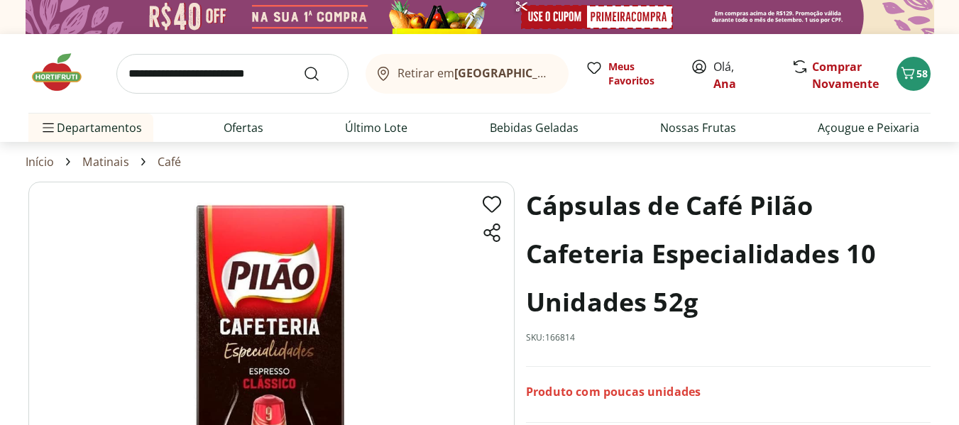
scroll to position [0, 0]
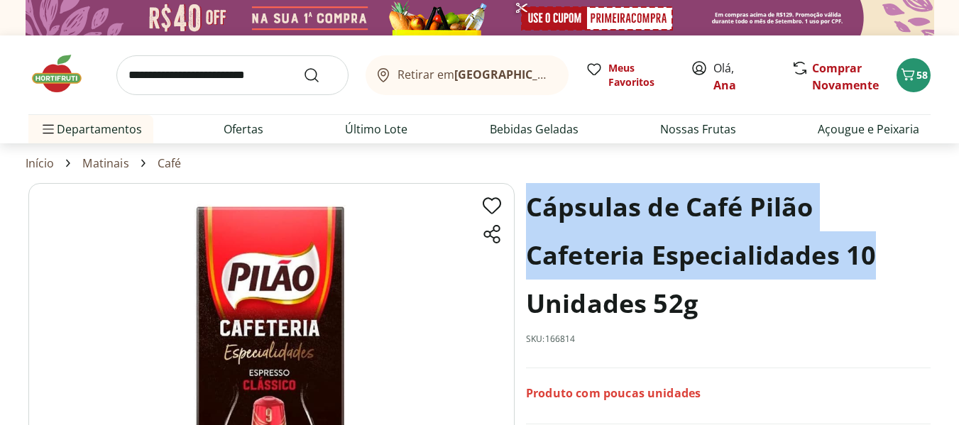
drag, startPoint x: 530, startPoint y: 207, endPoint x: 895, endPoint y: 264, distance: 369.5
click at [899, 264] on h1 "Cápsulas de Café Pilão Cafeteria Especialidades 10 Unidades 52g" at bounding box center [728, 255] width 405 height 145
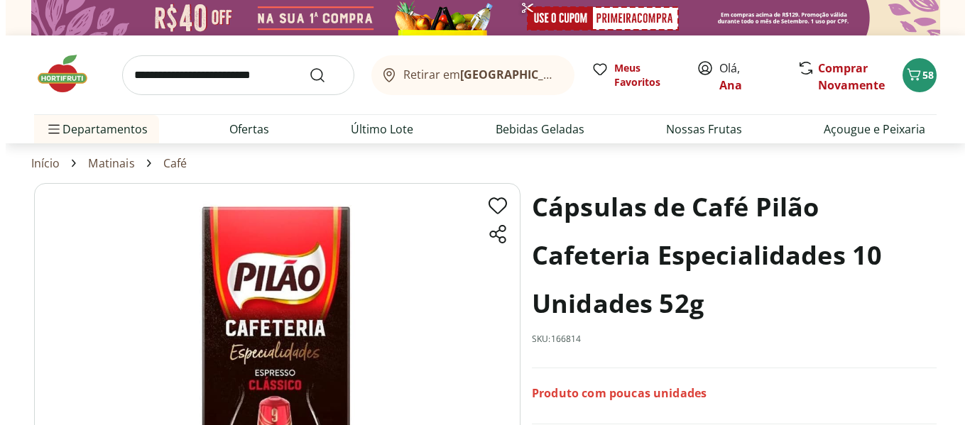
scroll to position [142, 0]
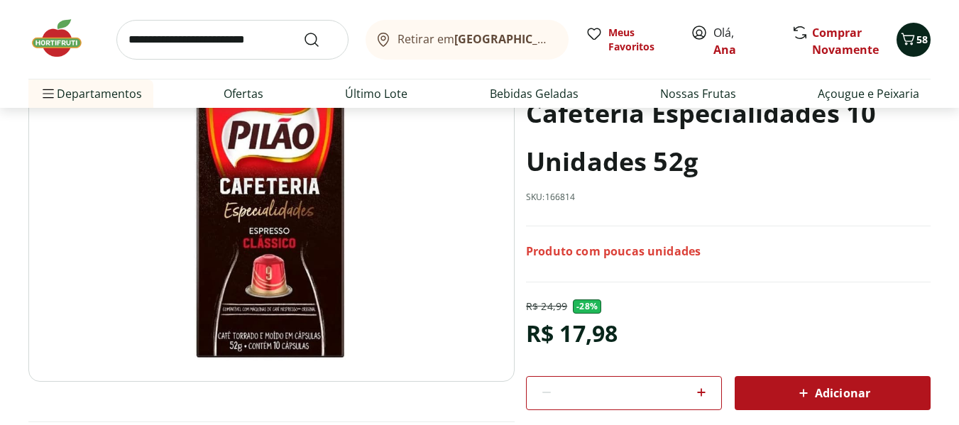
click at [911, 48] on span "Carrinho" at bounding box center [908, 40] width 17 height 18
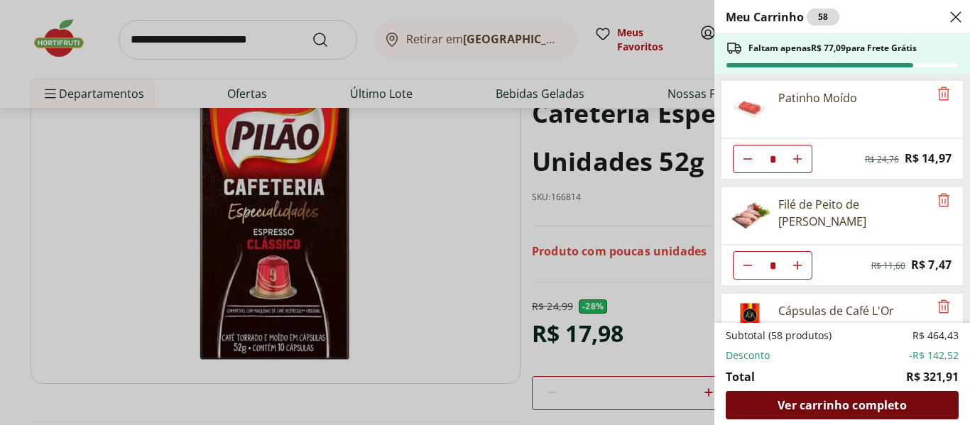
click at [800, 406] on span "Ver carrinho completo" at bounding box center [842, 405] width 129 height 11
